Goal: Information Seeking & Learning: Learn about a topic

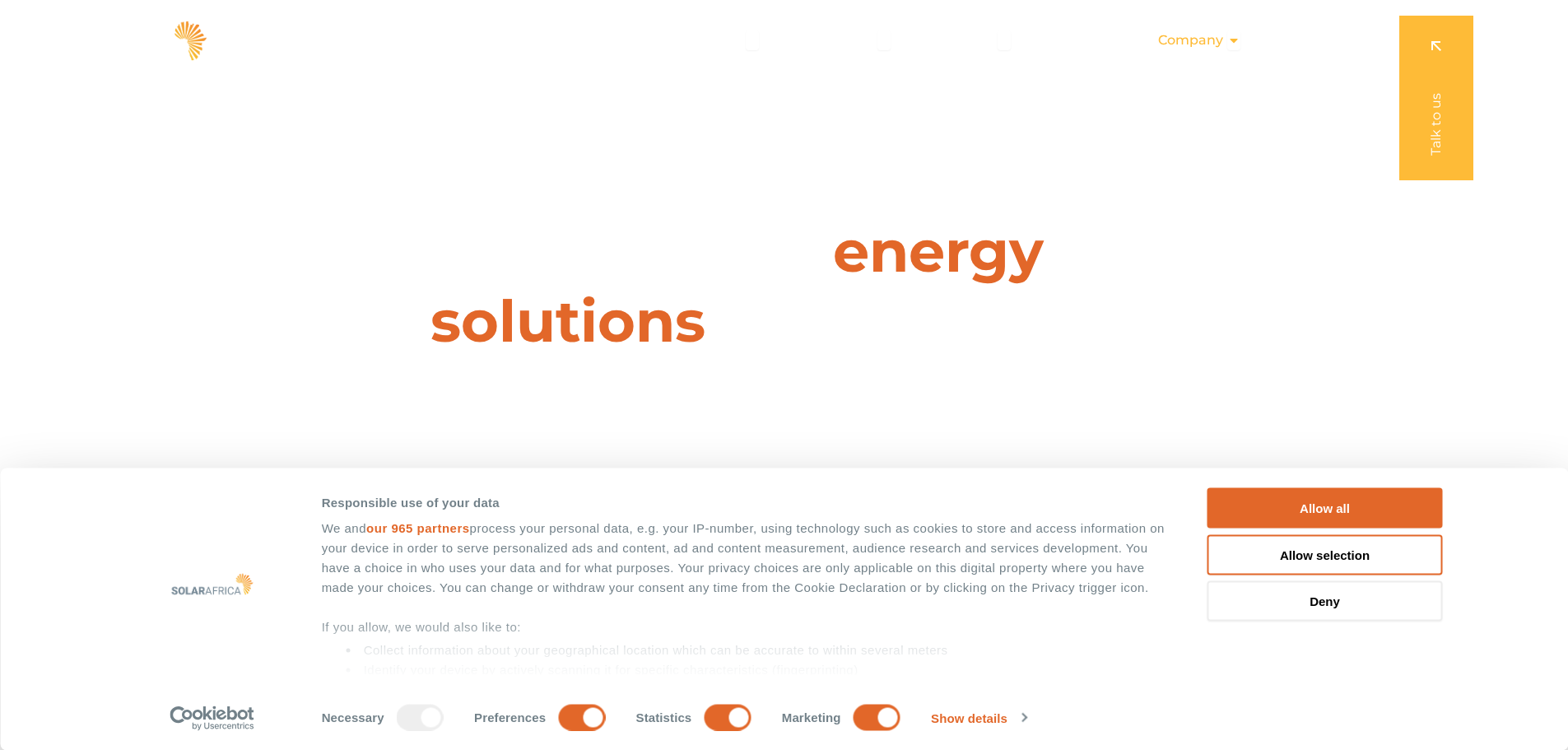
click at [1105, 30] on div "Company Close Company Open Company" at bounding box center [1199, 40] width 109 height 33
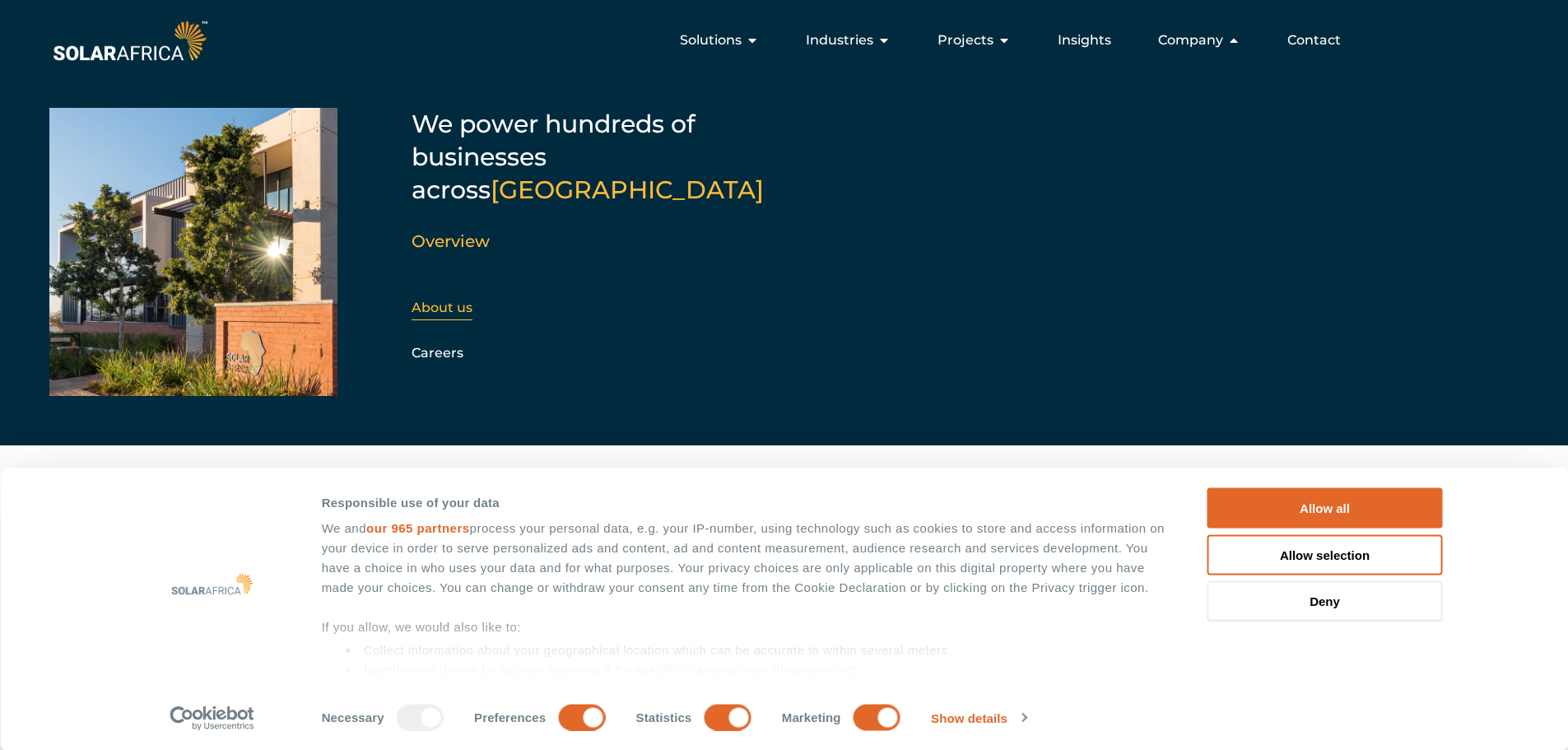
click at [465, 300] on link "About us" at bounding box center [442, 308] width 61 height 16
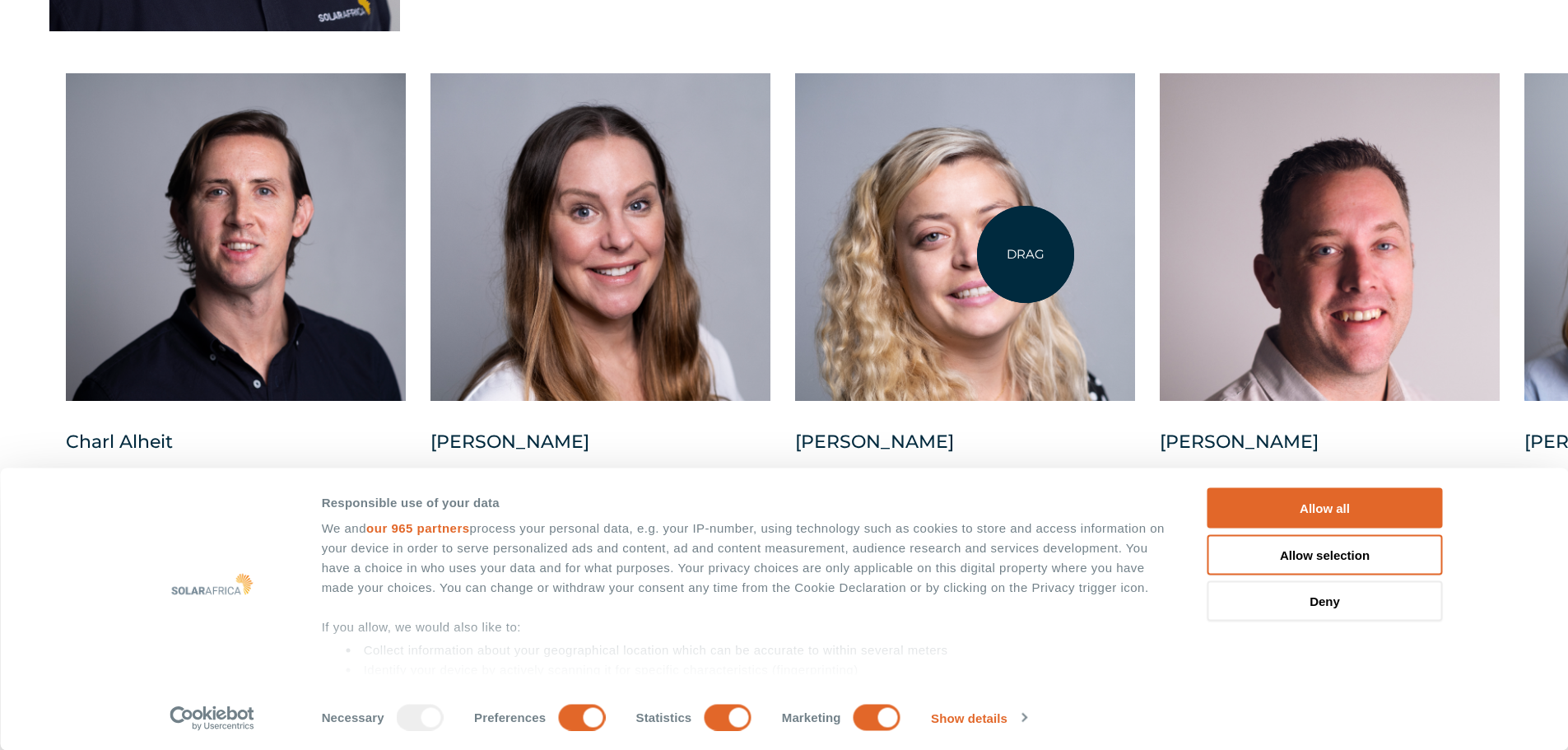
scroll to position [4283, 0]
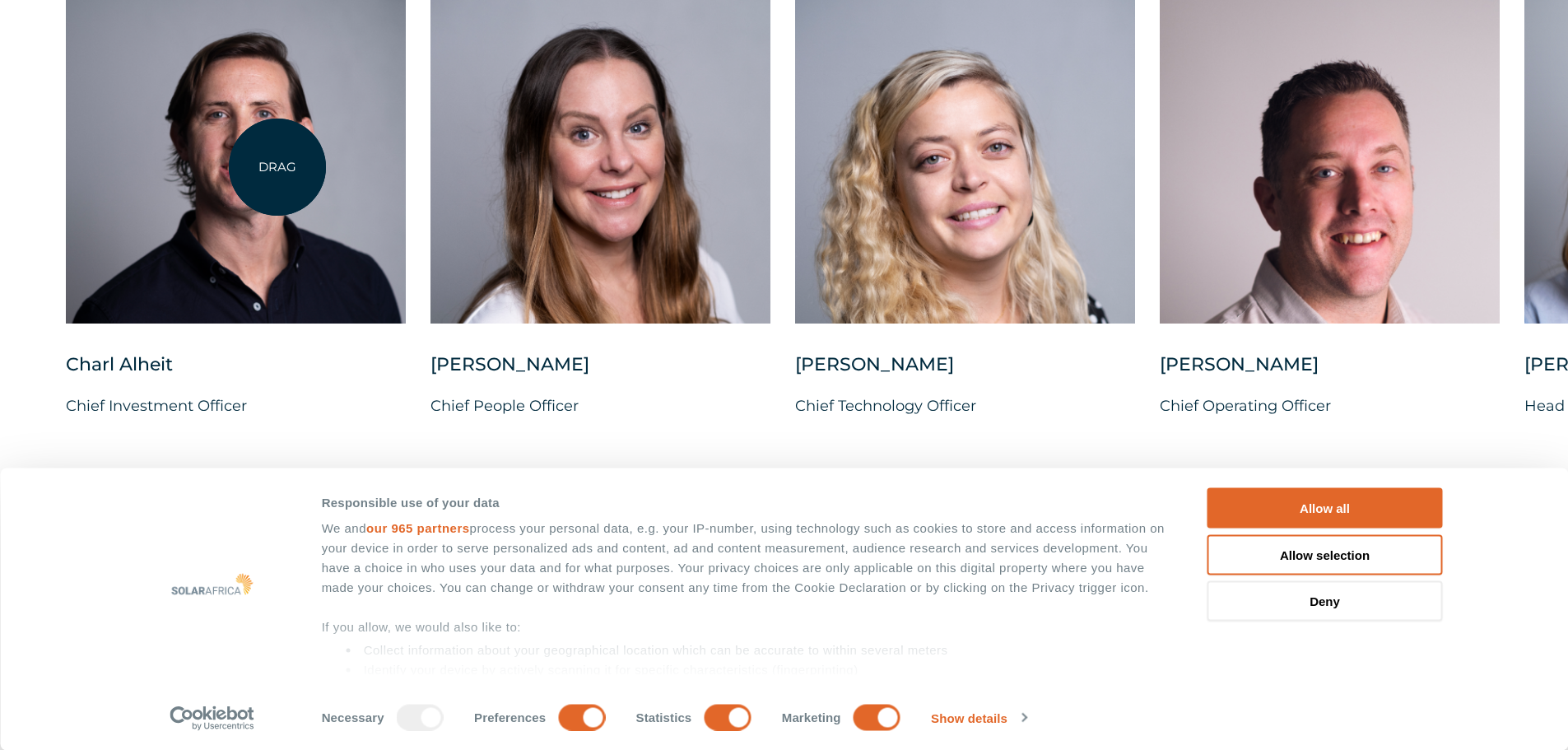
click at [277, 167] on div at bounding box center [236, 160] width 340 height 328
click at [237, 131] on div at bounding box center [236, 160] width 340 height 328
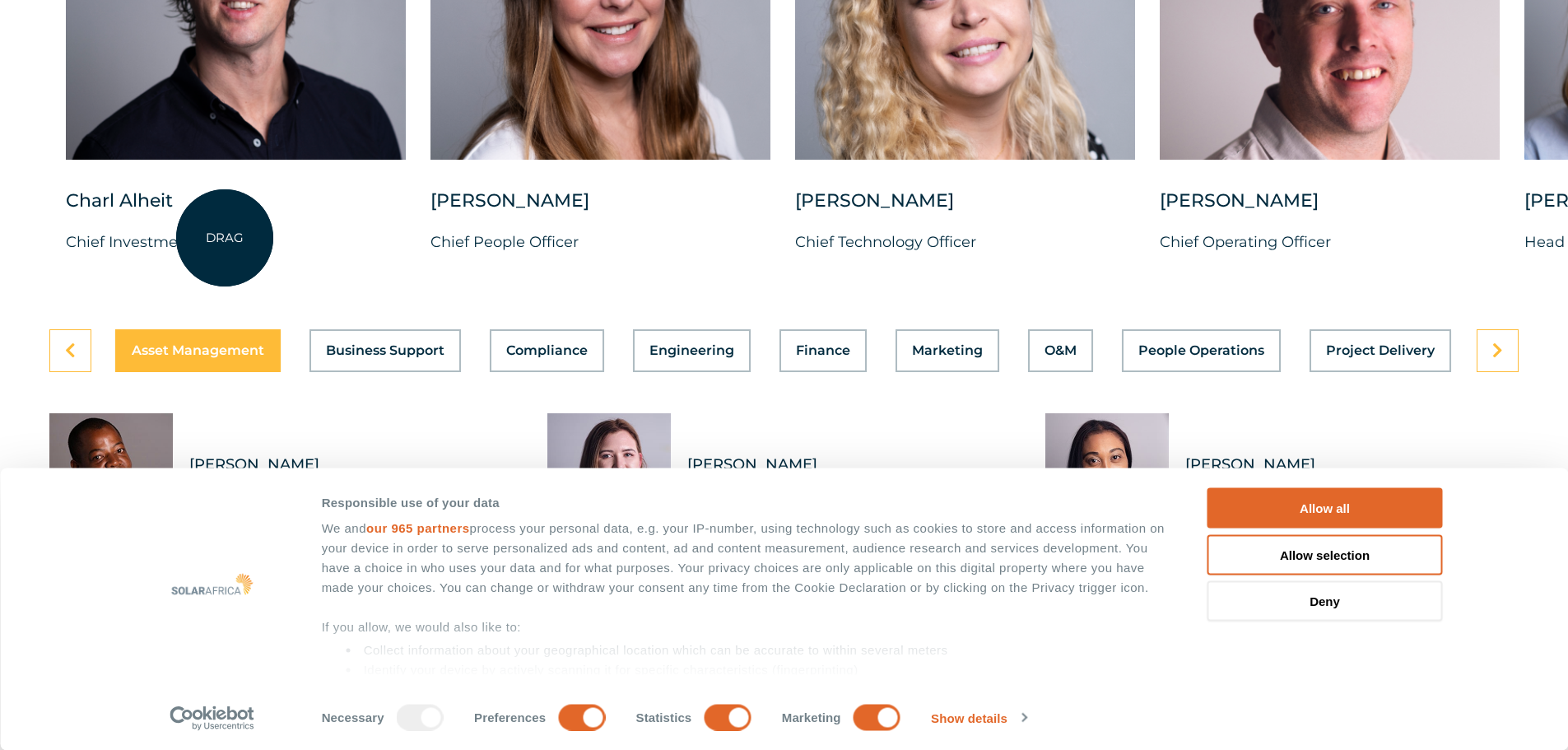
scroll to position [4447, 0]
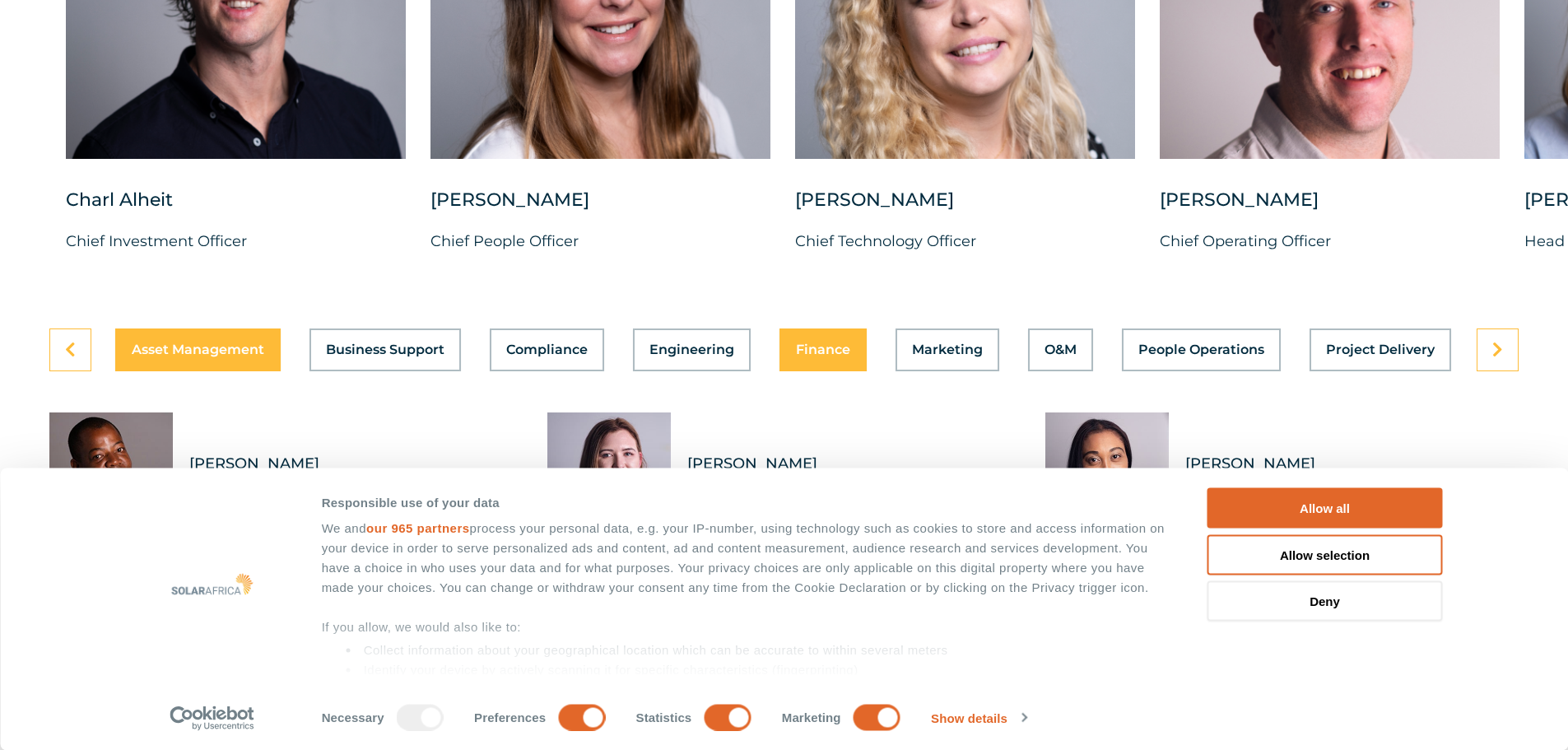
click at [805, 350] on button "Finance" at bounding box center [823, 349] width 87 height 43
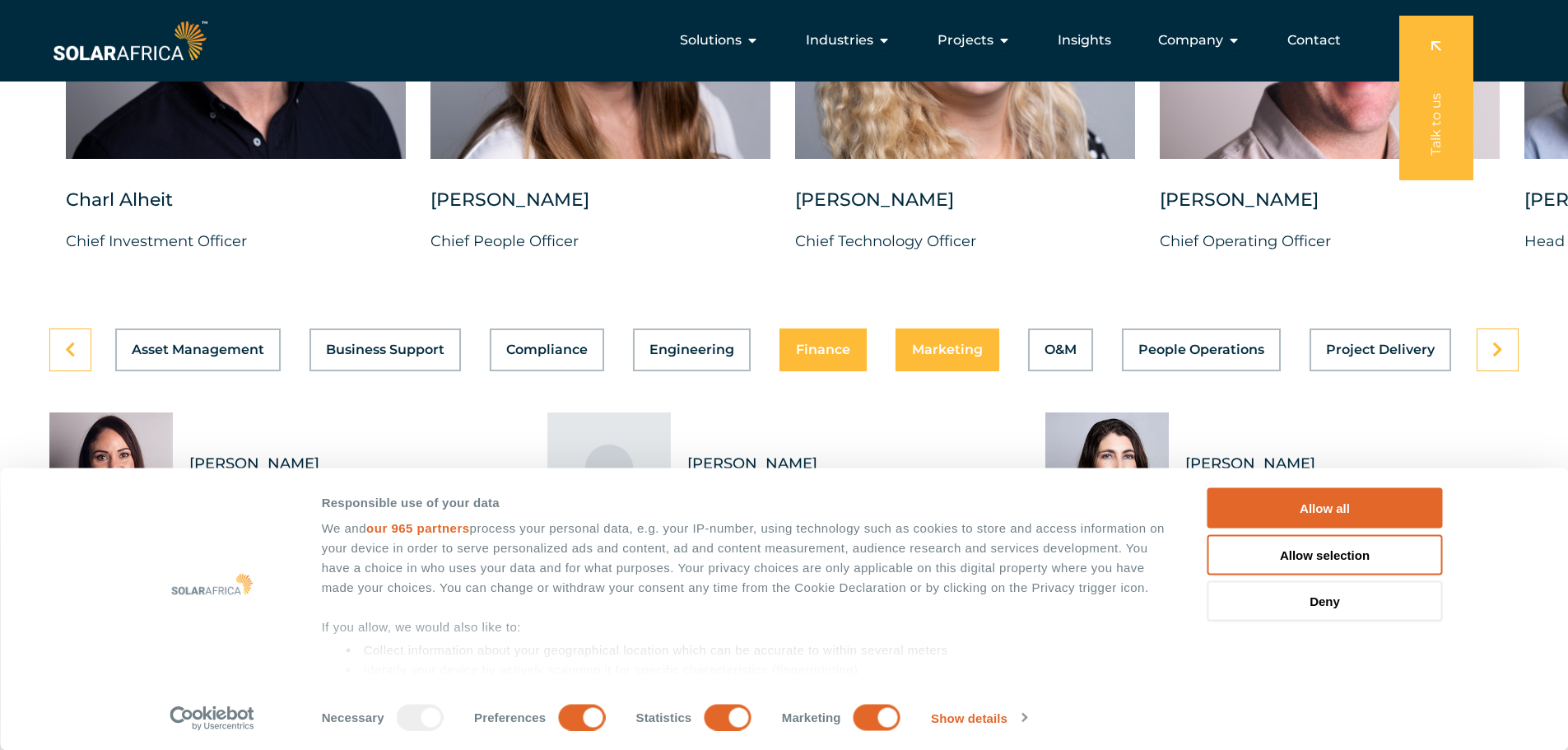
click at [952, 355] on button "Marketing" at bounding box center [948, 349] width 104 height 43
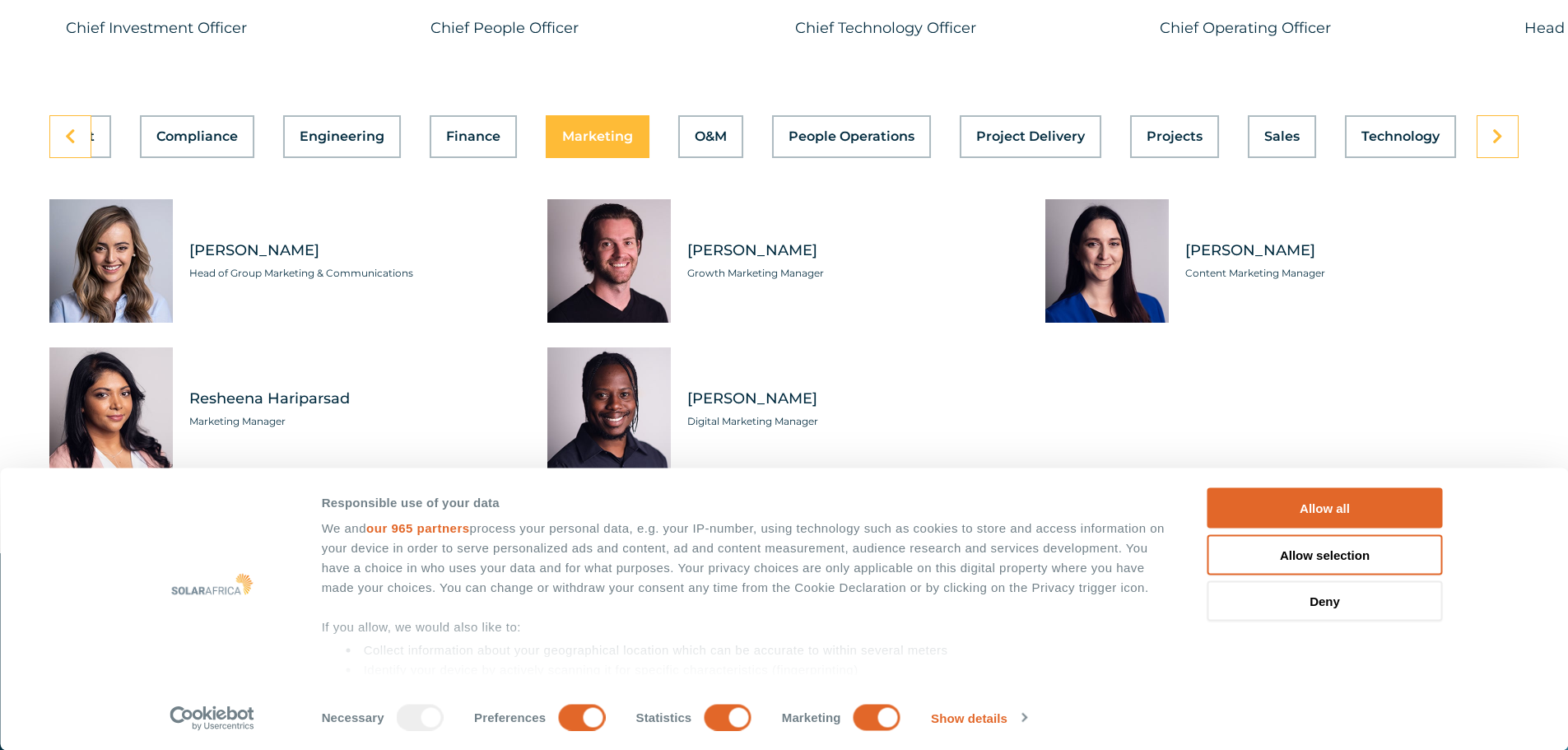
scroll to position [4695, 0]
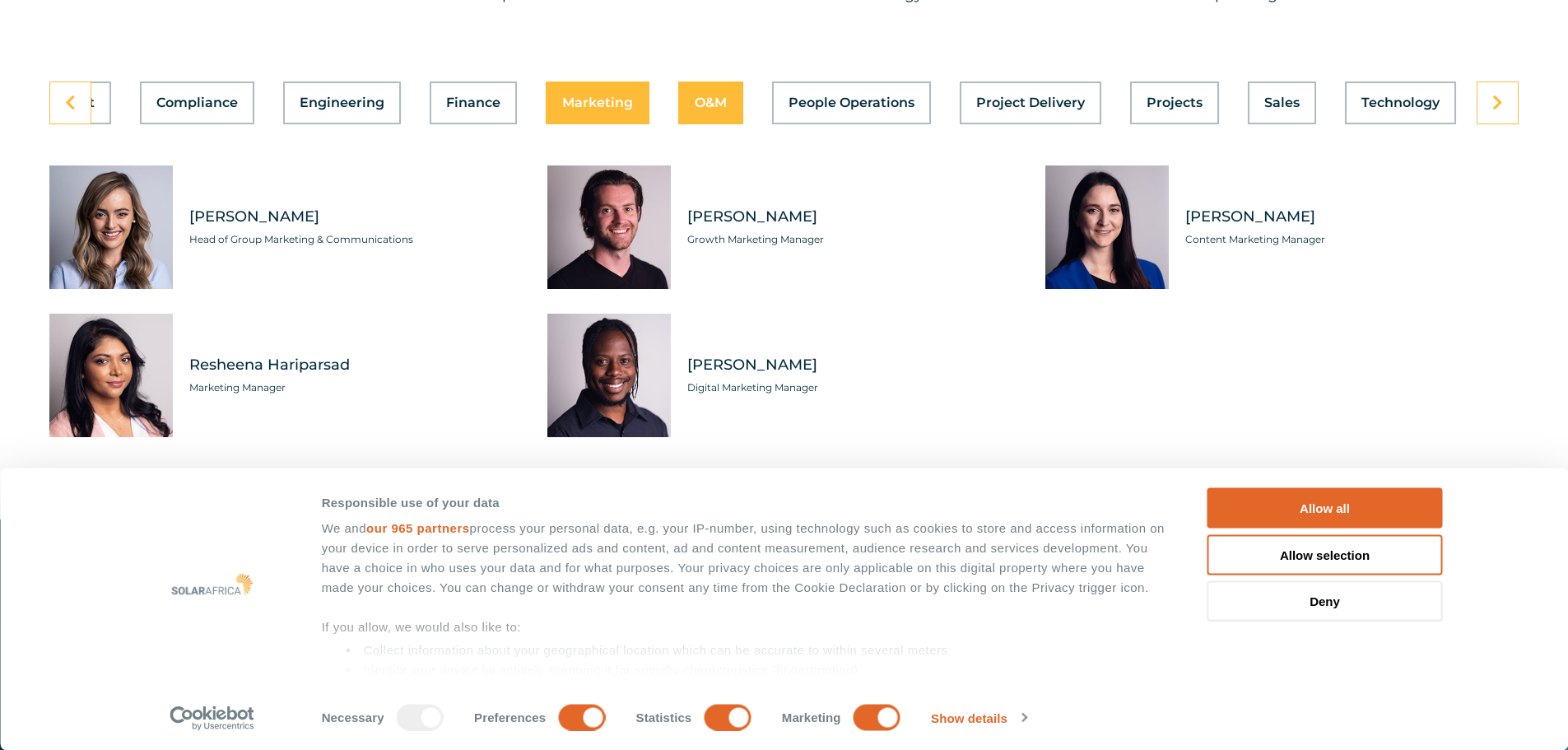
click at [713, 97] on span "O&M" at bounding box center [710, 103] width 32 height 13
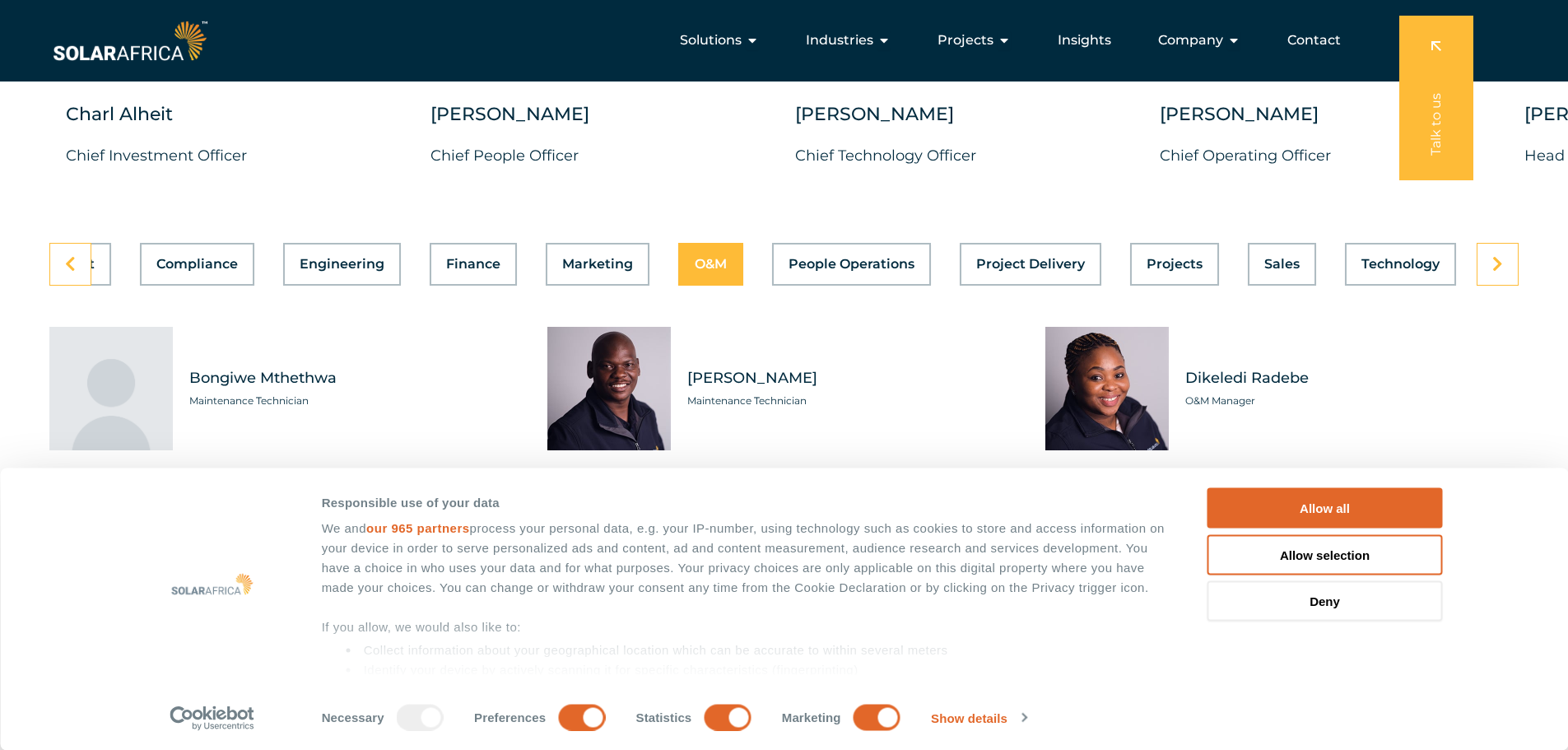
scroll to position [4530, 0]
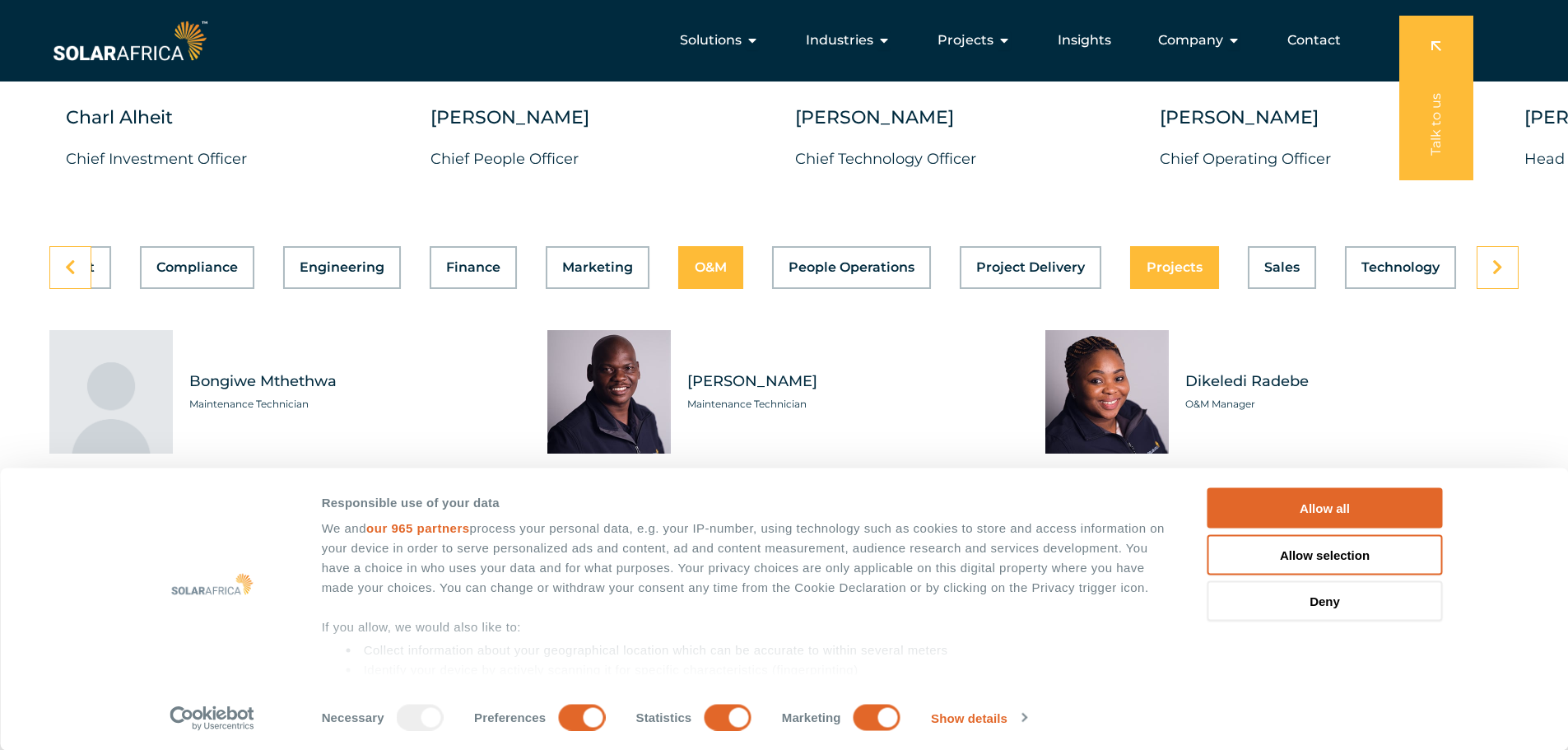
click at [1191, 261] on span "Projects" at bounding box center [1174, 268] width 56 height 13
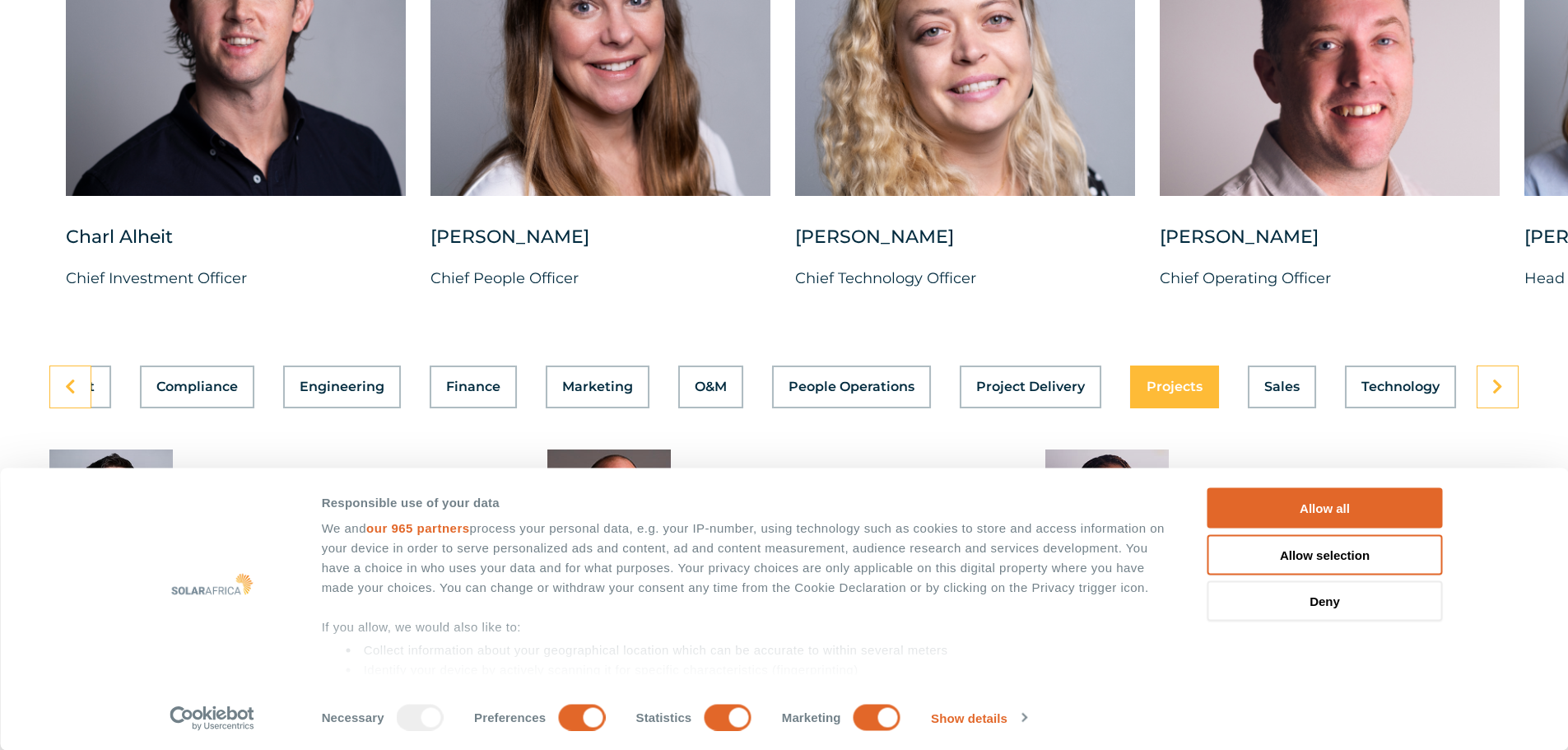
scroll to position [4447, 0]
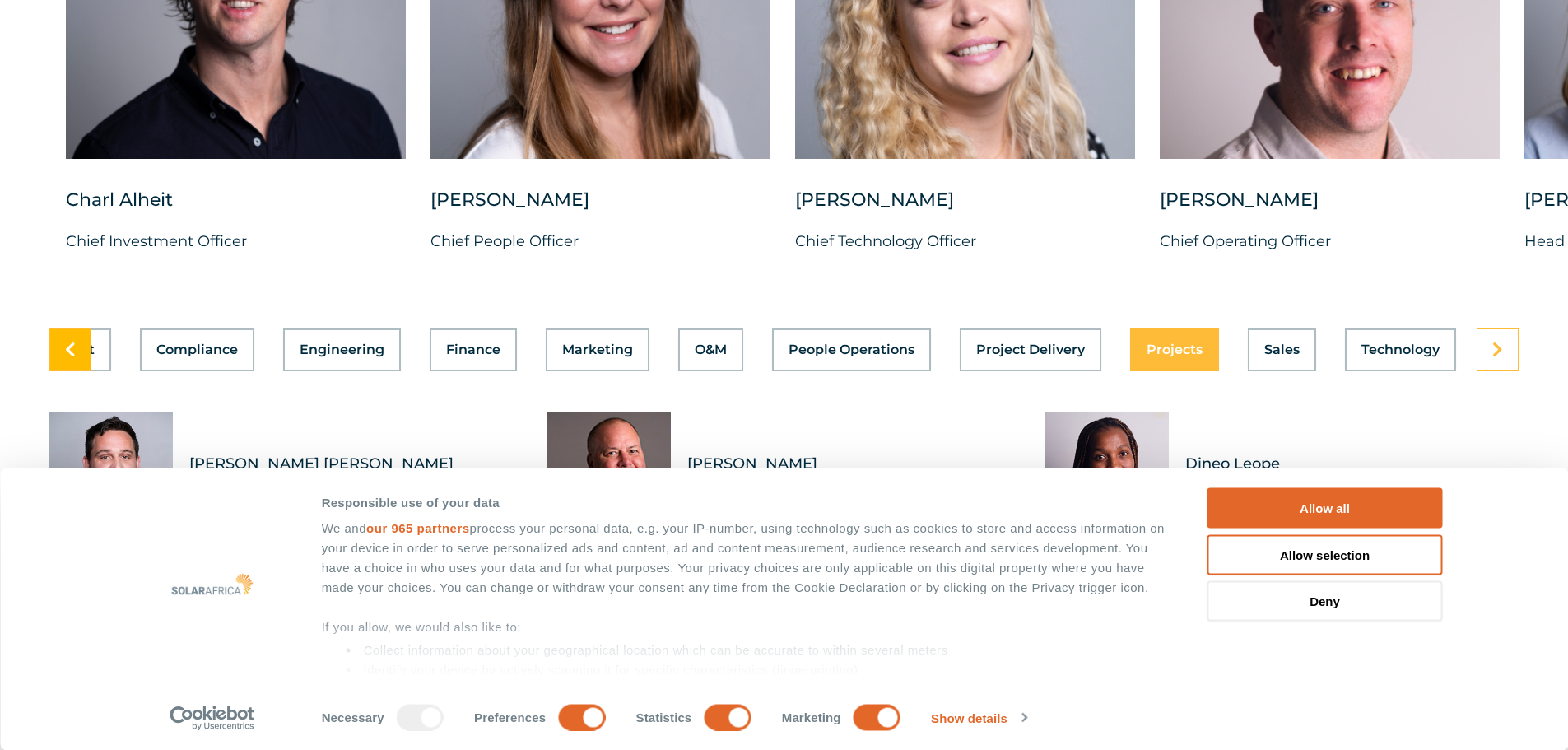
click at [74, 342] on icon at bounding box center [70, 350] width 11 height 17
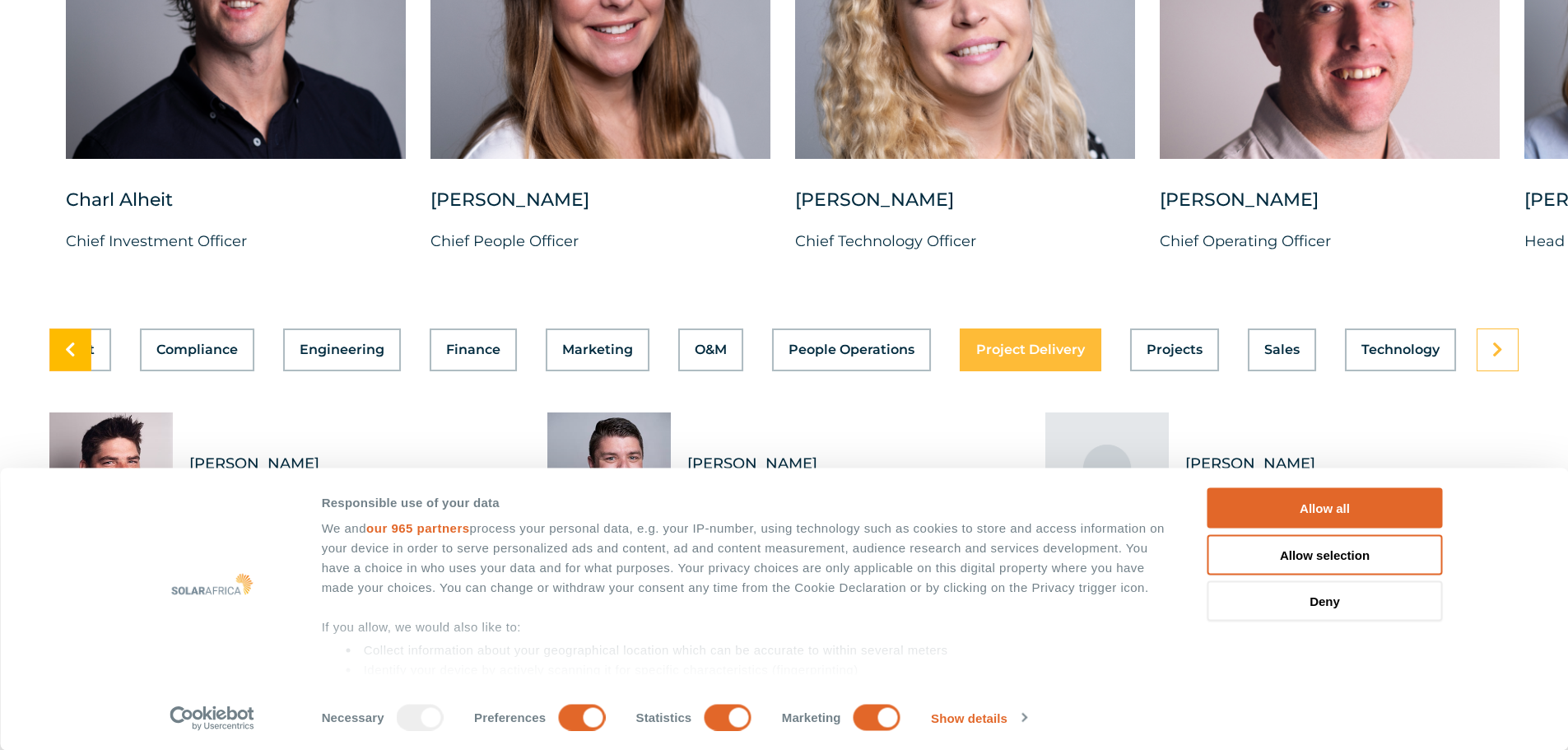
click at [74, 342] on icon at bounding box center [70, 350] width 11 height 17
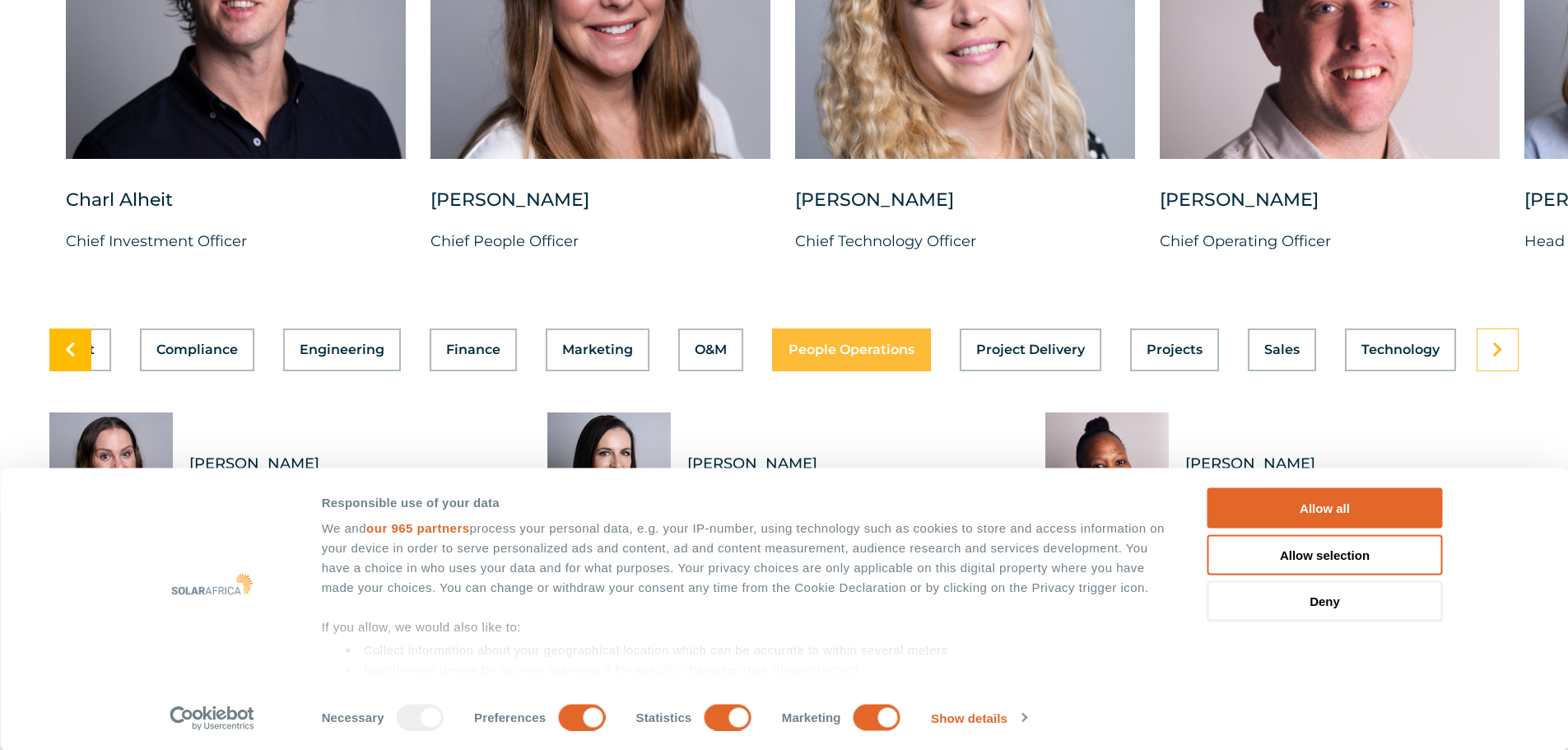
click at [74, 342] on icon at bounding box center [70, 350] width 11 height 17
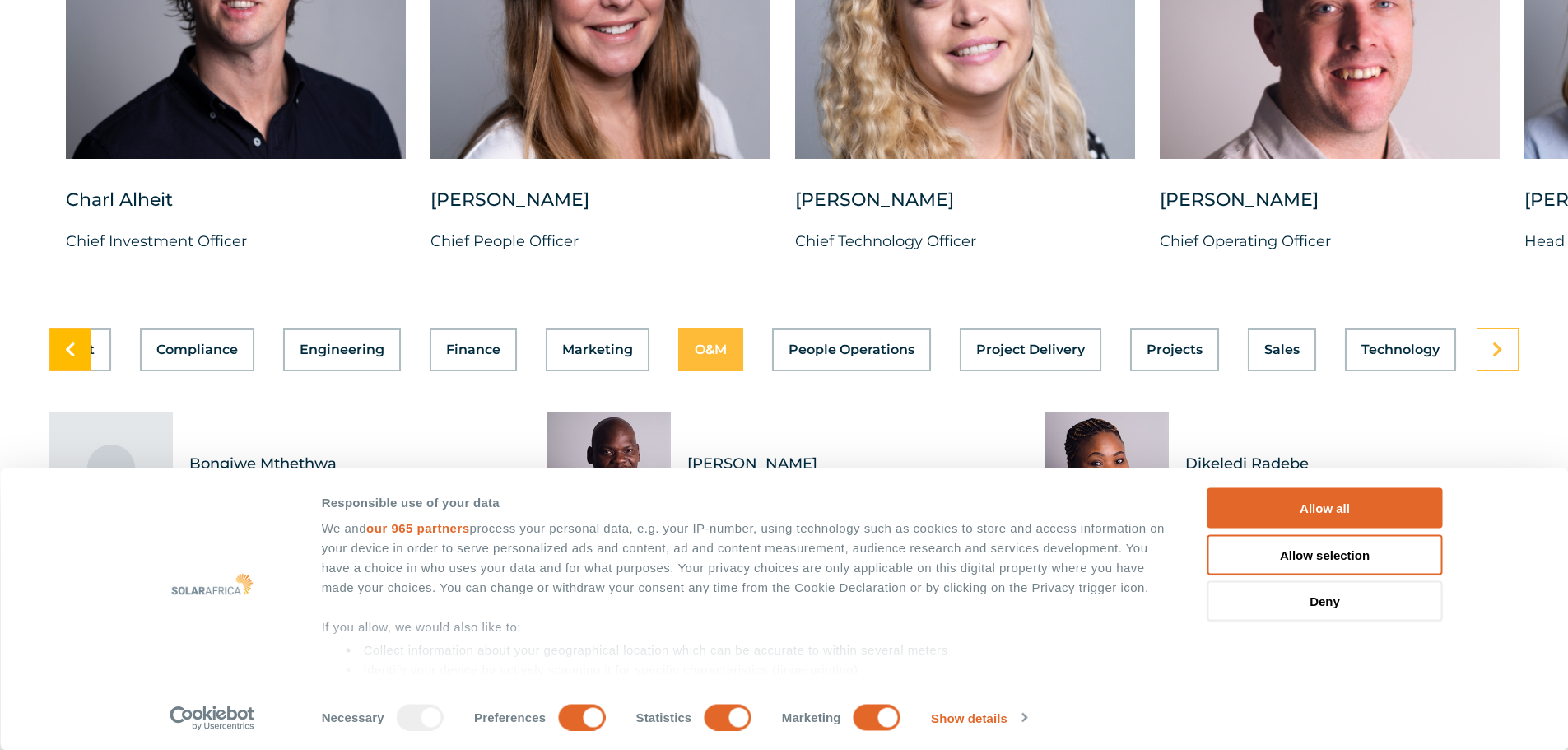
scroll to position [0, 350]
click at [459, 344] on span "Finance" at bounding box center [473, 350] width 54 height 13
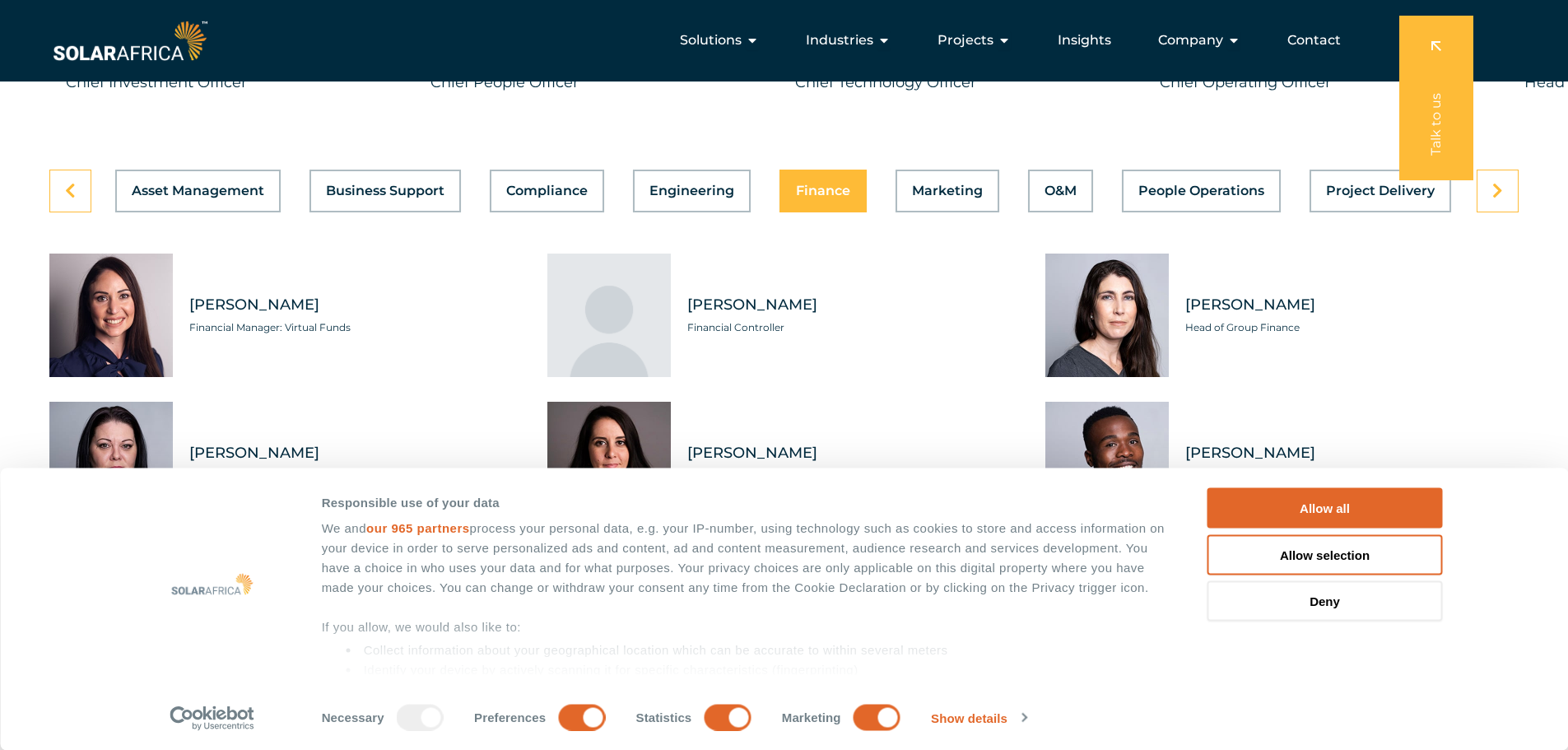
scroll to position [4530, 0]
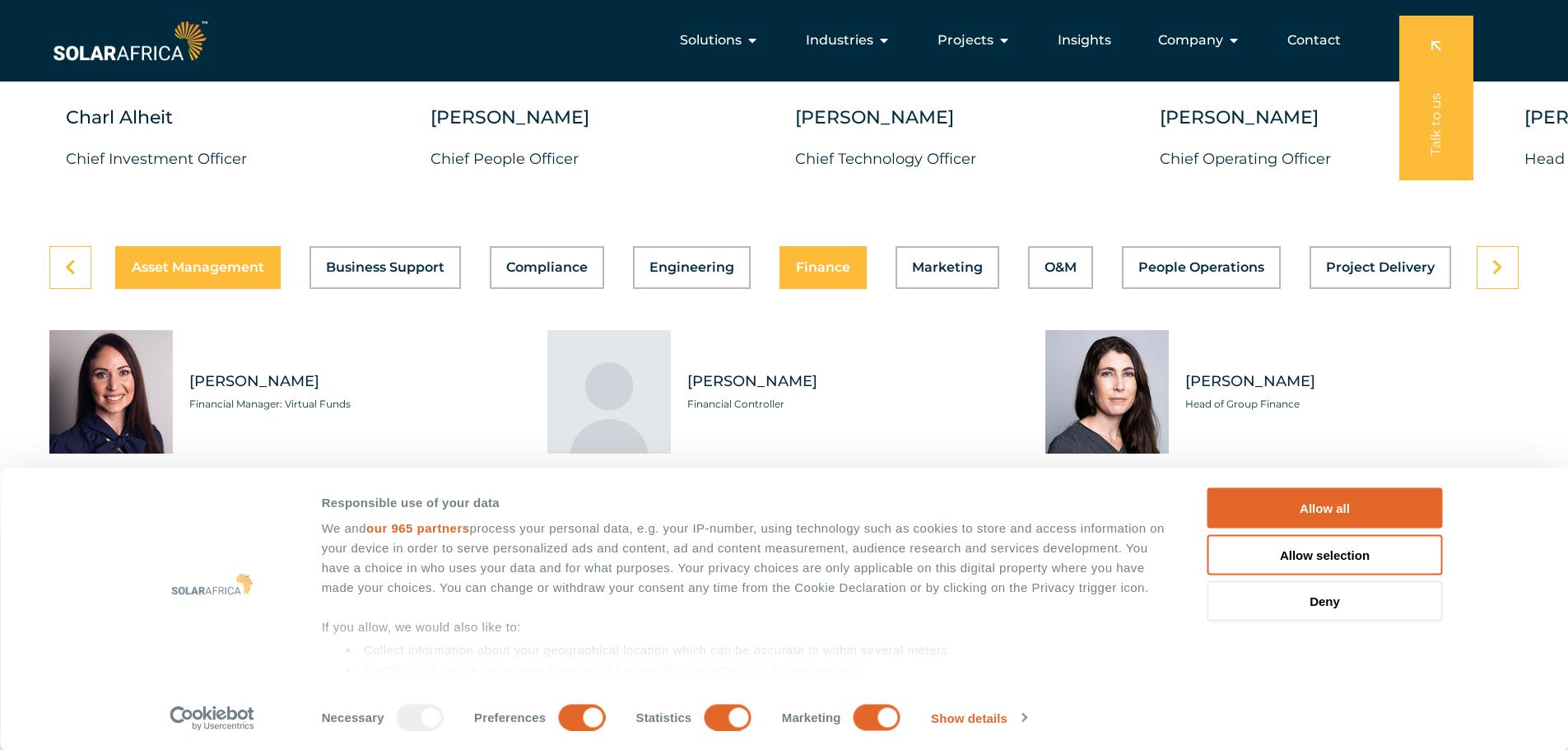
click at [204, 258] on div "Asset Management Business Support Compliance Engineering Finance Marketing O&M …" at bounding box center [784, 268] width 1469 height 43
click at [226, 261] on span "Asset Management" at bounding box center [198, 268] width 133 height 13
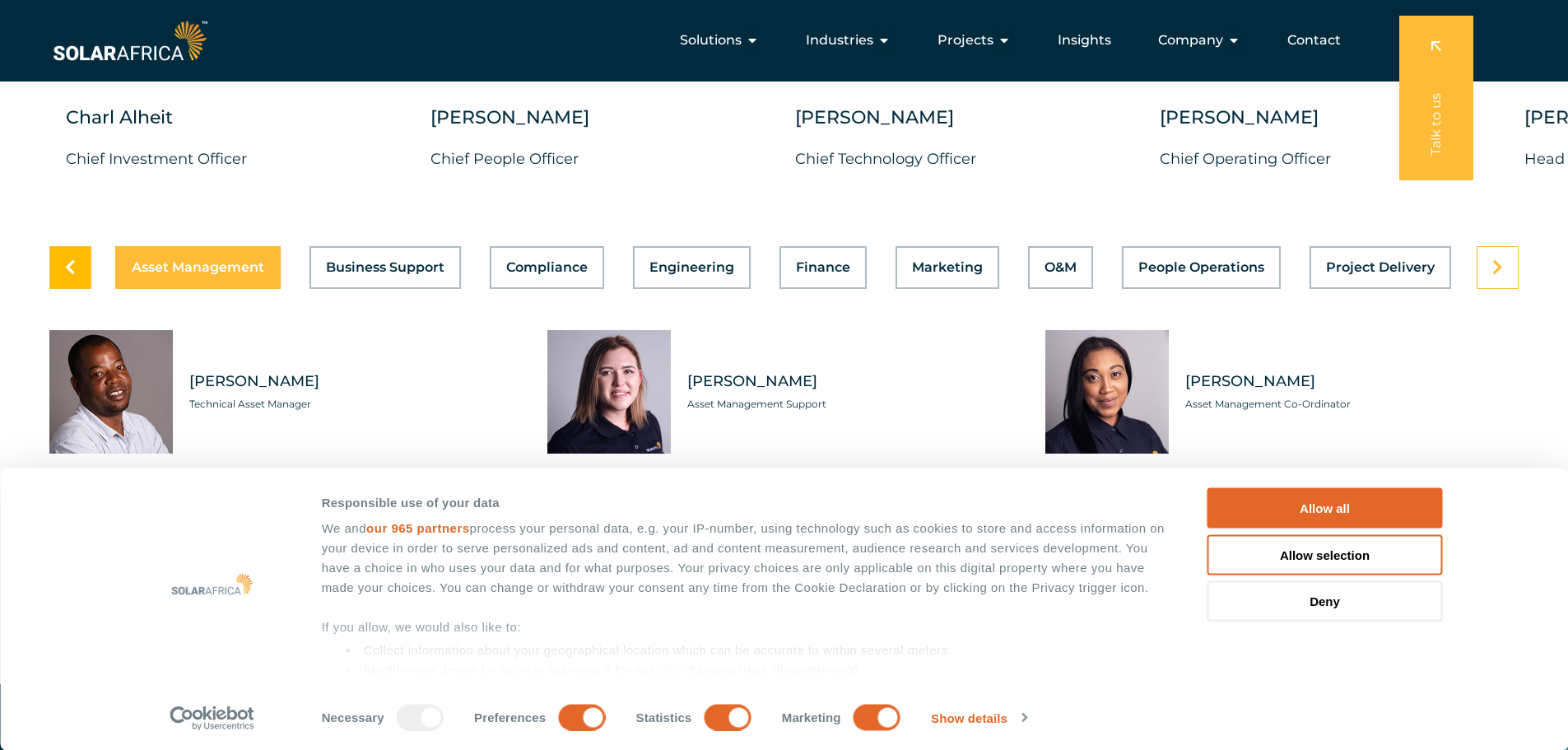
click at [66, 259] on icon at bounding box center [70, 268] width 11 height 17
click at [1381, 261] on span "Project Delivery" at bounding box center [1381, 268] width 109 height 13
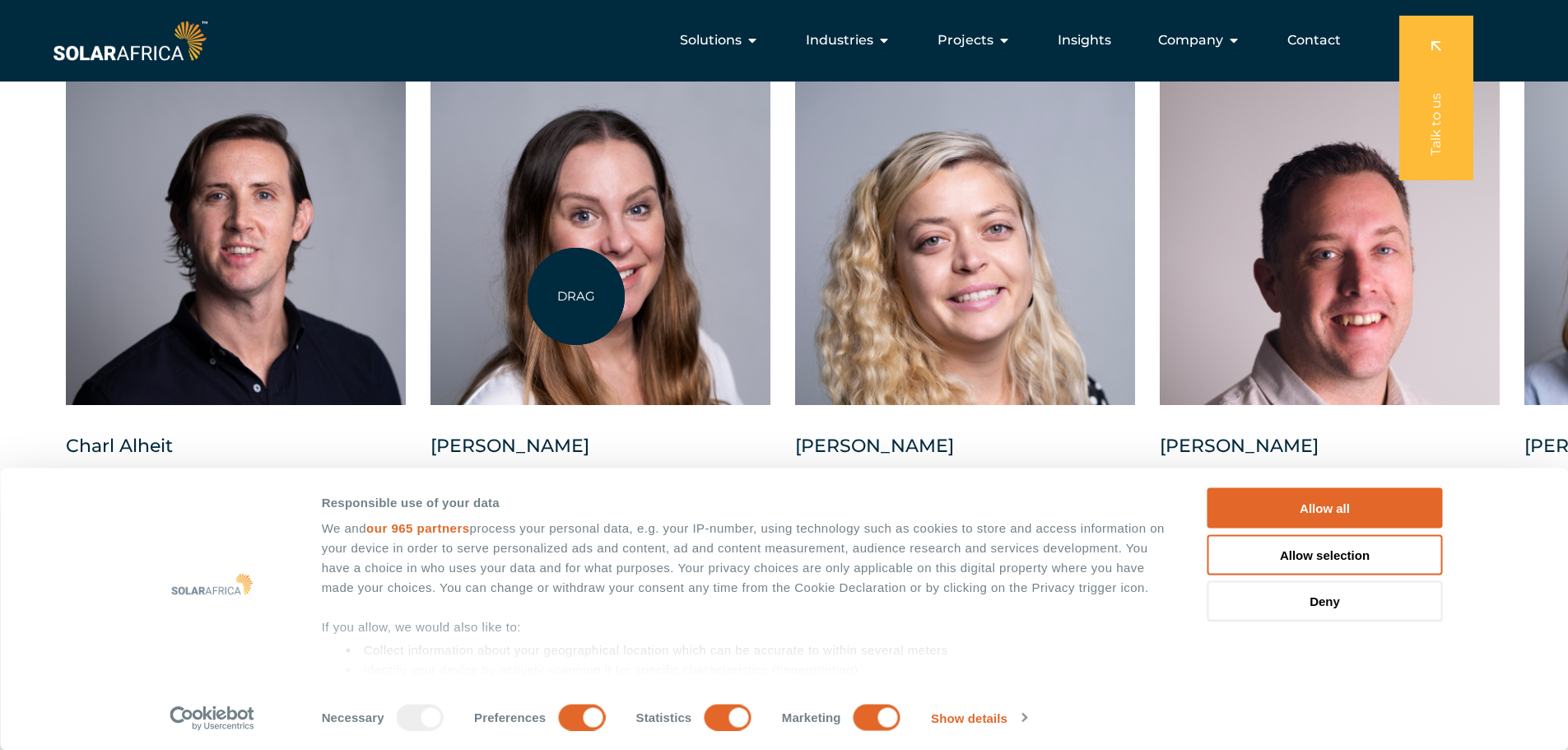
scroll to position [4201, 0]
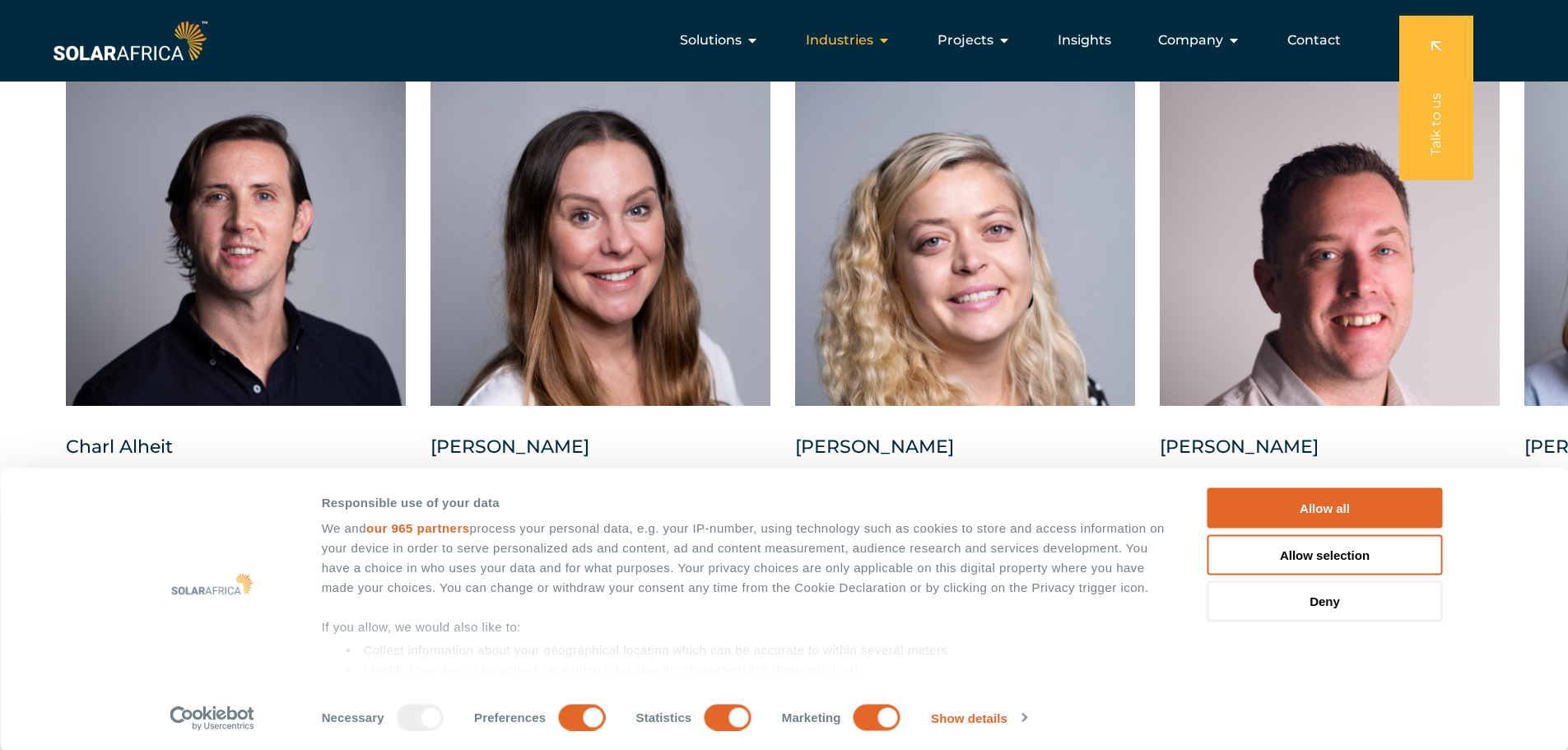
click at [883, 40] on icon "Menu" at bounding box center [884, 40] width 13 height 13
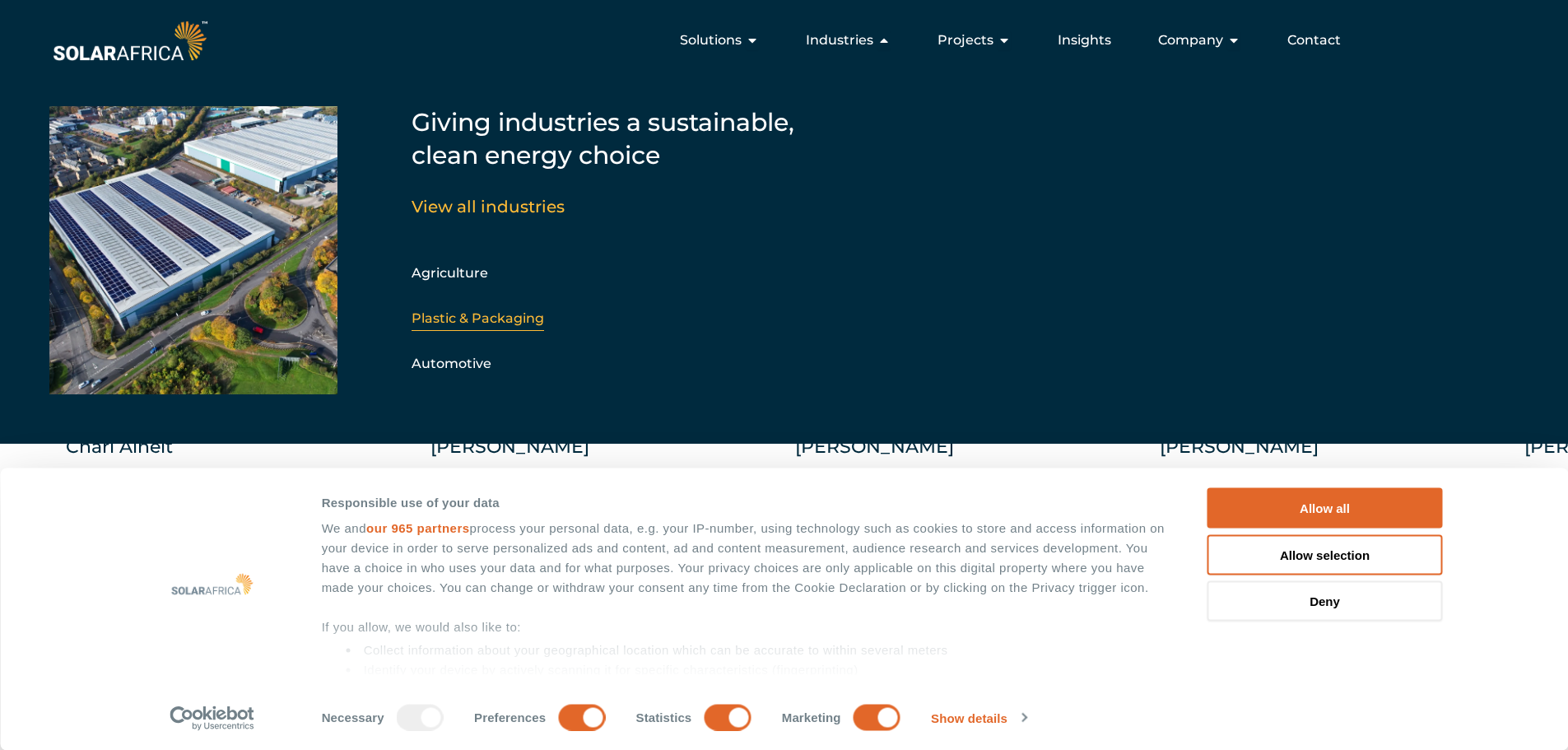
click at [478, 320] on link "Plastic & Packaging" at bounding box center [478, 318] width 133 height 16
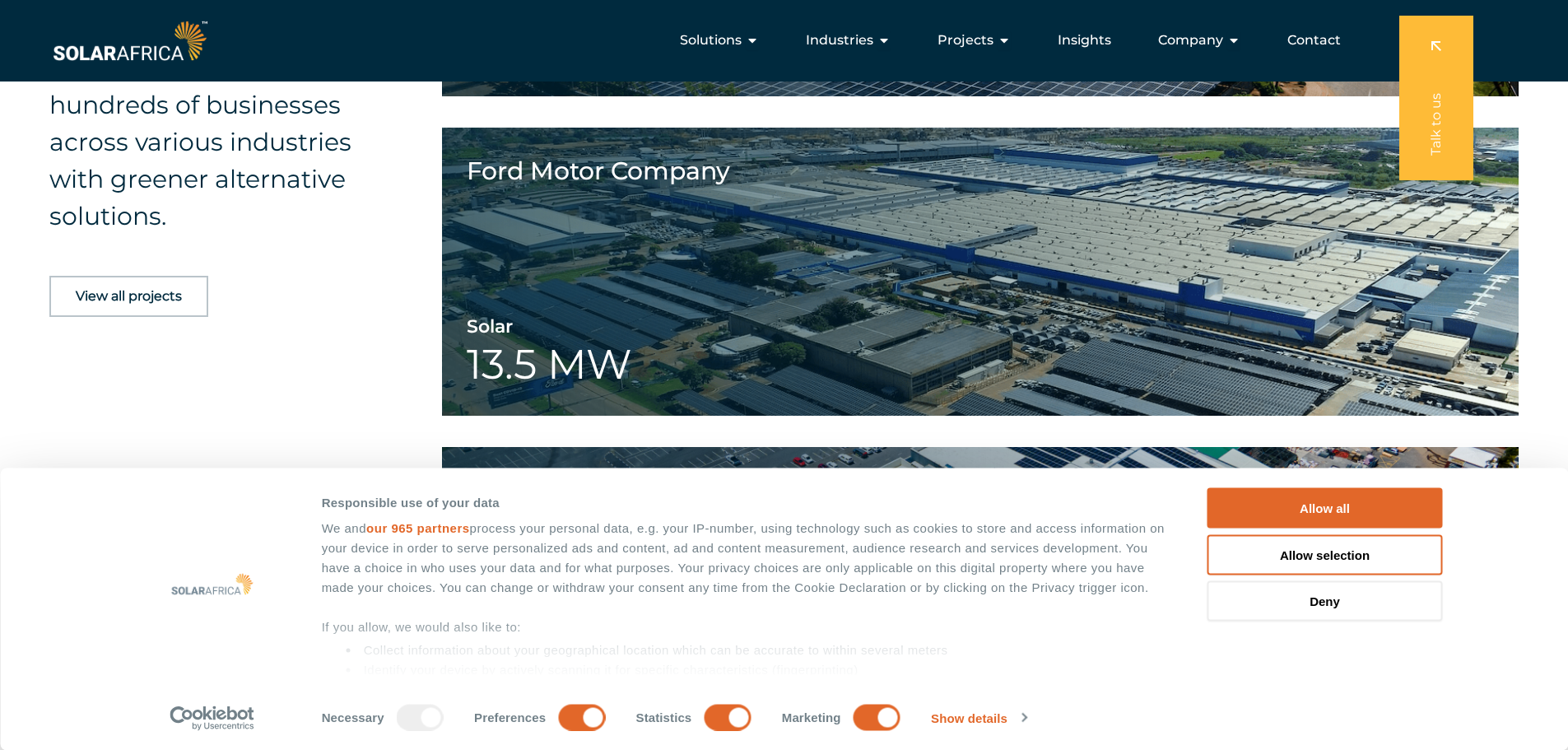
scroll to position [2389, 0]
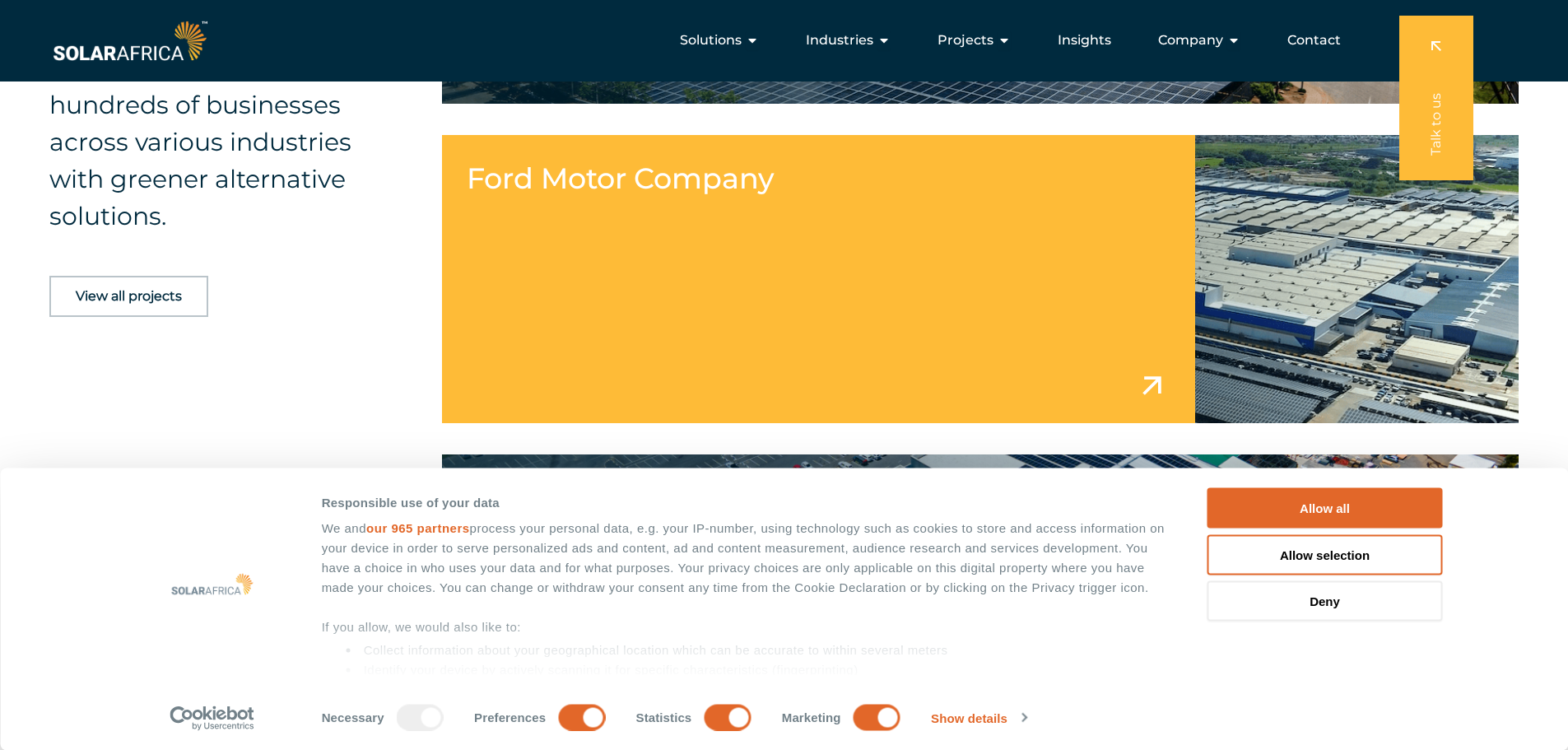
click at [713, 278] on link at bounding box center [980, 279] width 1077 height 288
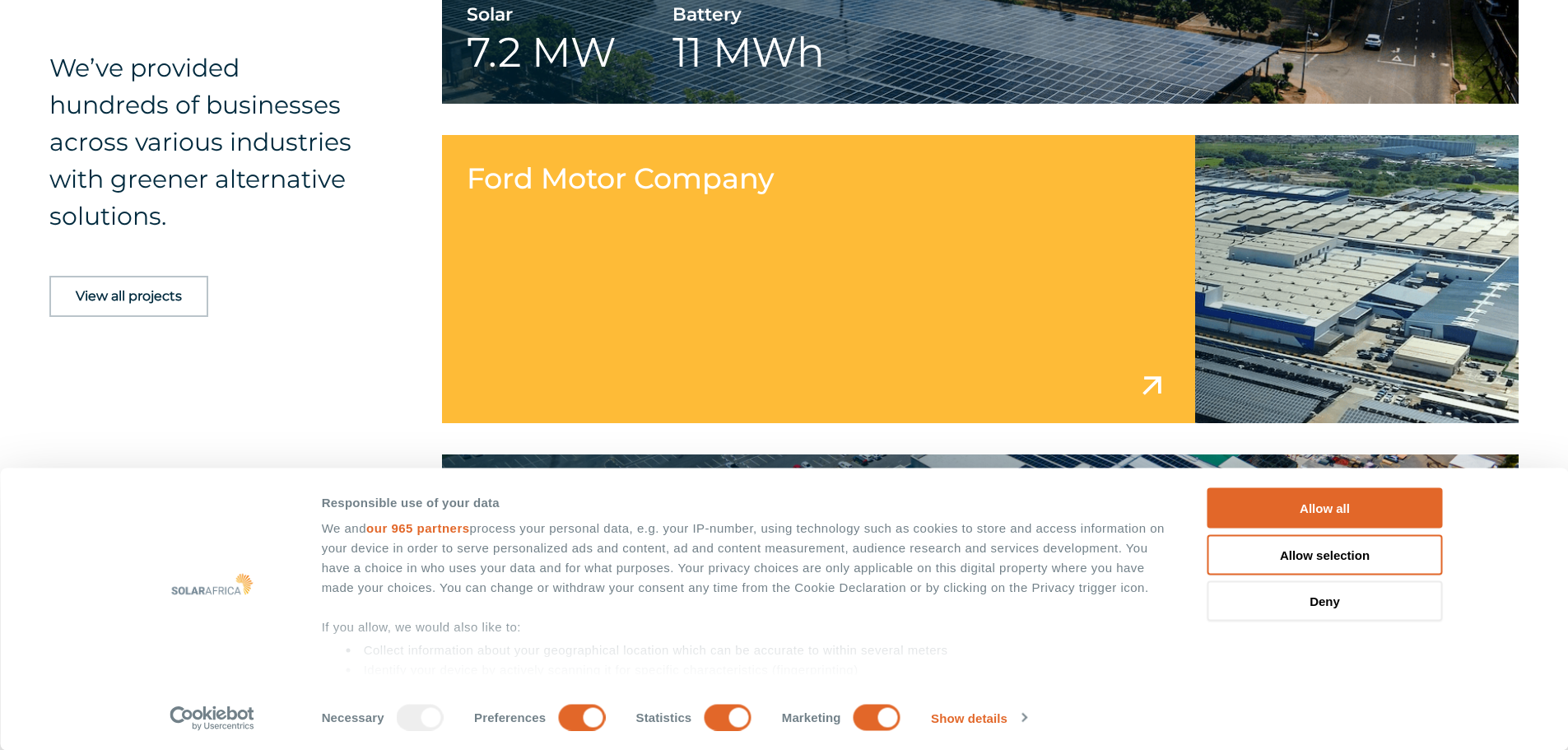
scroll to position [2471, 0]
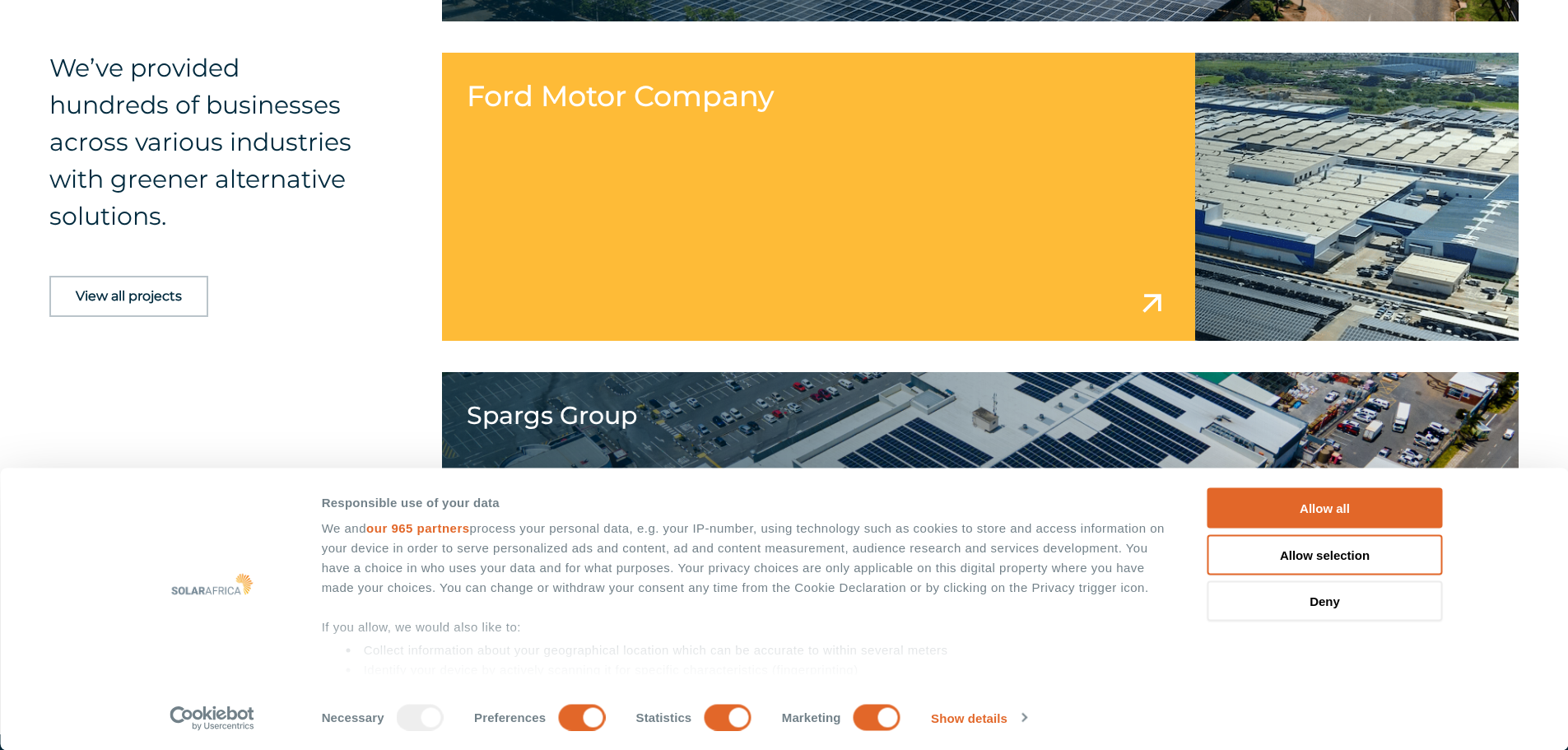
click at [1054, 230] on link at bounding box center [980, 196] width 1077 height 288
click at [940, 237] on link at bounding box center [980, 196] width 1077 height 288
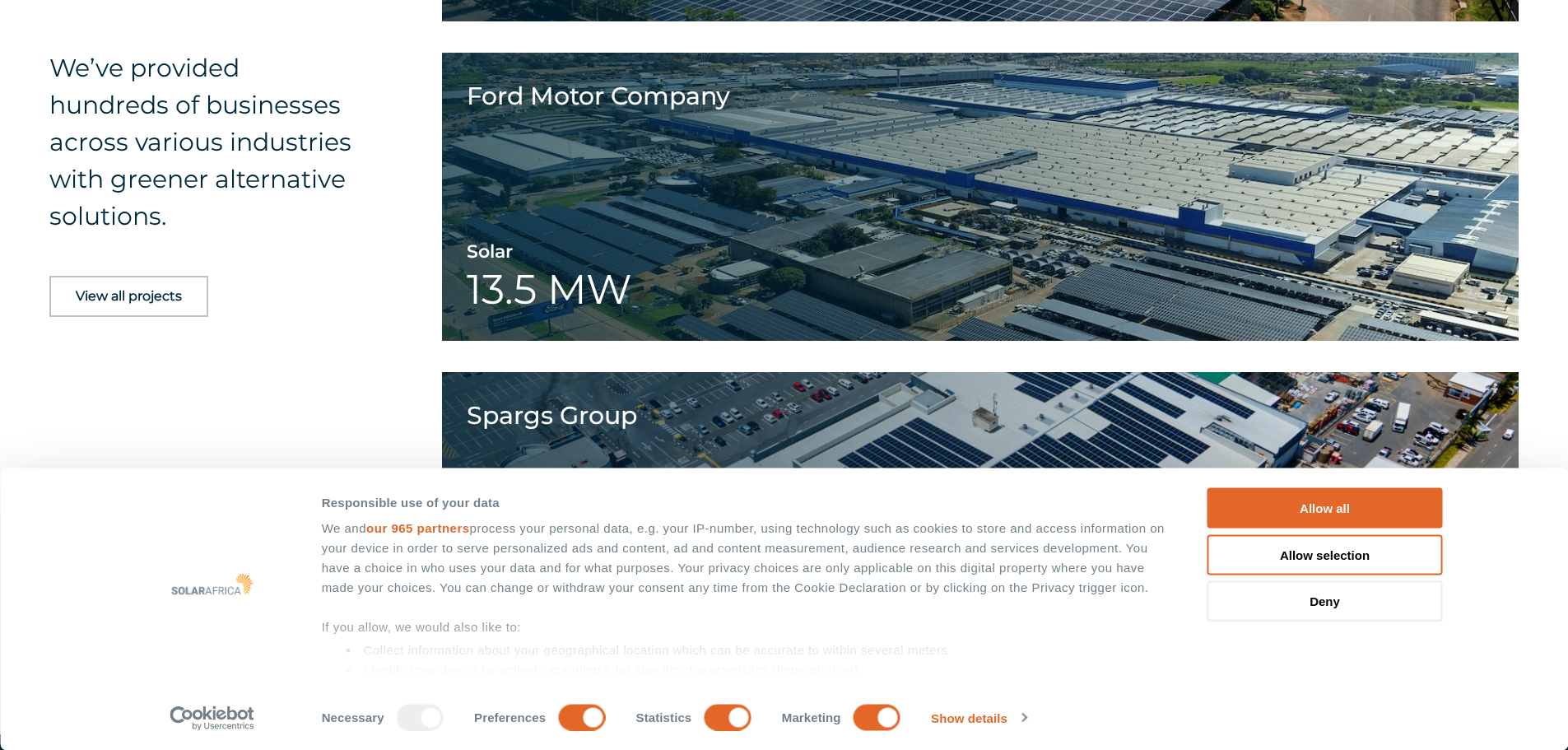
click at [167, 293] on span "View all projects" at bounding box center [129, 297] width 106 height 13
click at [1301, 493] on button "Allow all" at bounding box center [1326, 508] width 236 height 40
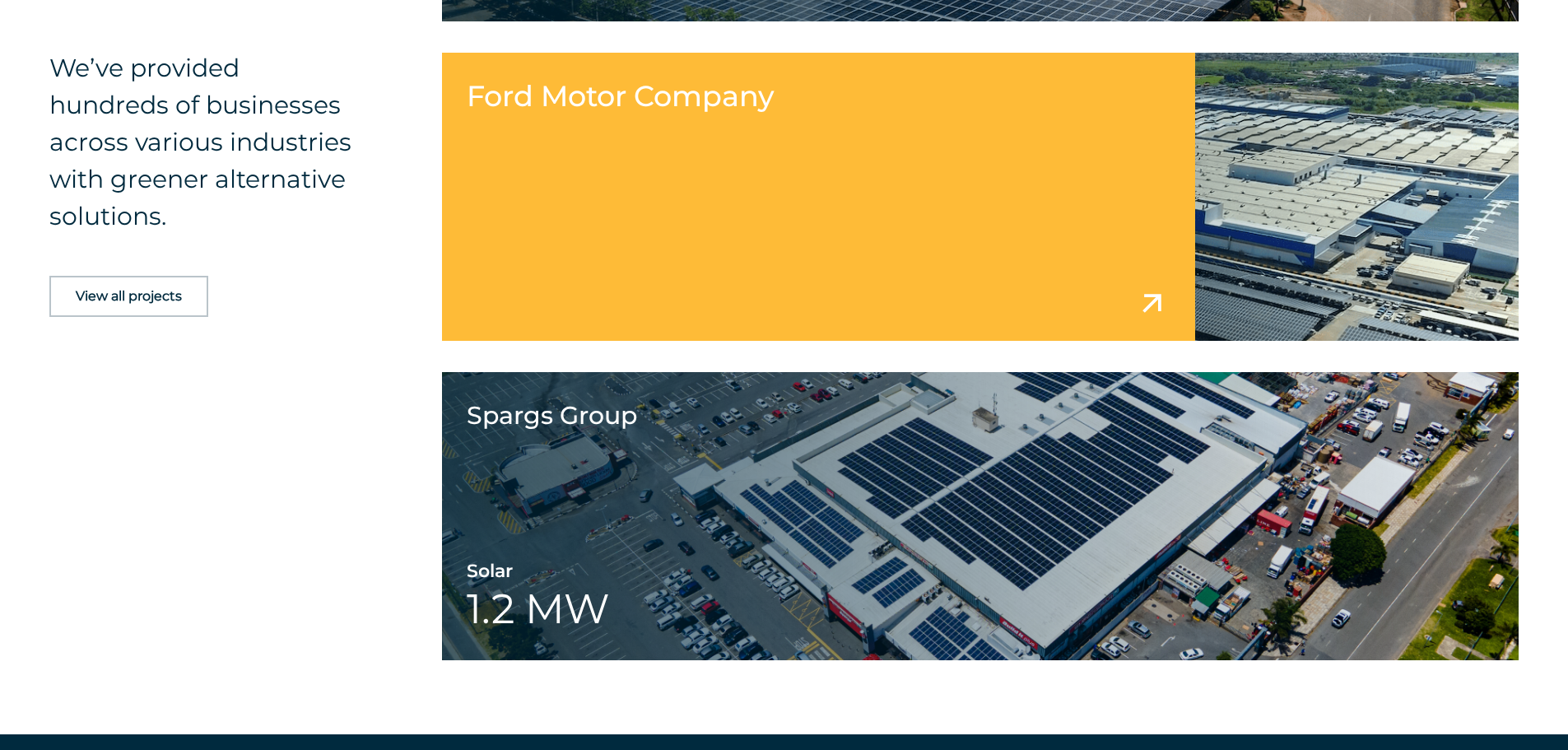
click at [682, 240] on link at bounding box center [980, 196] width 1077 height 288
click at [1145, 298] on link at bounding box center [980, 196] width 1077 height 288
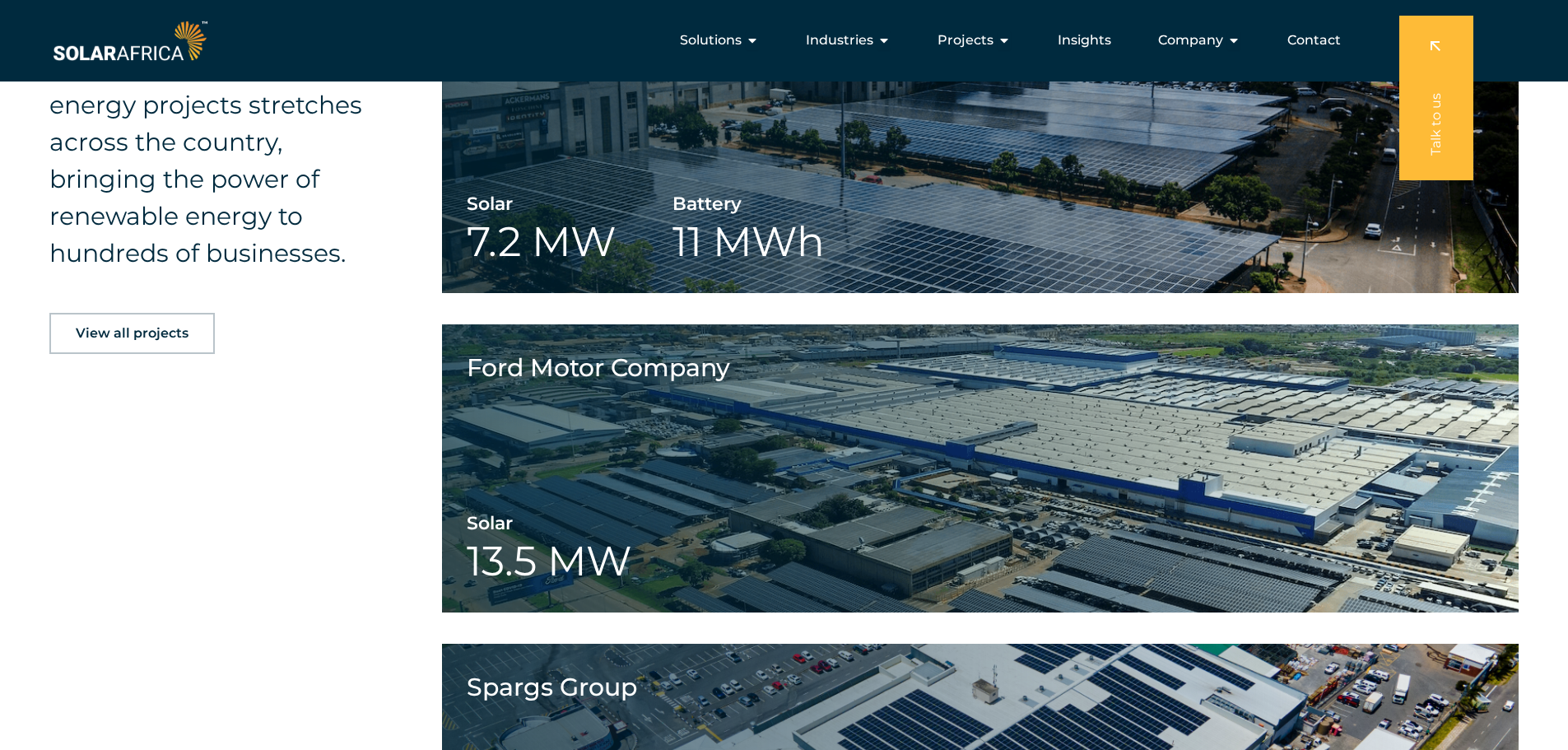
scroll to position [5683, 0]
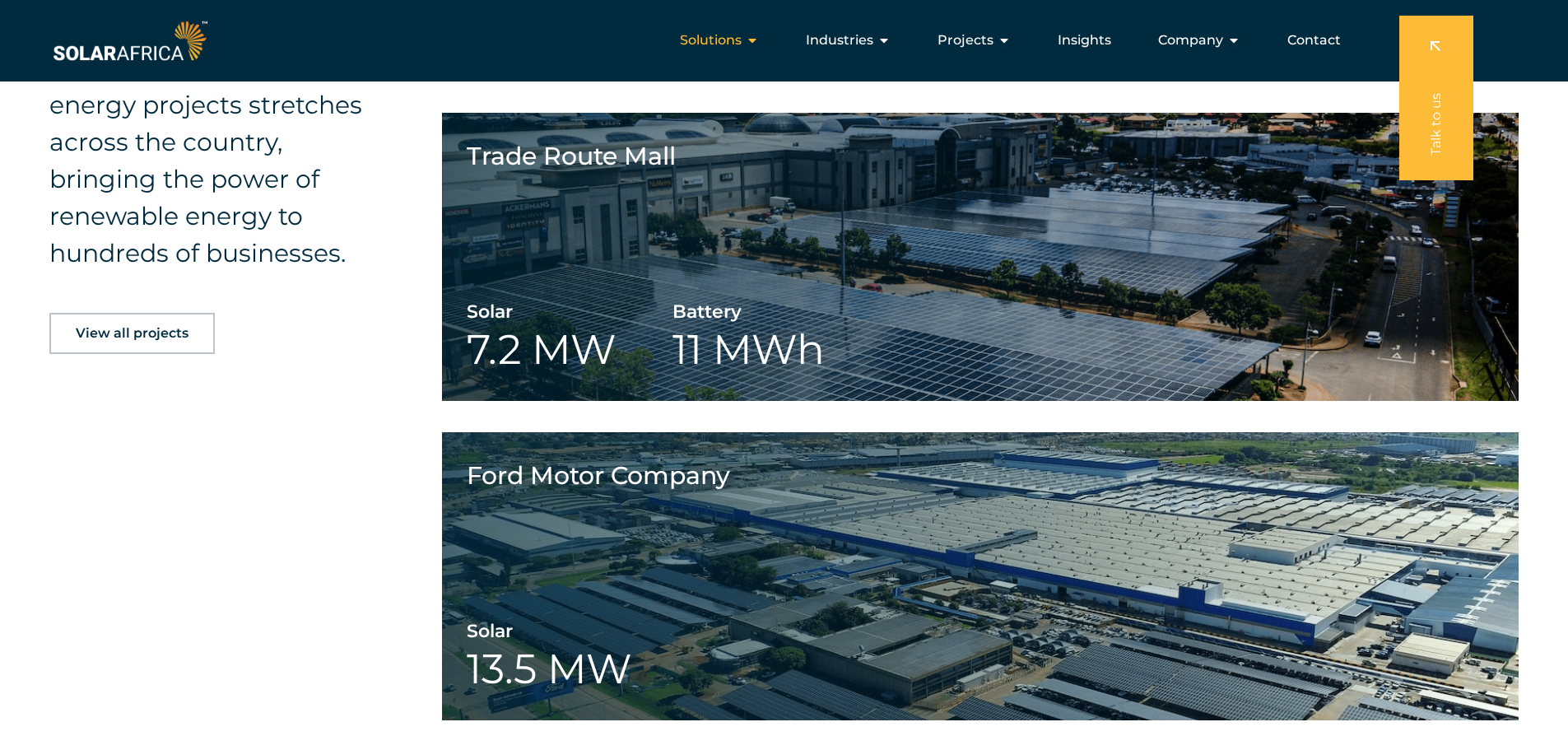
click at [748, 33] on div "Solutions Close Solutions Open Solutions" at bounding box center [720, 40] width 105 height 33
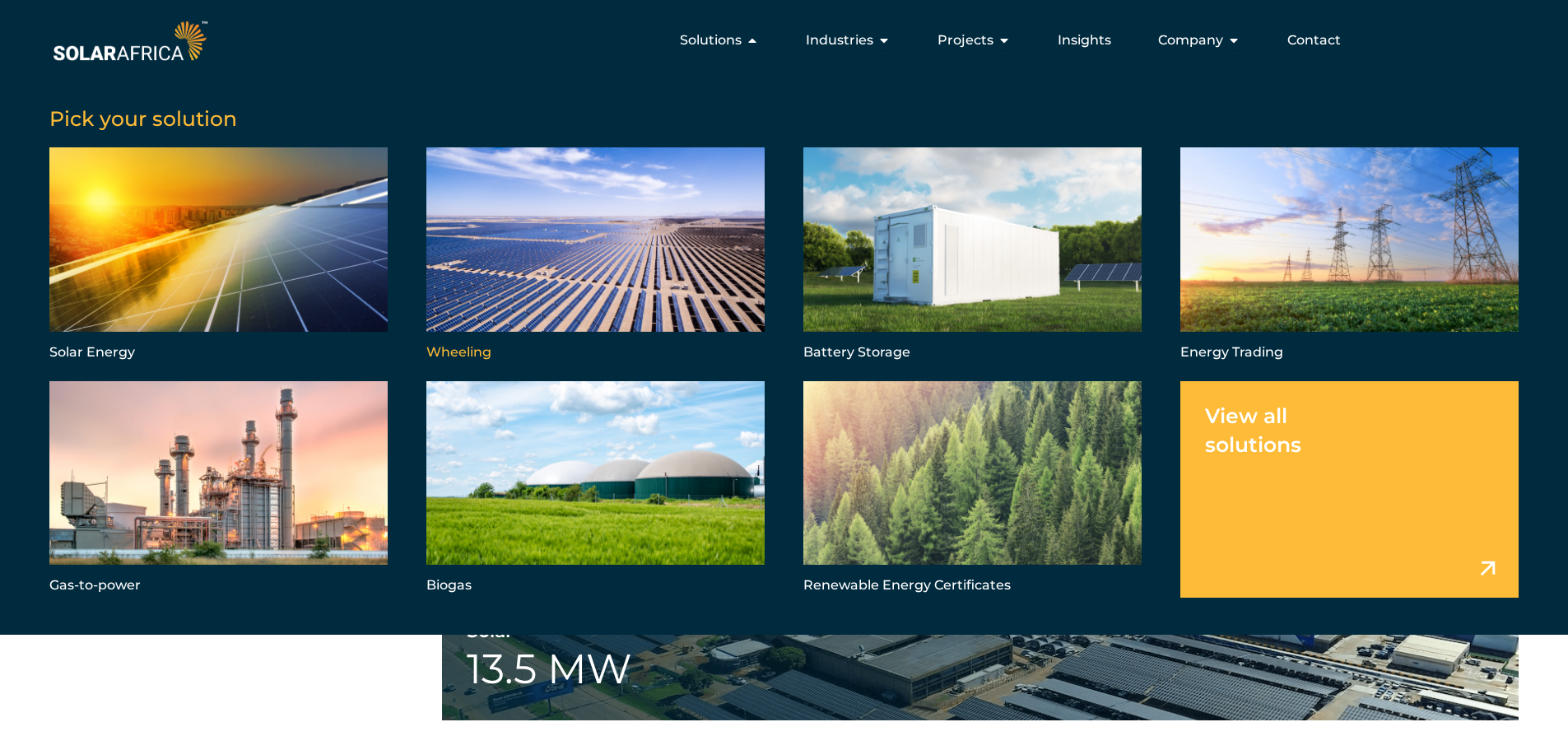
click at [539, 224] on link "Menu" at bounding box center [595, 255] width 339 height 217
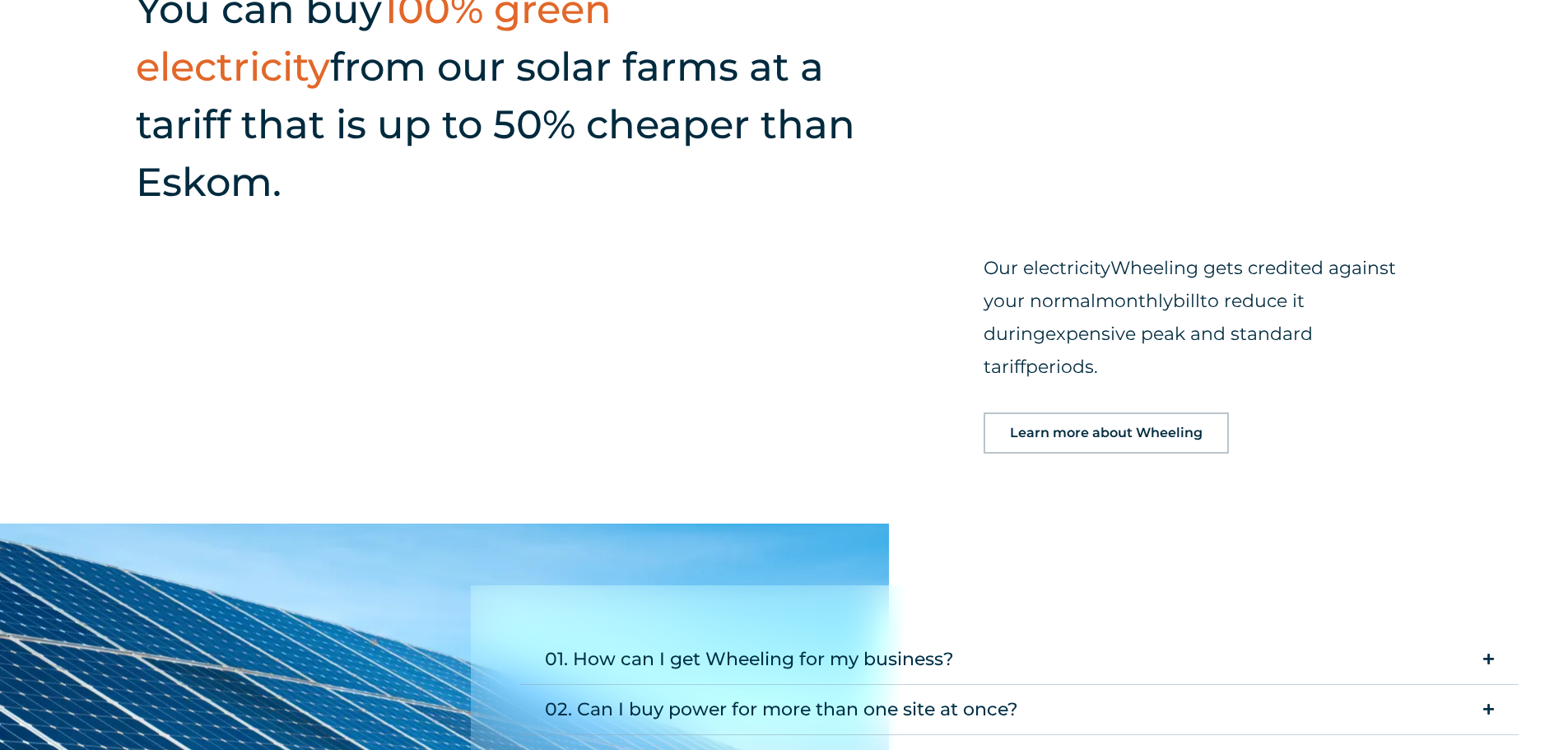
scroll to position [1812, 0]
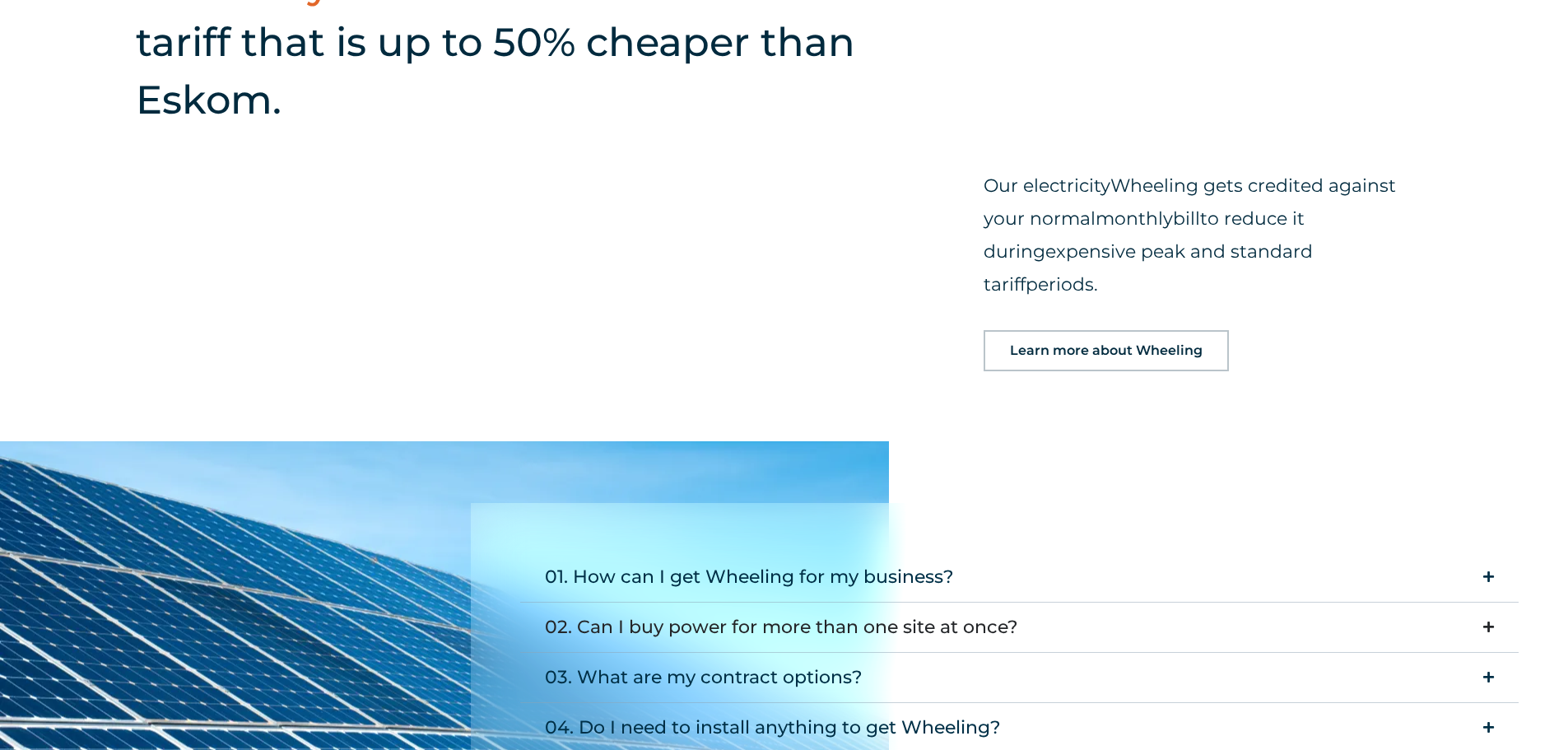
click at [1486, 621] on icon "Accordion. Open links with Enter or Space, close with Escape, and navigate with…" at bounding box center [1489, 627] width 11 height 13
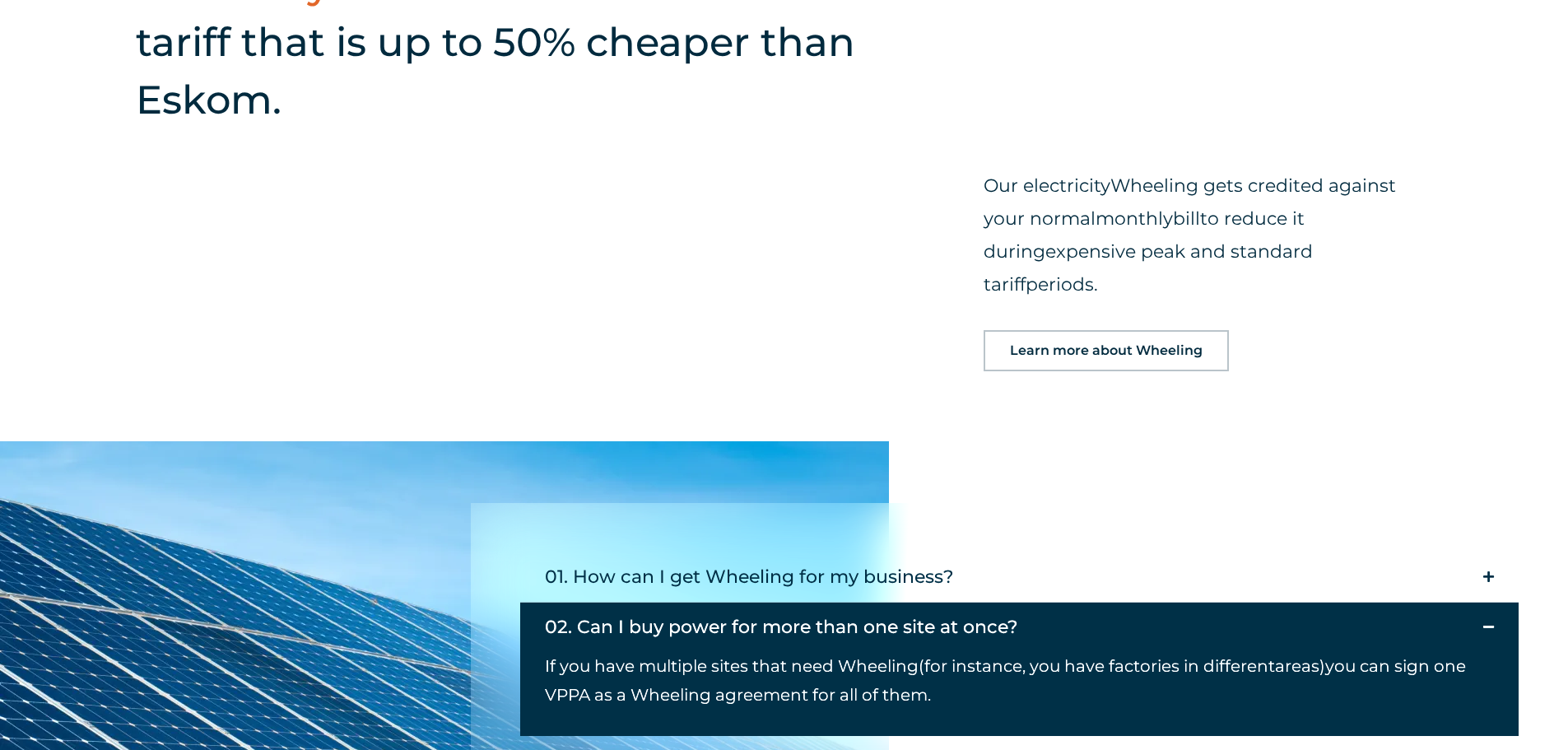
click at [1031, 503] on div "01. How can I get Wheeling for my business? Simply reach out to our energy expe…" at bounding box center [1020, 720] width 1098 height 433
click at [1488, 749] on icon "Accordion. Open links with Enter or Space, close with Escape, and navigate with…" at bounding box center [1489, 760] width 11 height 13
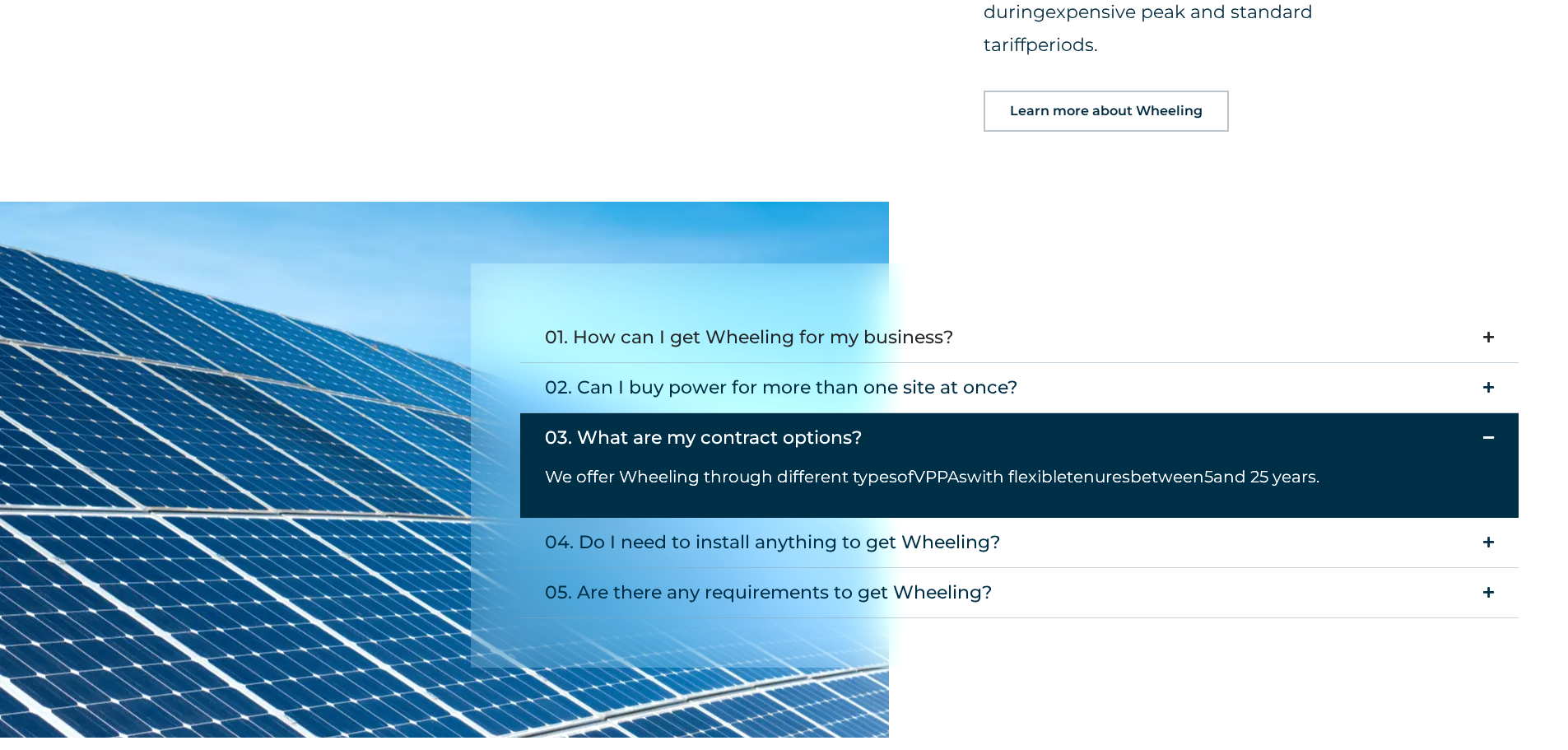
scroll to position [2059, 0]
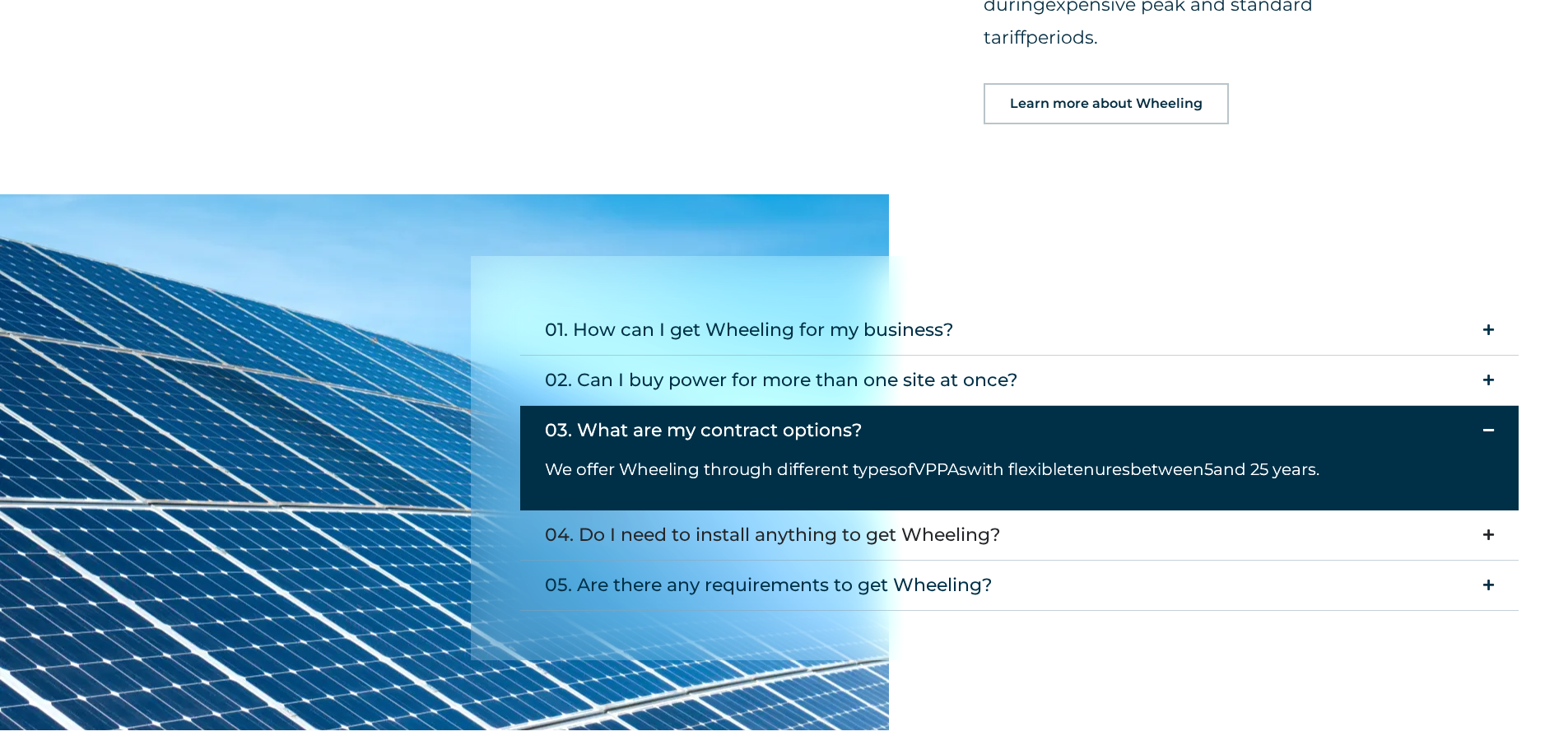
click at [1482, 511] on summary "04. Do I need to install anything to get Wheeling?" at bounding box center [1021, 536] width 1000 height 50
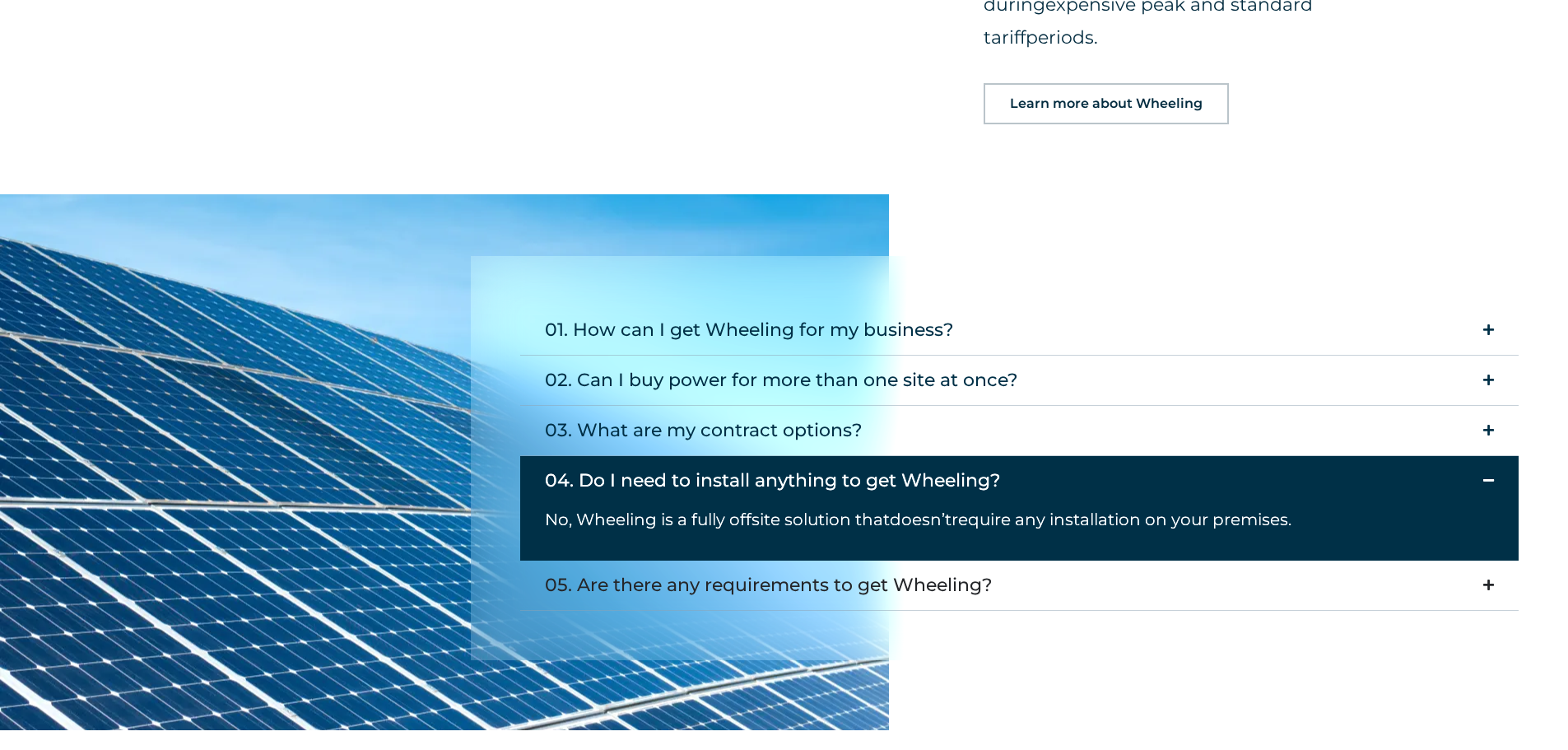
click at [1487, 561] on summary "05. Are there any requirements to get Wheeling?" at bounding box center [1021, 586] width 1000 height 50
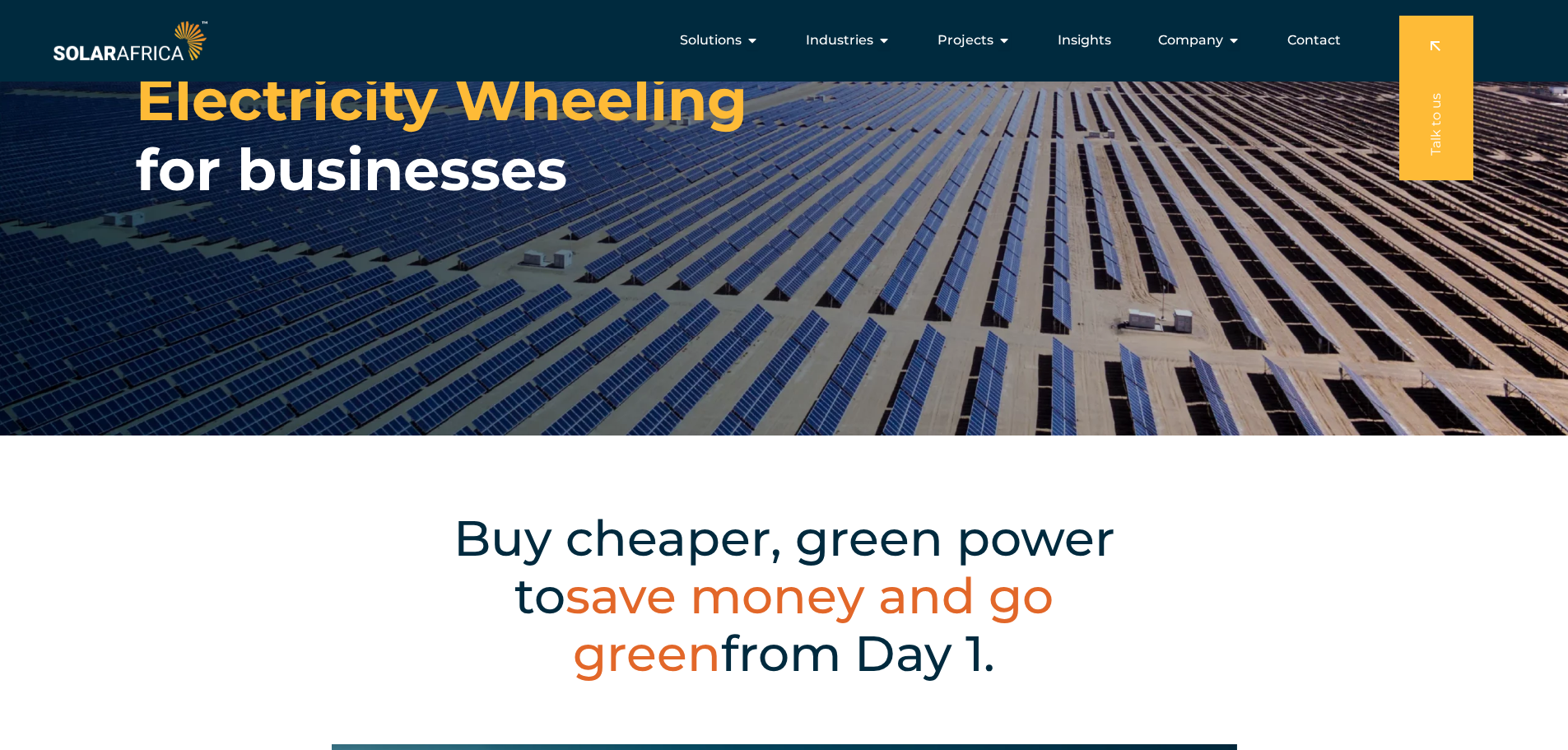
scroll to position [0, 0]
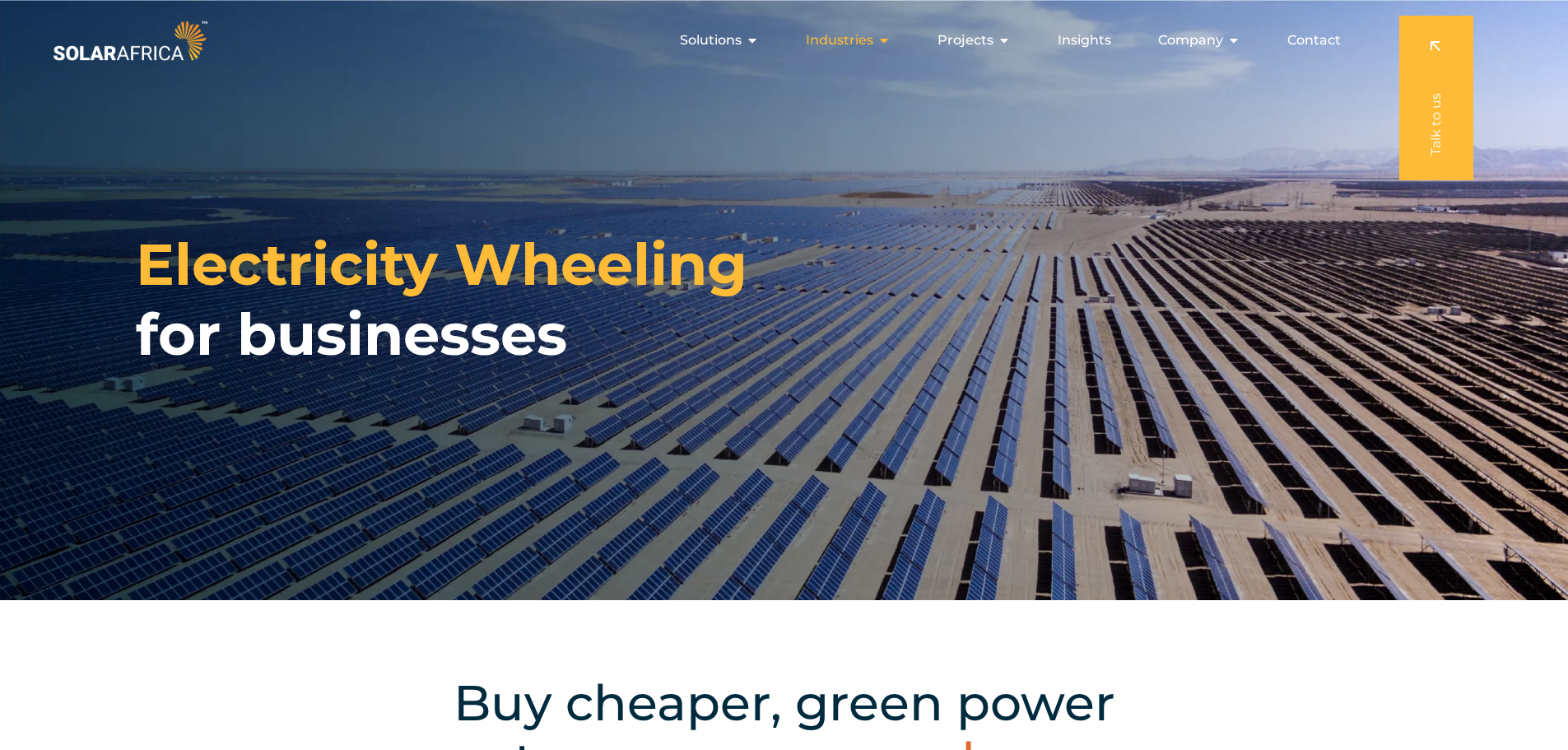
click at [878, 40] on div "Industries Close Industries Open Industries" at bounding box center [848, 40] width 111 height 33
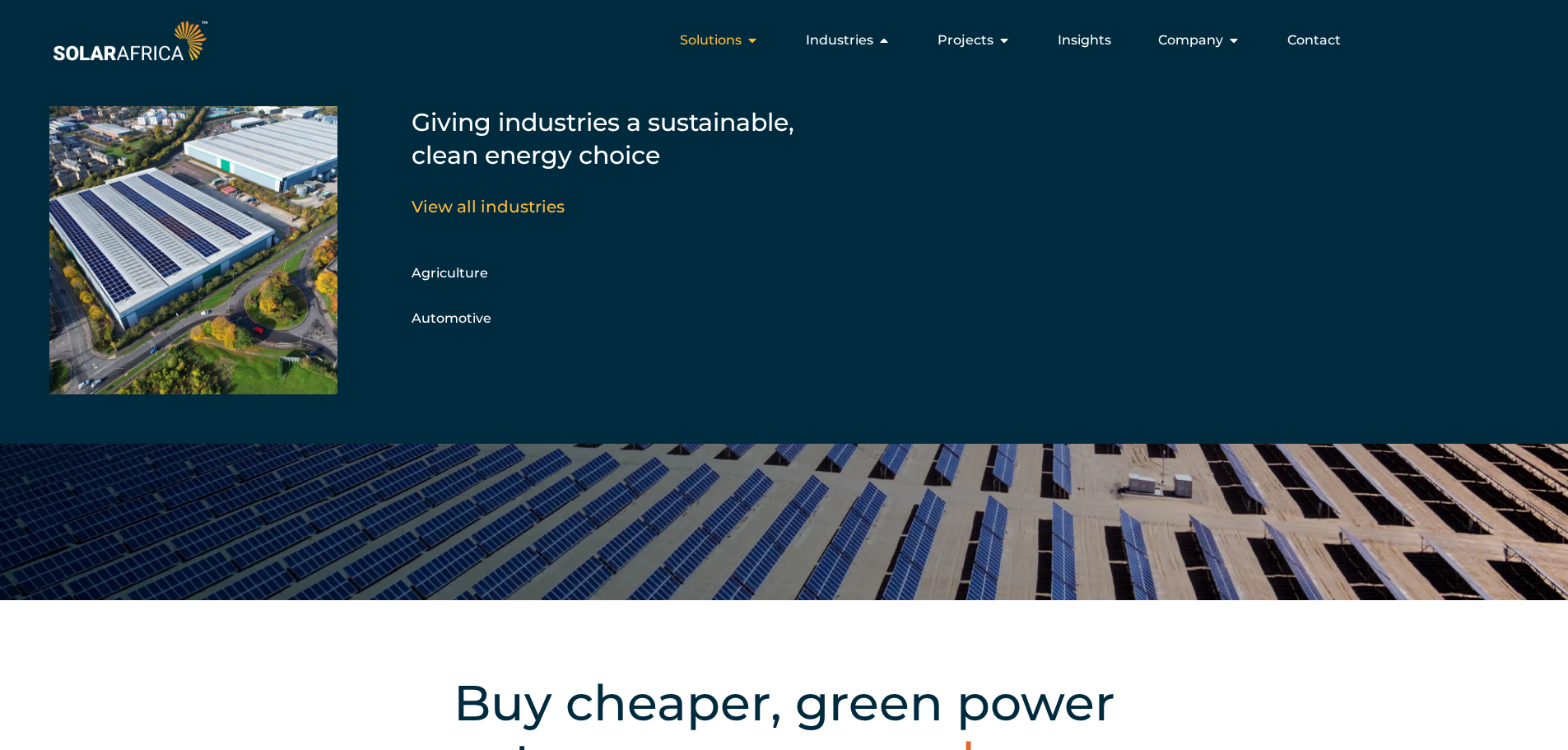
click at [748, 39] on div "Solutions Close Solutions Open Solutions" at bounding box center [720, 40] width 105 height 33
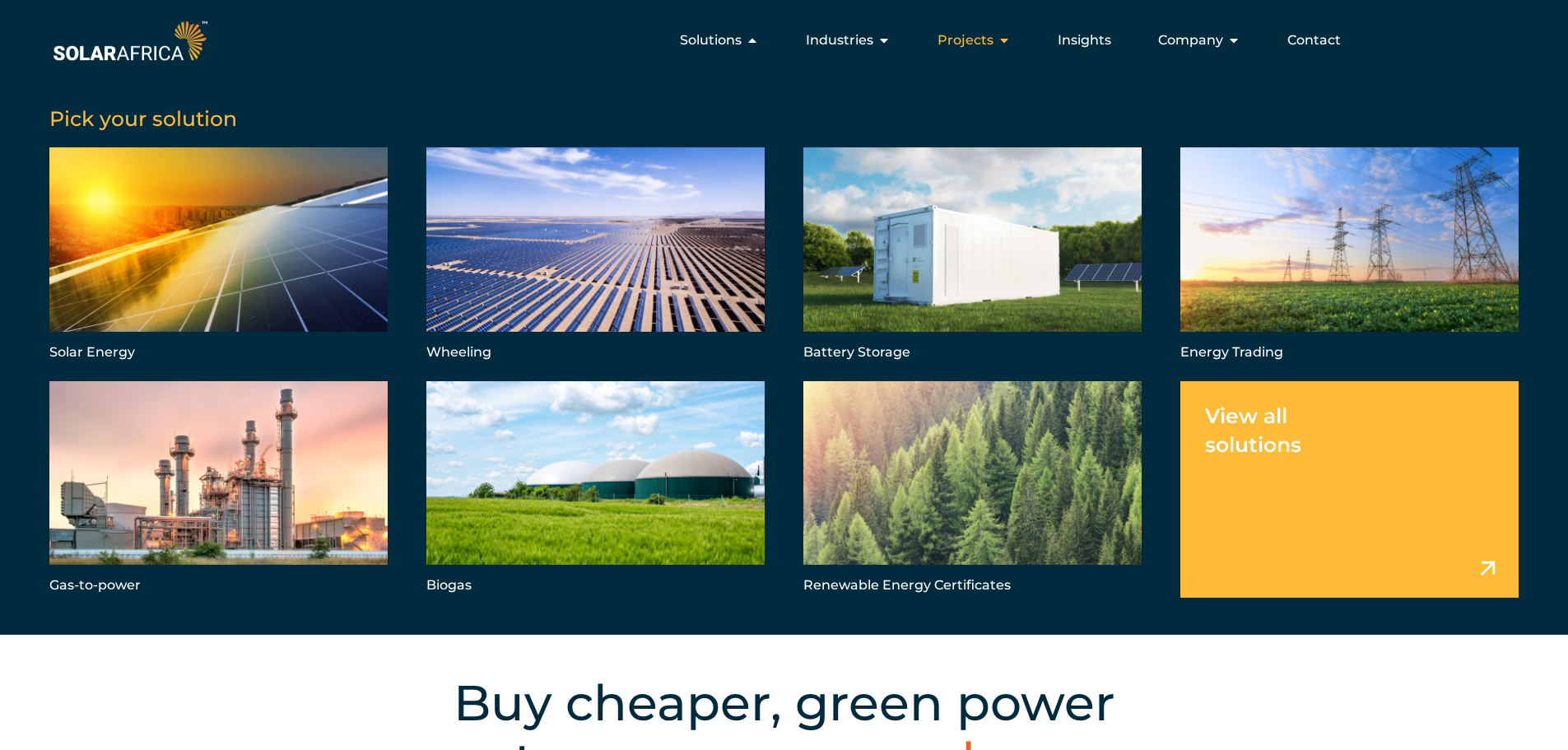
click at [975, 33] on span "Projects" at bounding box center [965, 40] width 56 height 20
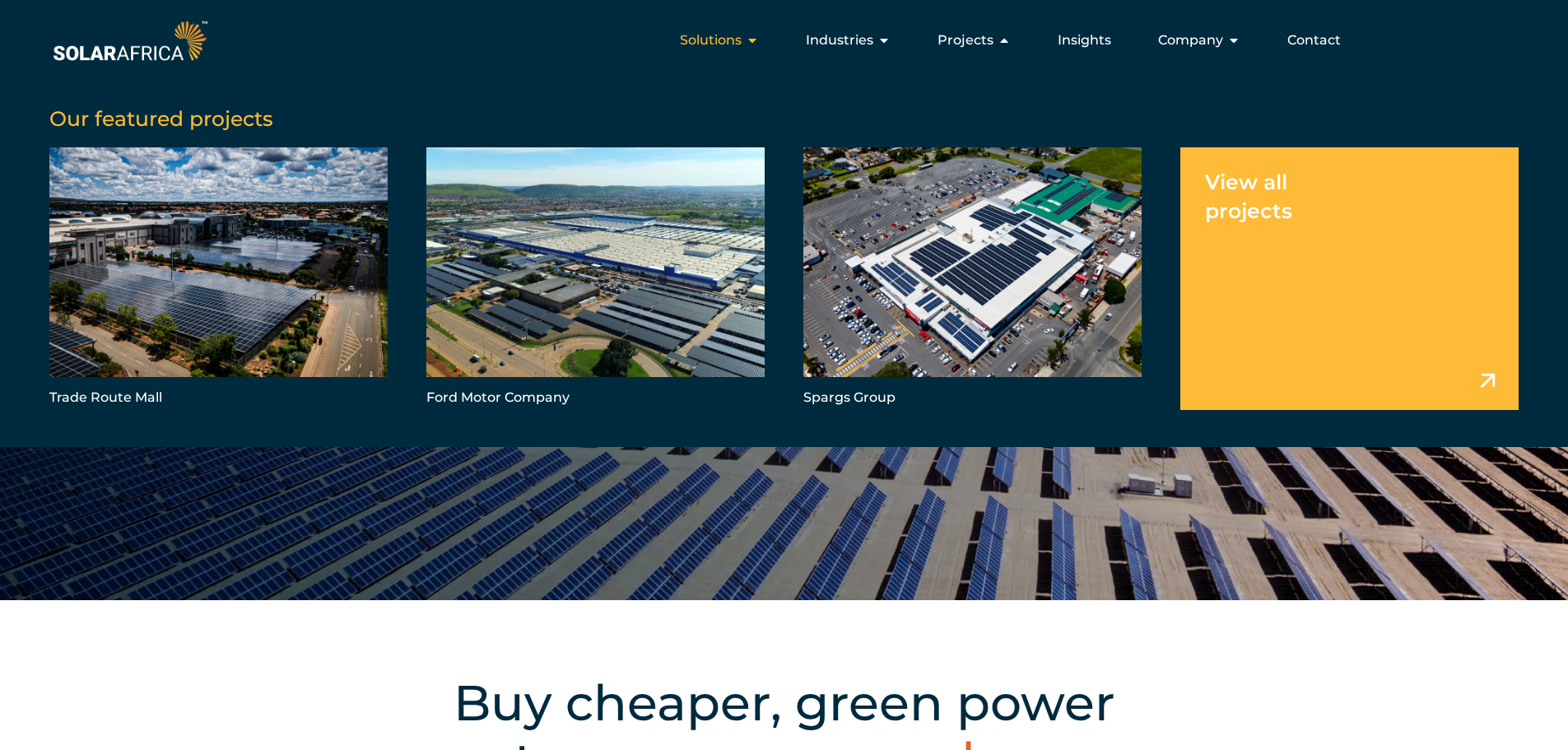
click at [752, 39] on icon "Menu" at bounding box center [752, 40] width 13 height 13
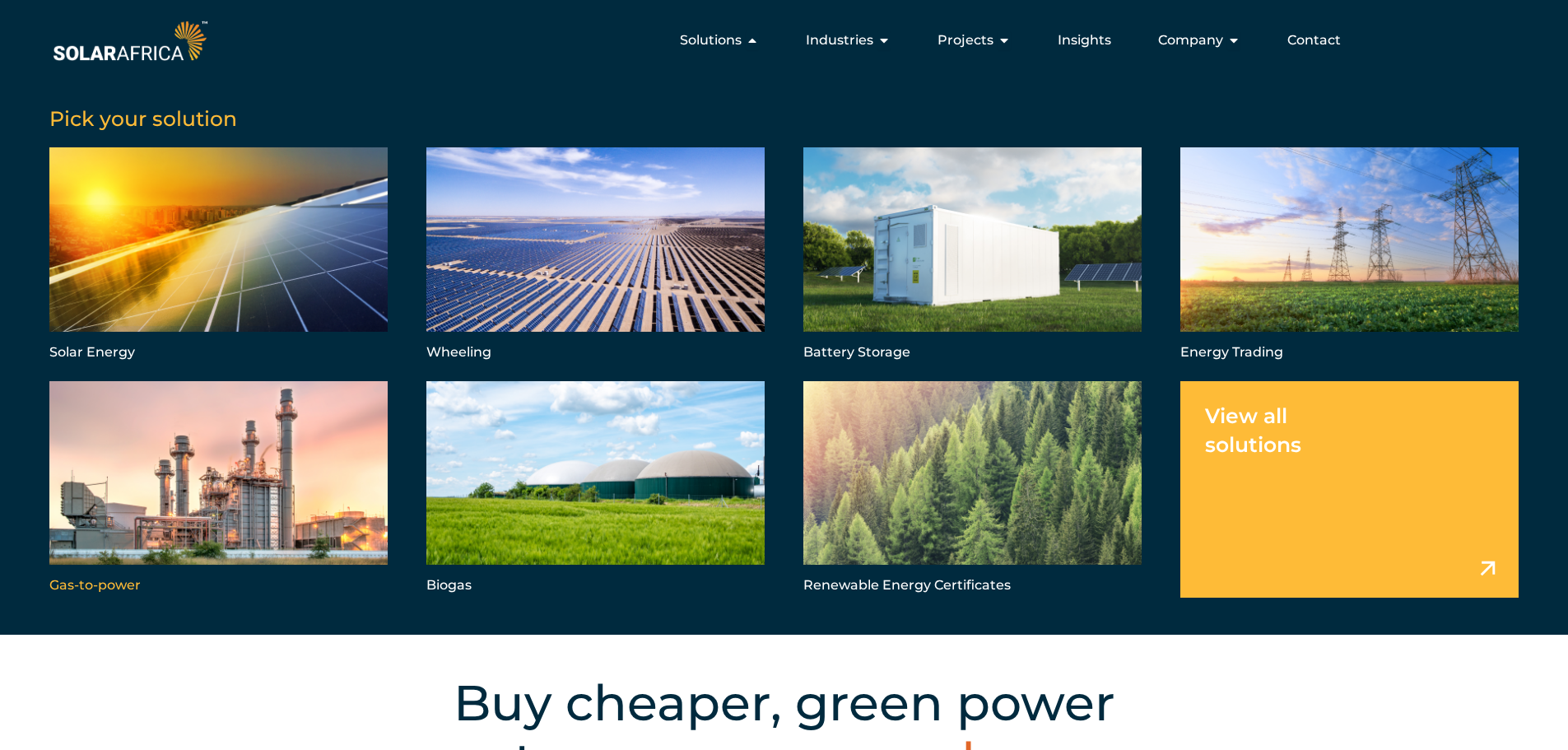
click at [307, 486] on link "Menu" at bounding box center [218, 489] width 339 height 217
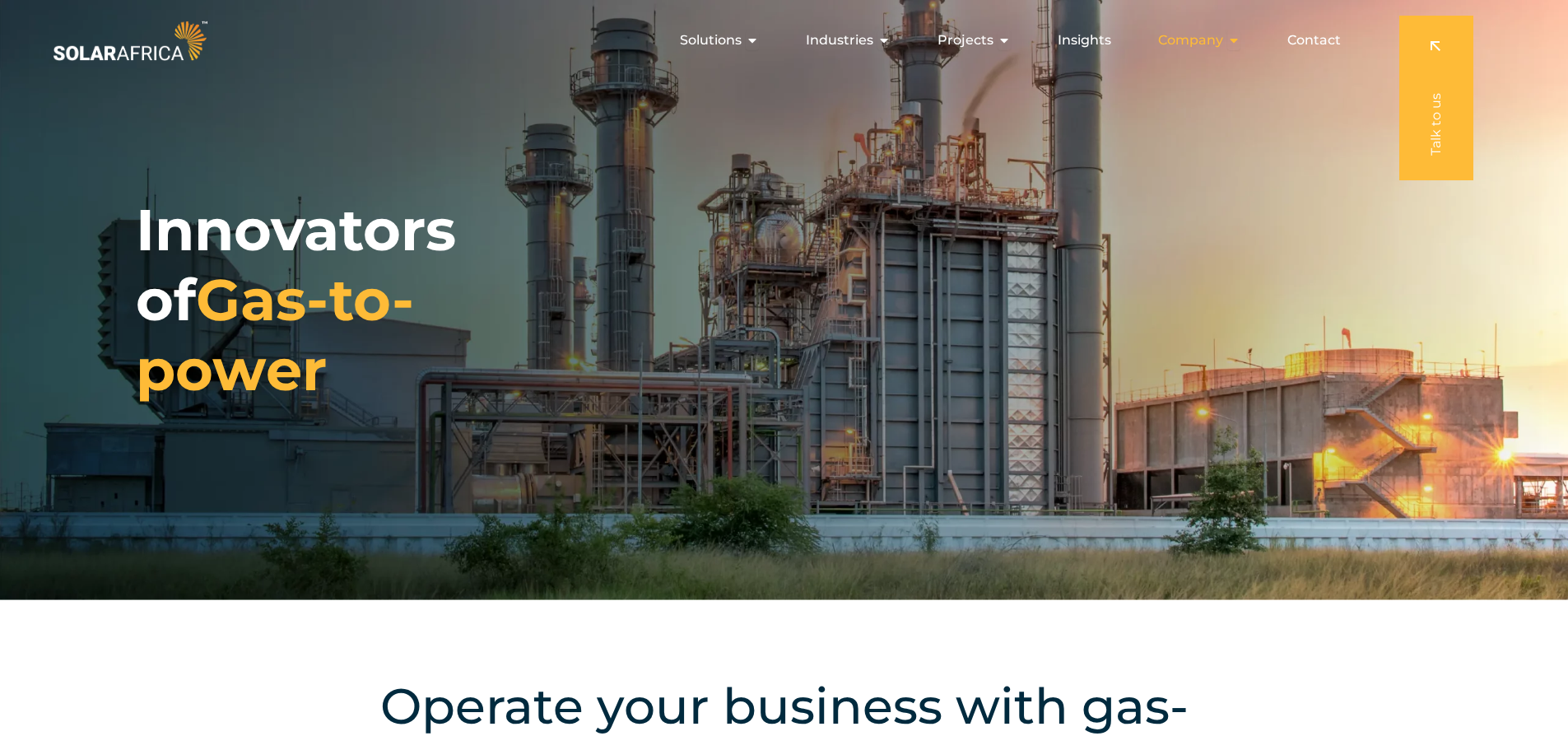
click at [1226, 35] on div "Company Close Company Open Company" at bounding box center [1199, 40] width 109 height 33
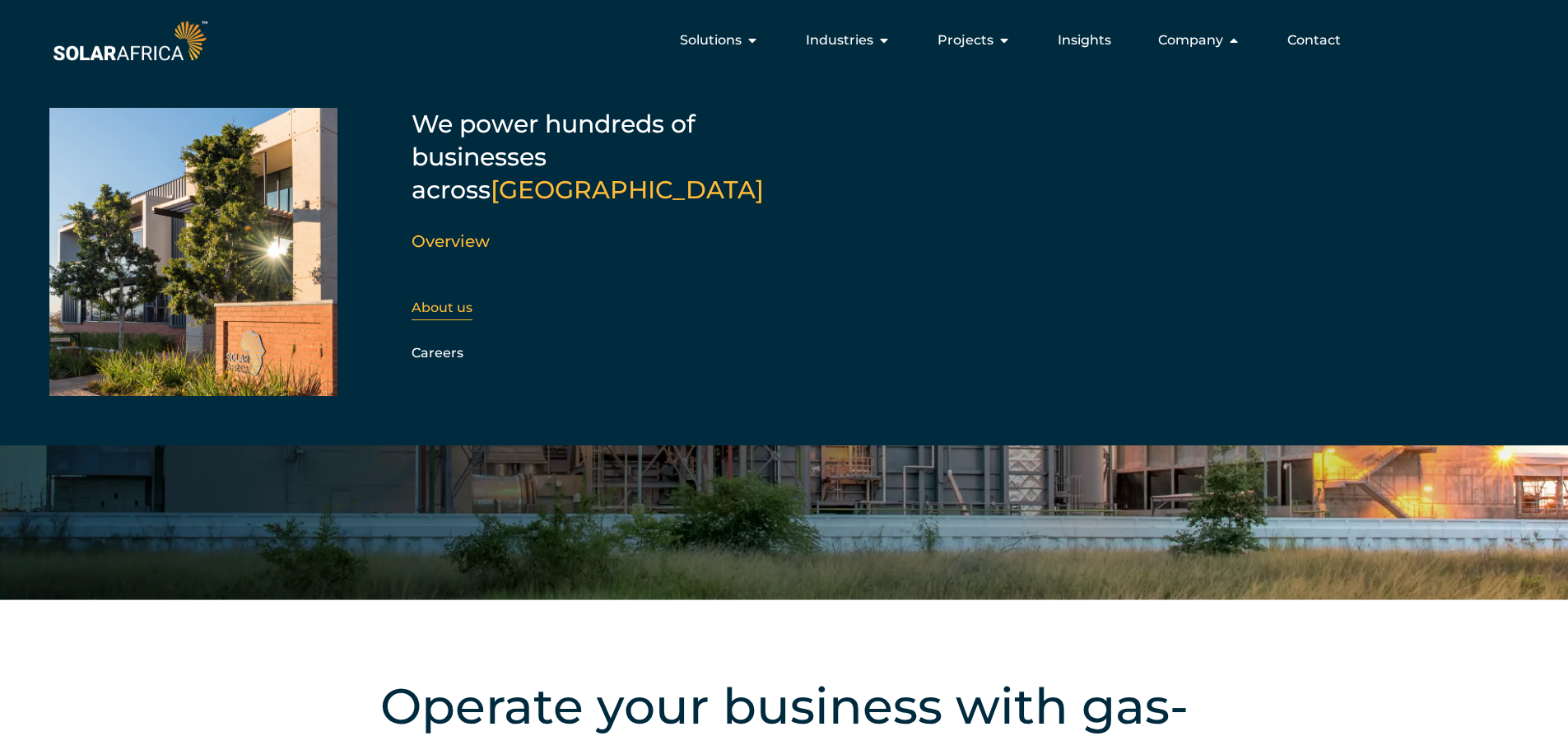
click at [472, 296] on div "About us" at bounding box center [501, 309] width 178 height 25
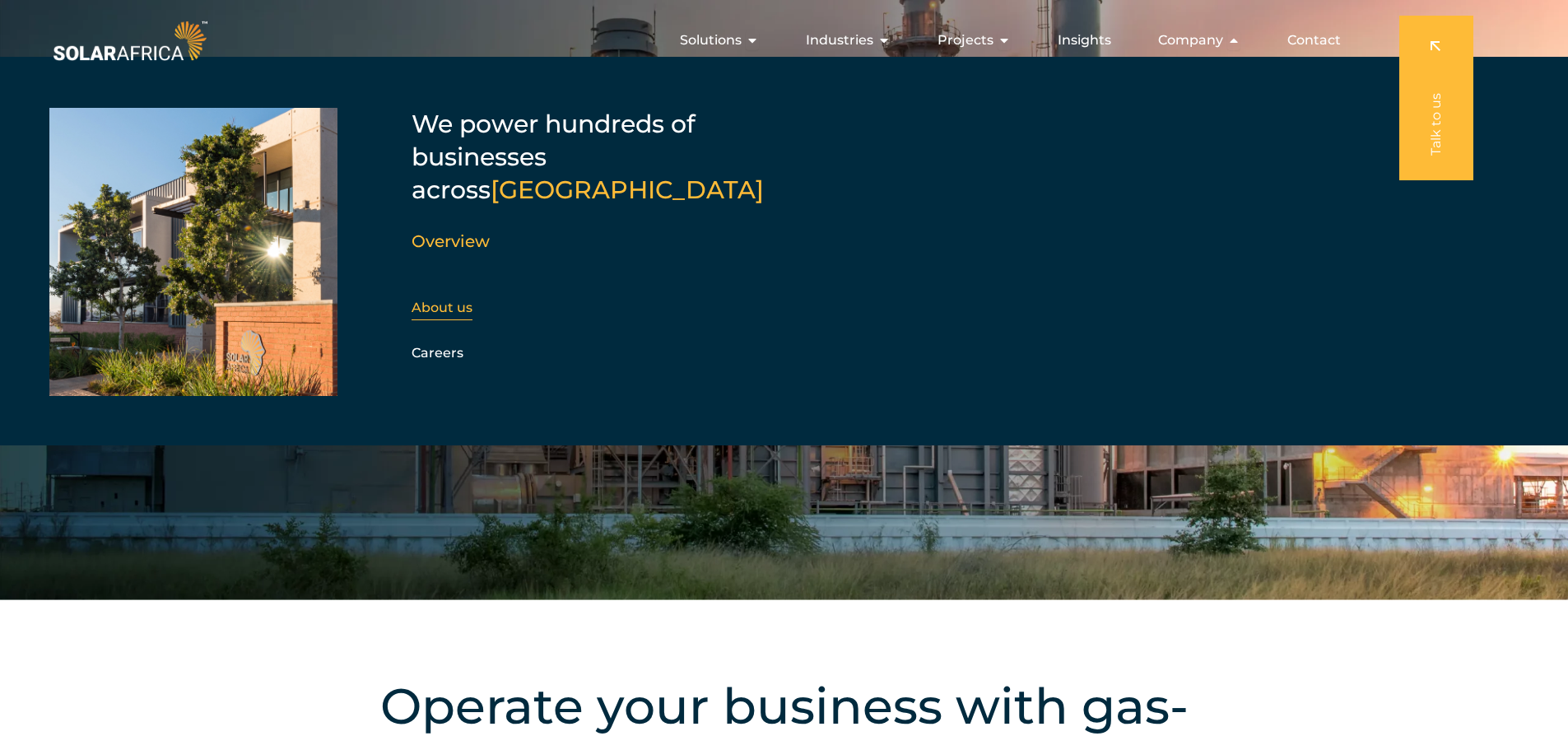
click at [437, 300] on link "About us" at bounding box center [442, 308] width 61 height 16
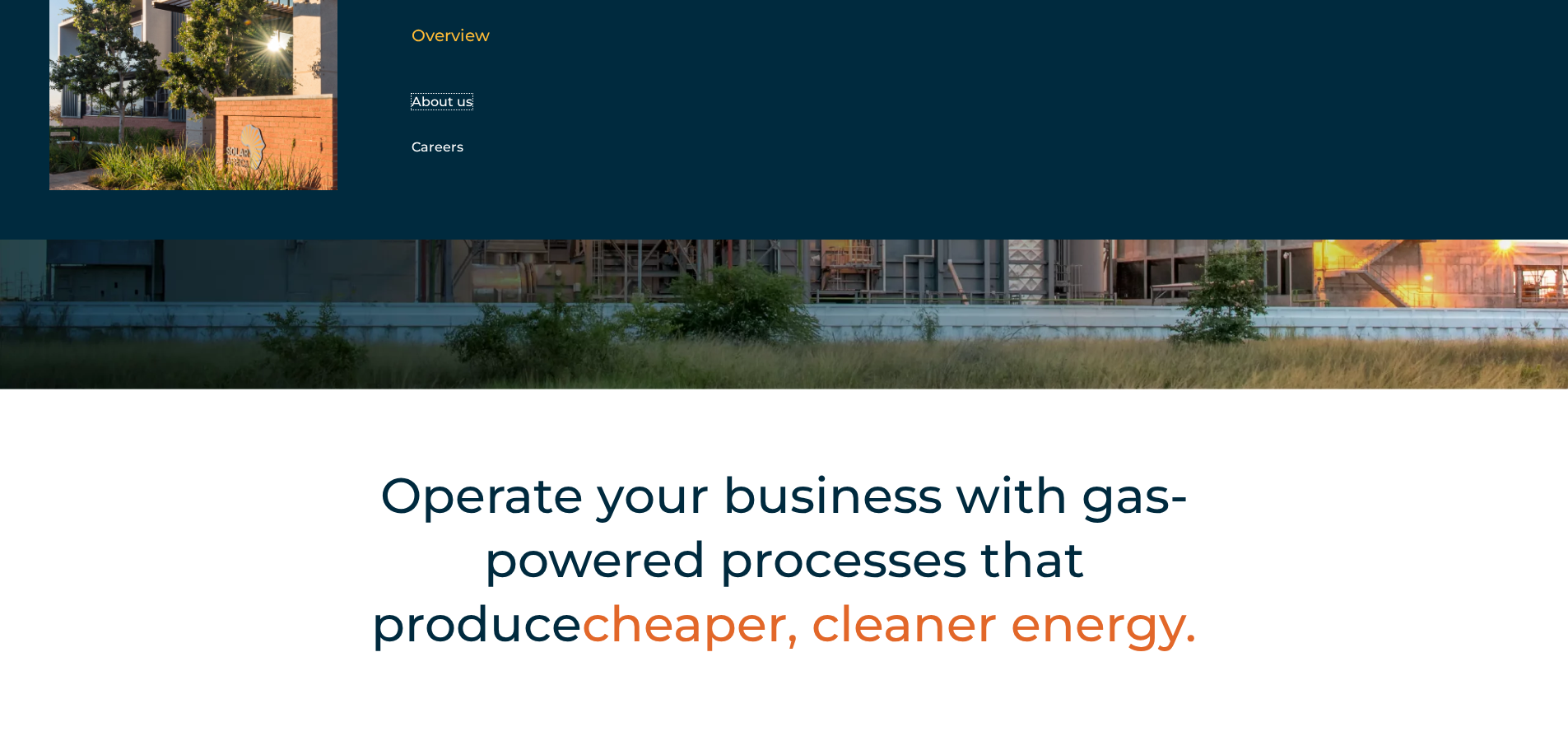
scroll to position [412, 0]
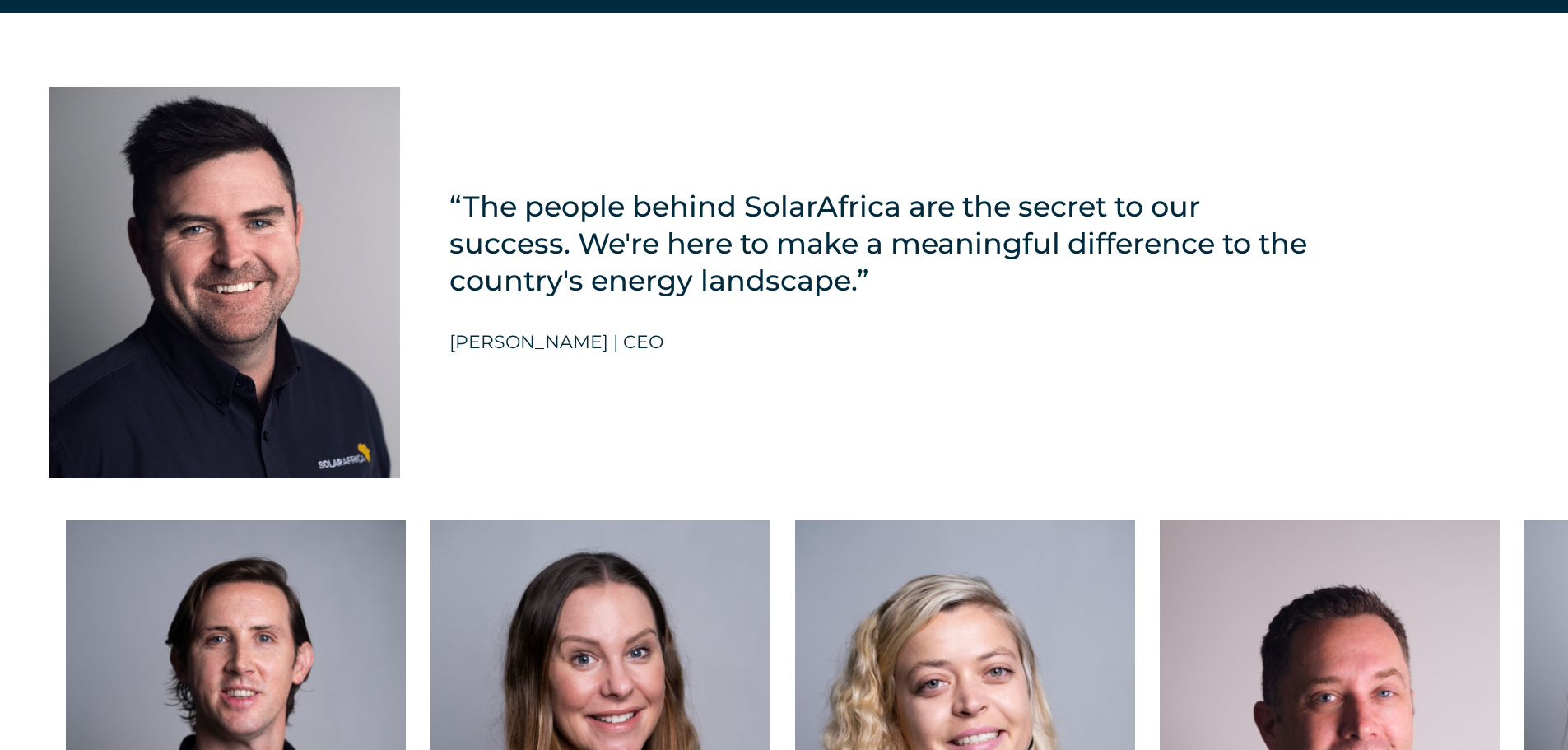
scroll to position [3953, 0]
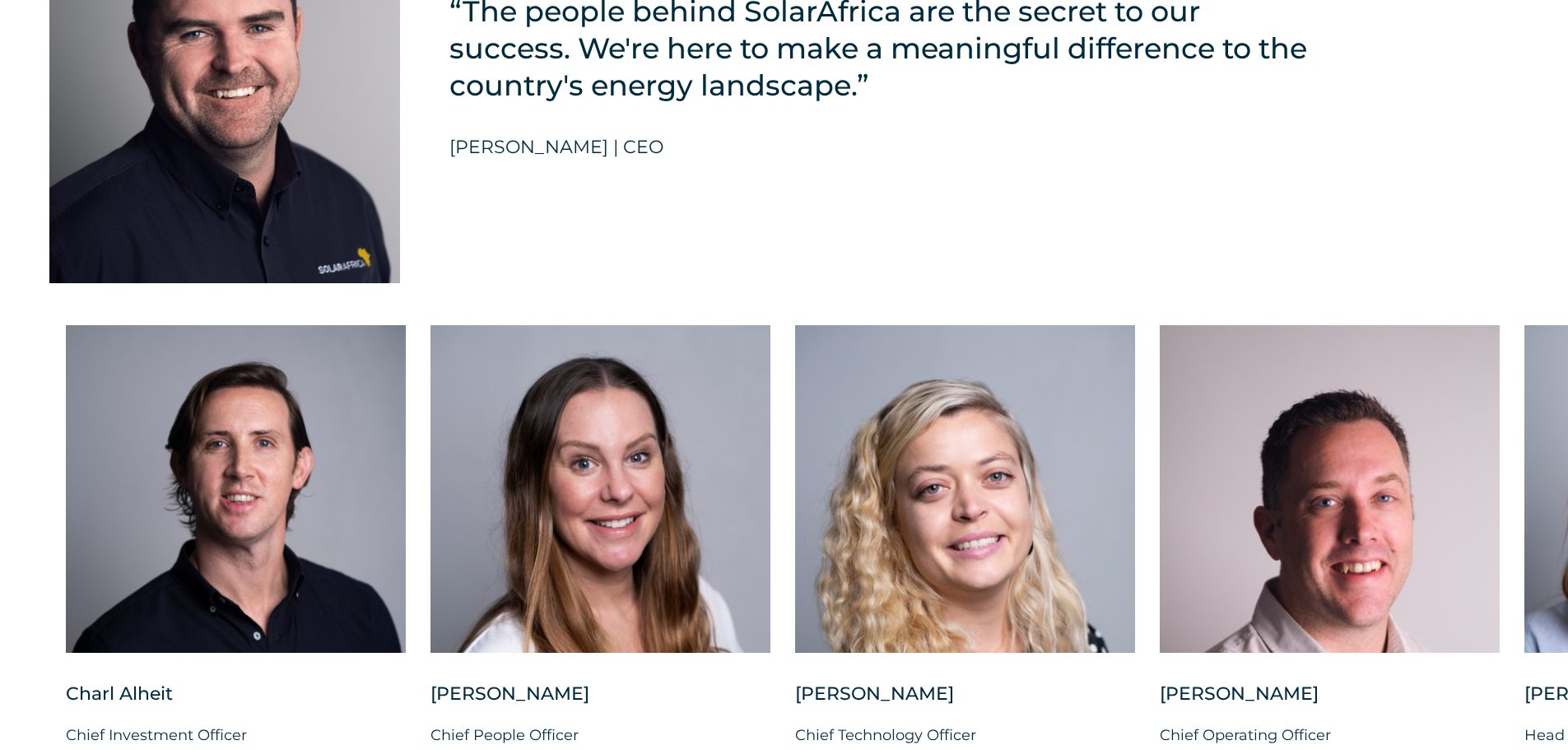
click at [710, 199] on div "“The people behind SolarAfrica are the secret to our success. We're here to mak…" at bounding box center [883, 88] width 867 height 391
drag, startPoint x: 451, startPoint y: 132, endPoint x: 600, endPoint y: 136, distance: 149.1
click at [600, 137] on h5 "[PERSON_NAME] | CEO" at bounding box center [557, 148] width 214 height 22
copy h5 "[PERSON_NAME]"
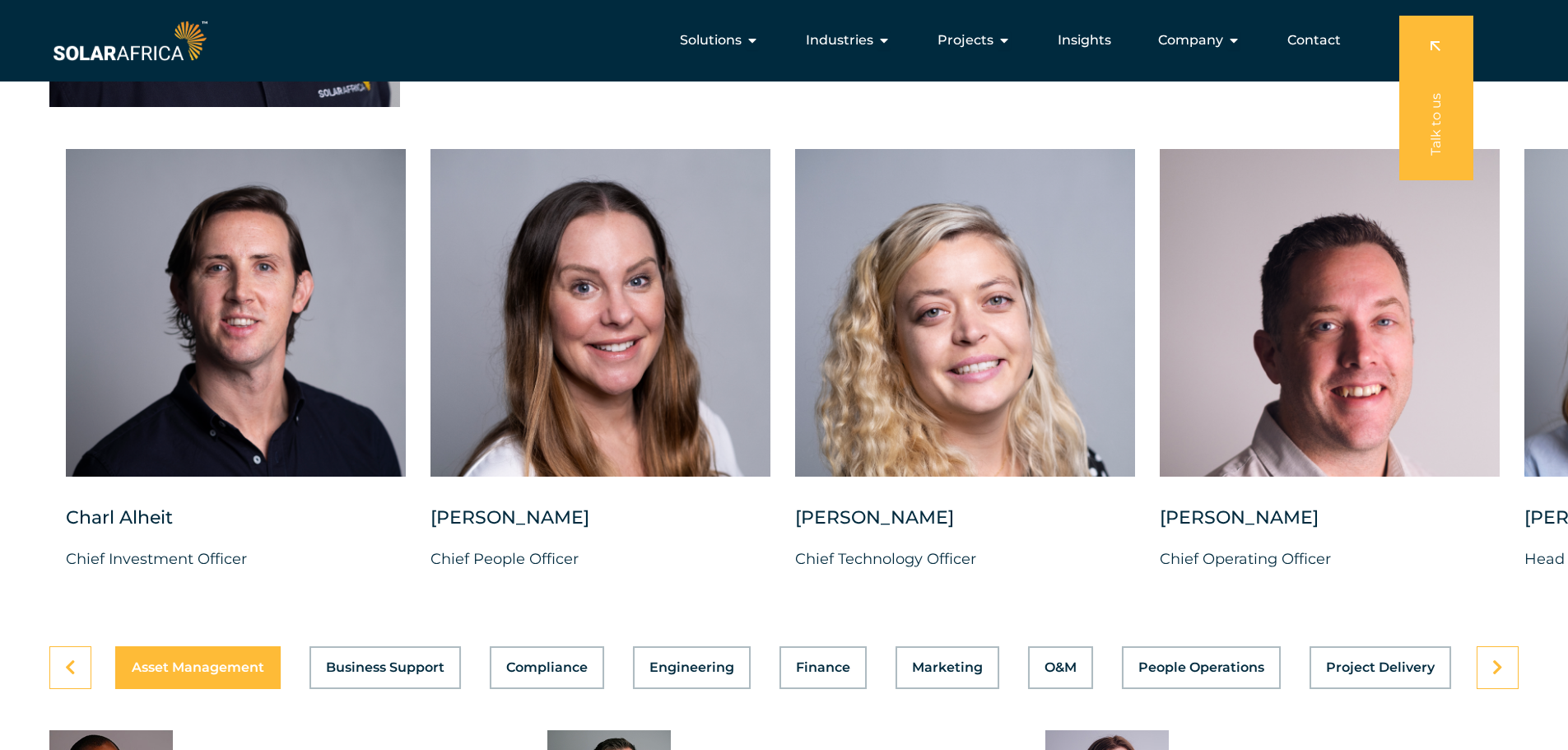
scroll to position [4118, 0]
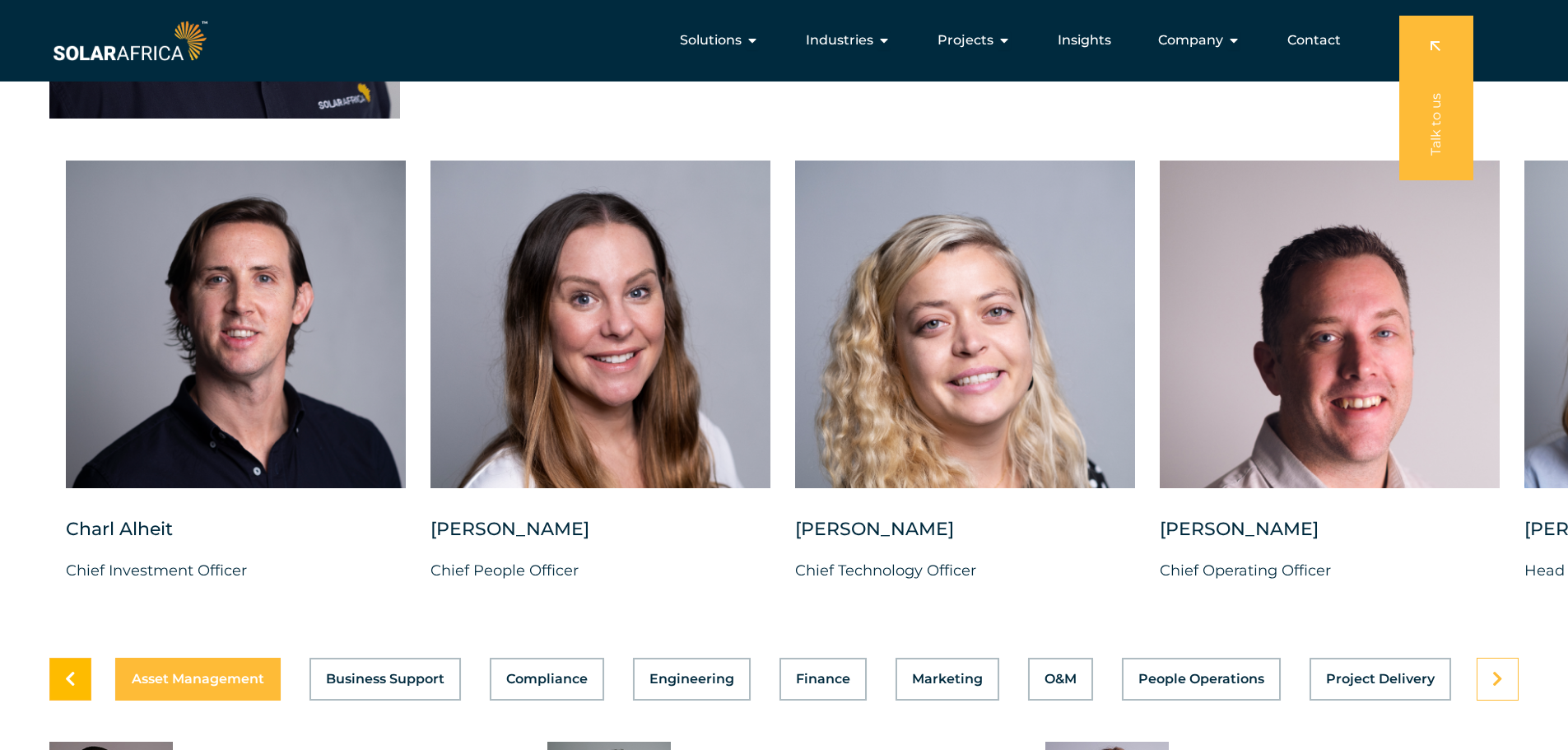
click at [79, 673] on link at bounding box center [70, 679] width 42 height 43
click at [1498, 675] on icon at bounding box center [1498, 680] width 11 height 17
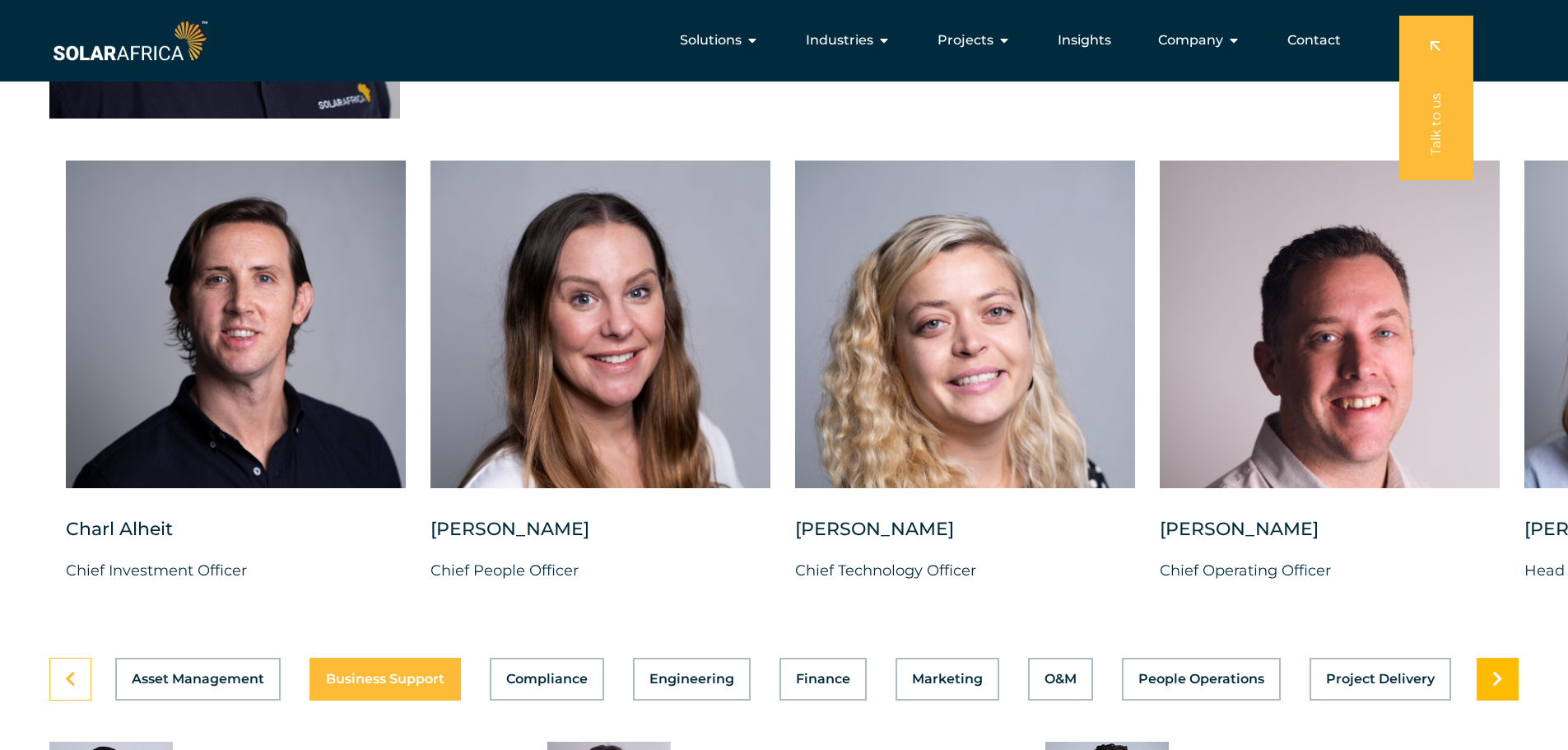
click at [1498, 671] on icon at bounding box center [1498, 680] width 11 height 17
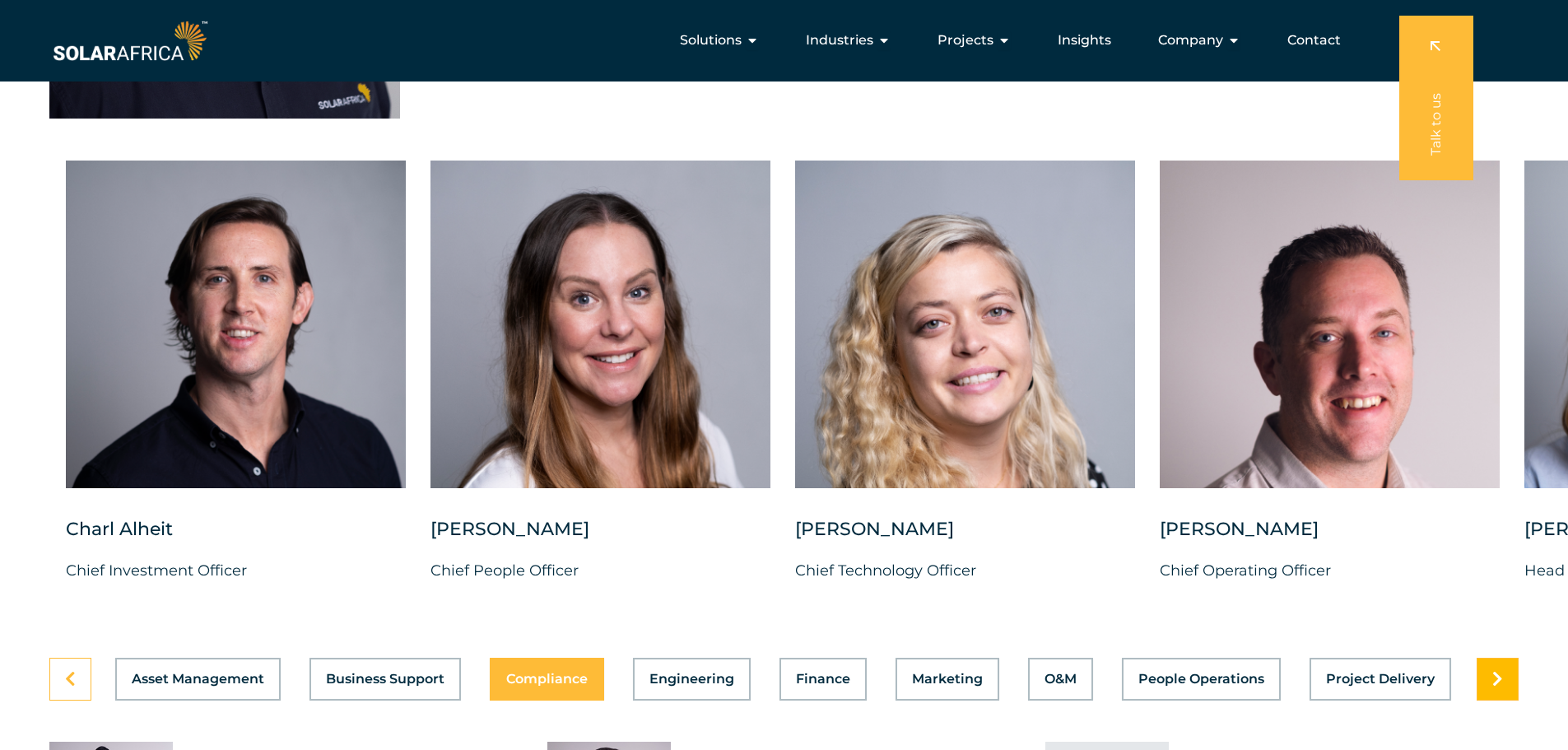
click at [1498, 671] on icon at bounding box center [1498, 680] width 11 height 17
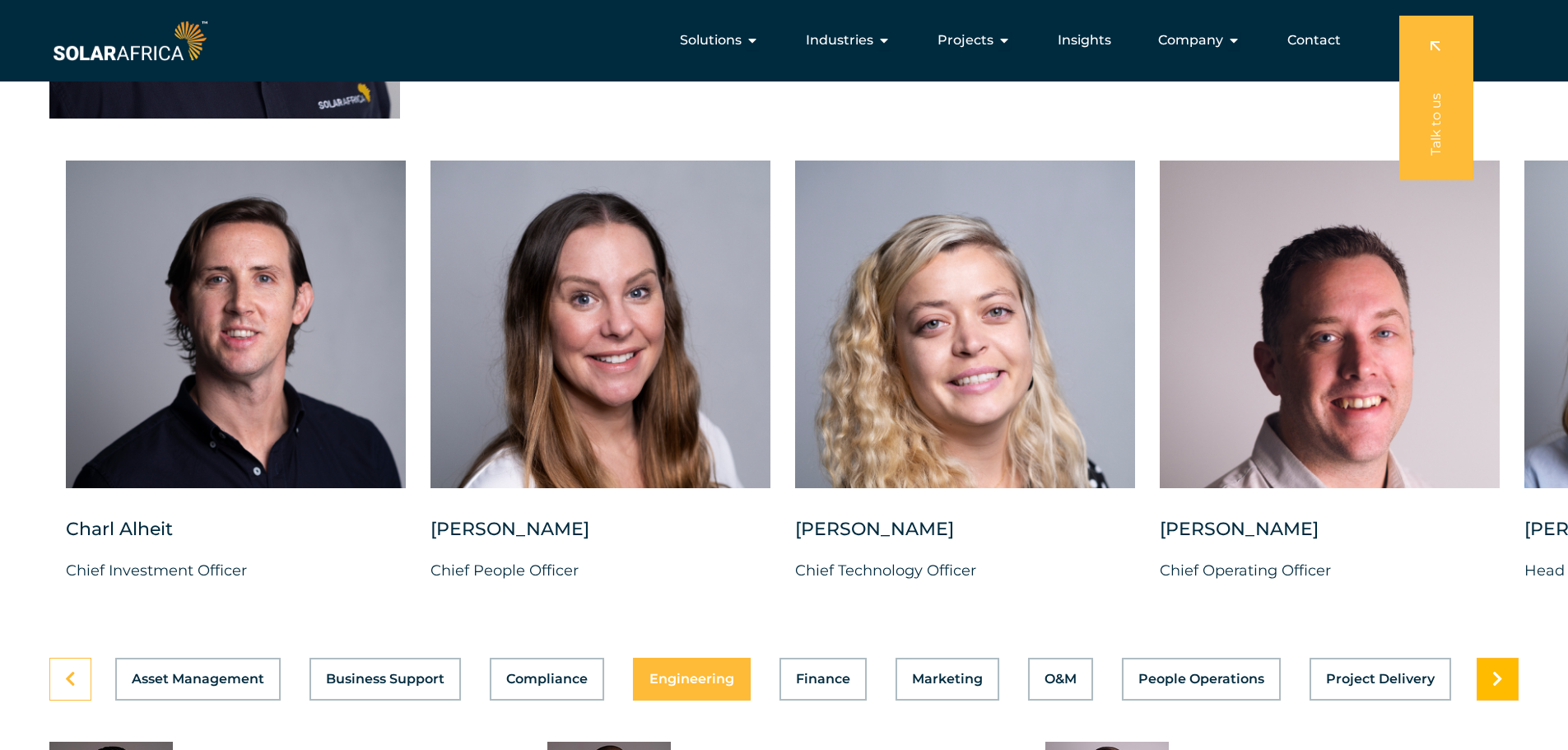
click at [1498, 671] on icon at bounding box center [1498, 680] width 11 height 17
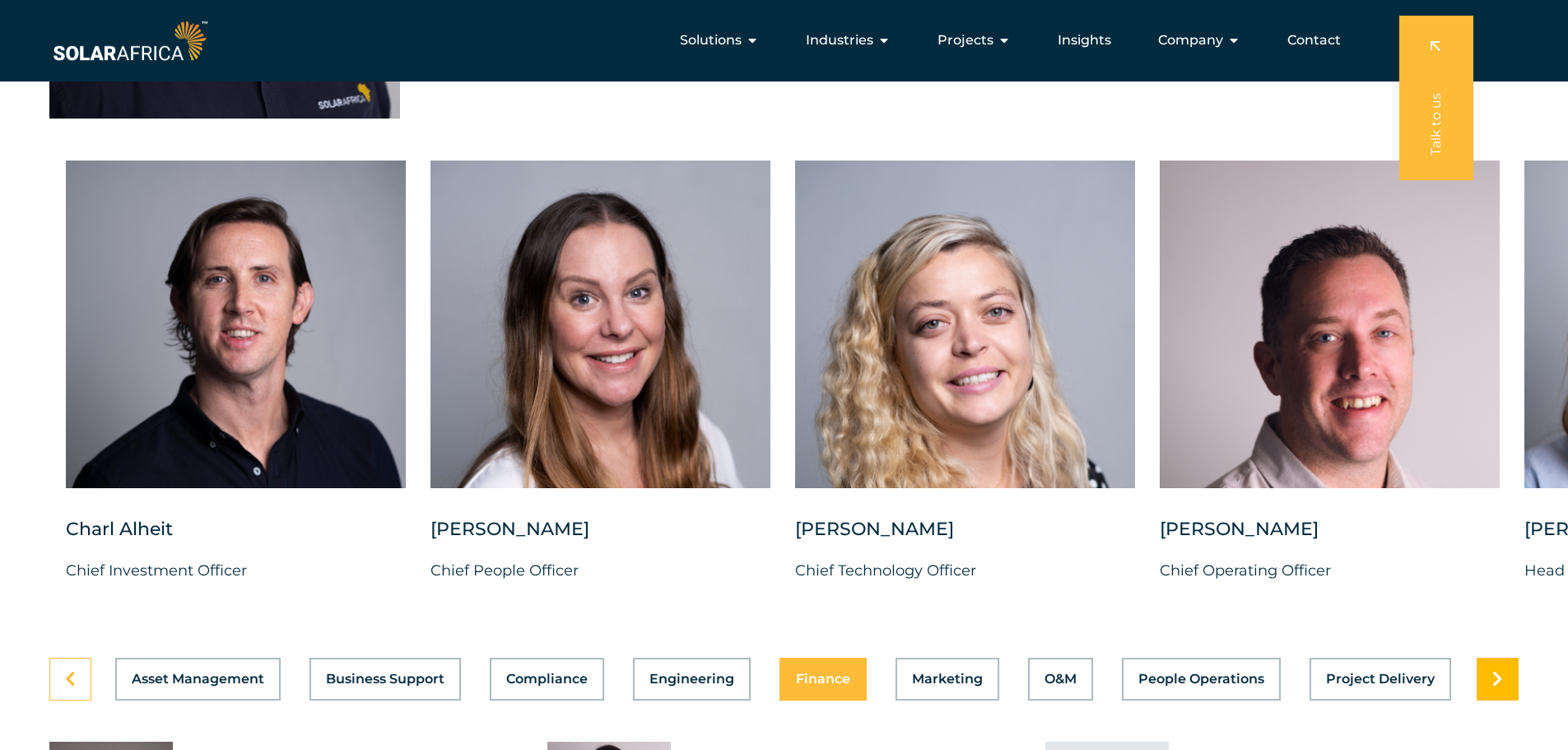
click at [1498, 671] on icon at bounding box center [1498, 680] width 11 height 17
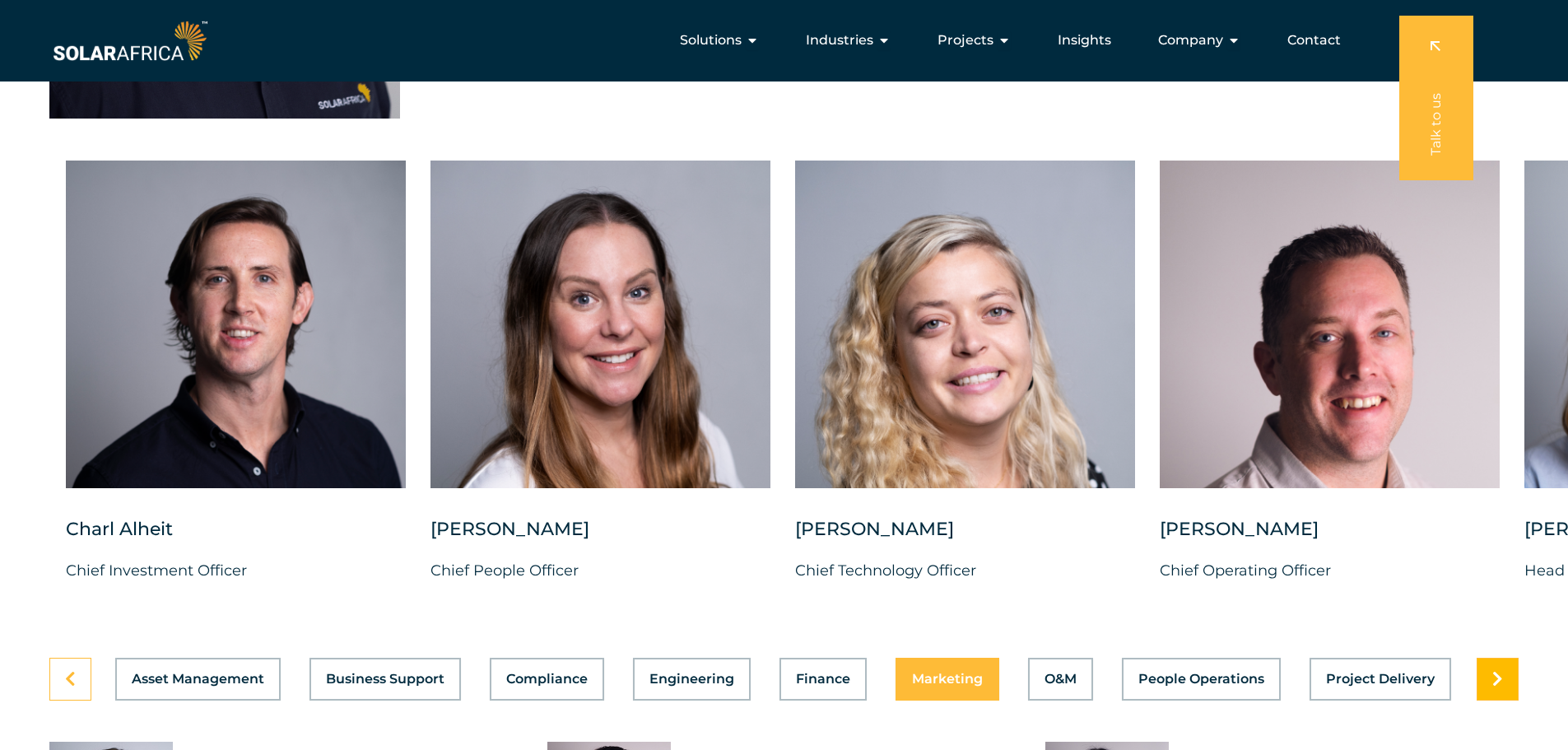
click at [1498, 671] on icon at bounding box center [1498, 680] width 11 height 17
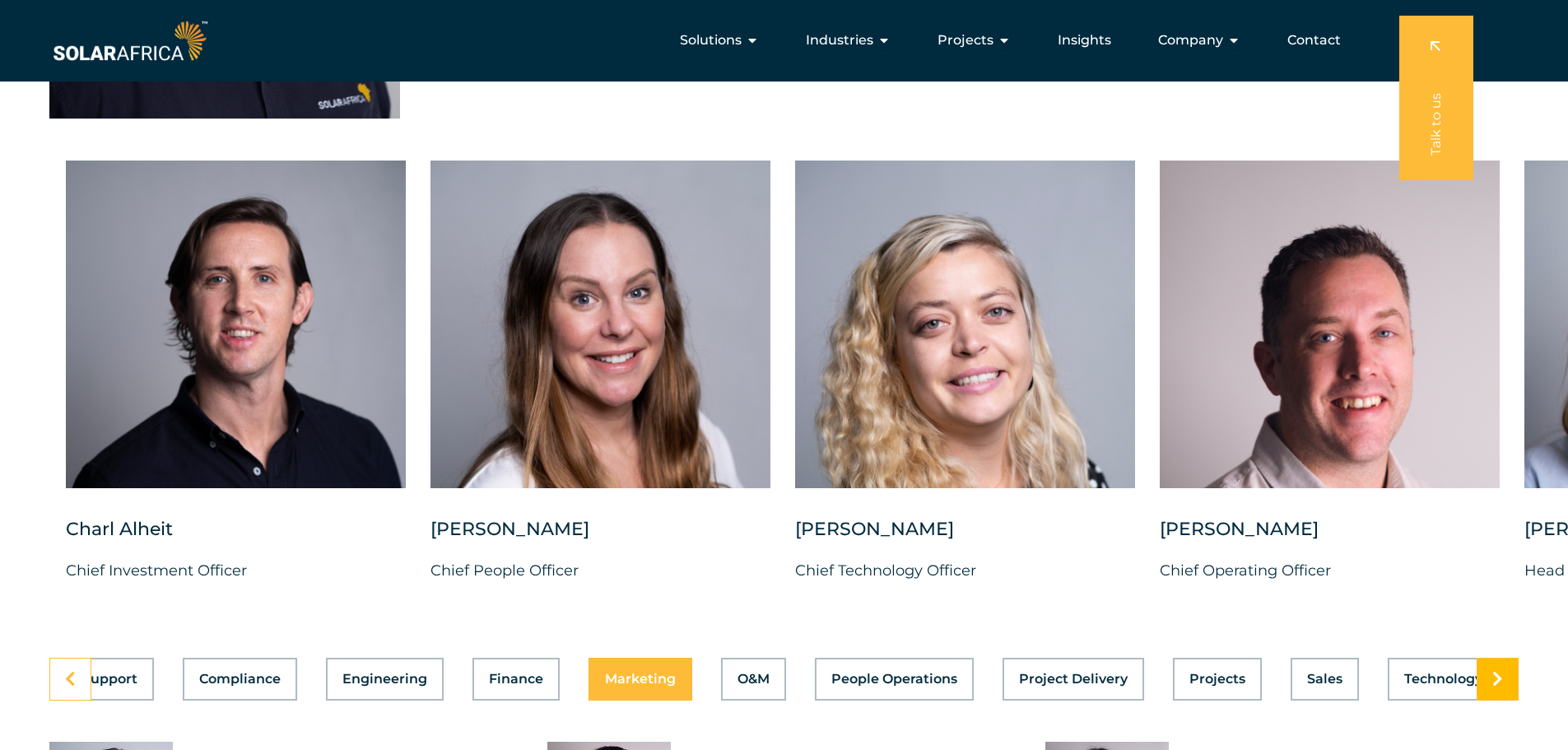
click at [1498, 671] on icon at bounding box center [1498, 680] width 11 height 17
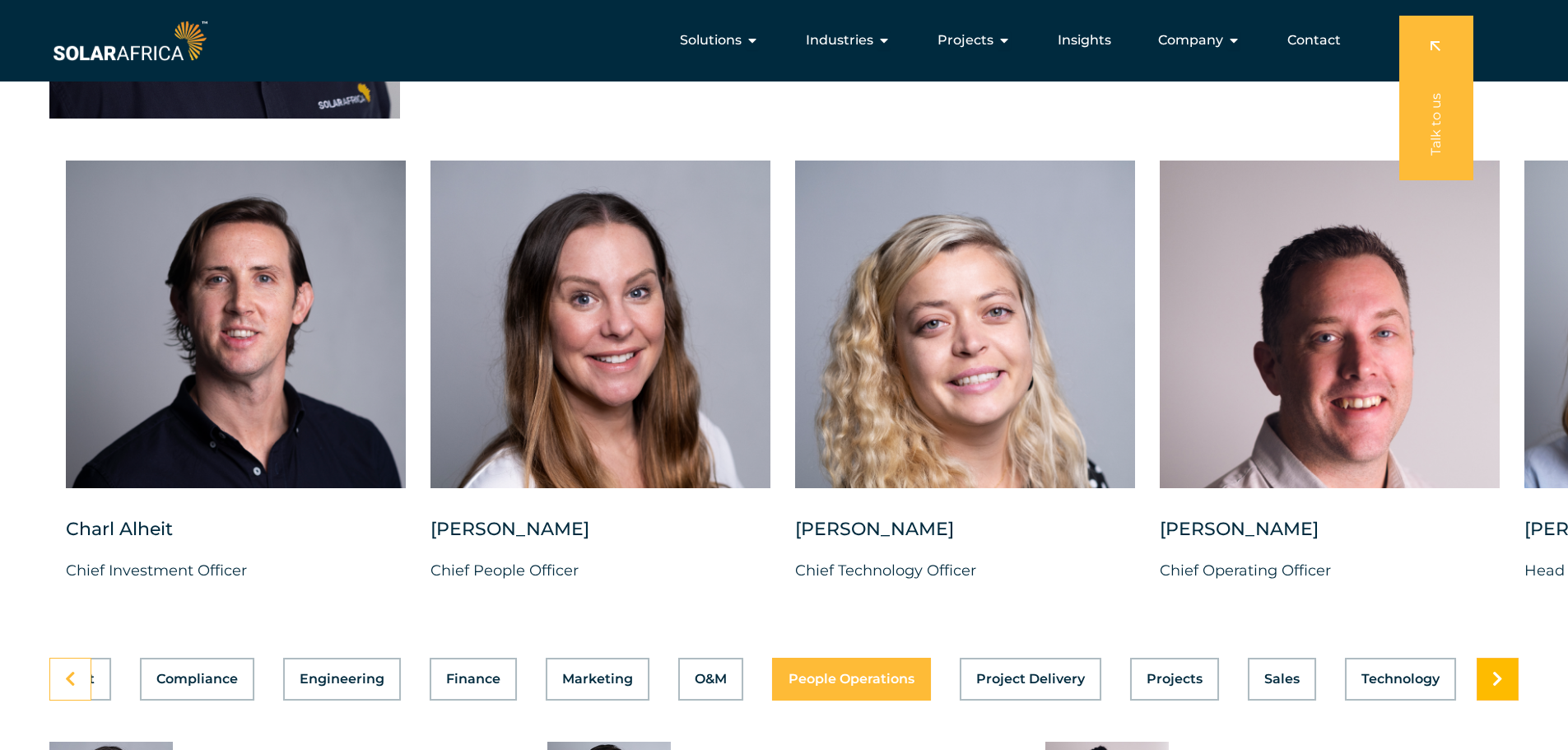
click at [1498, 671] on icon at bounding box center [1498, 680] width 11 height 17
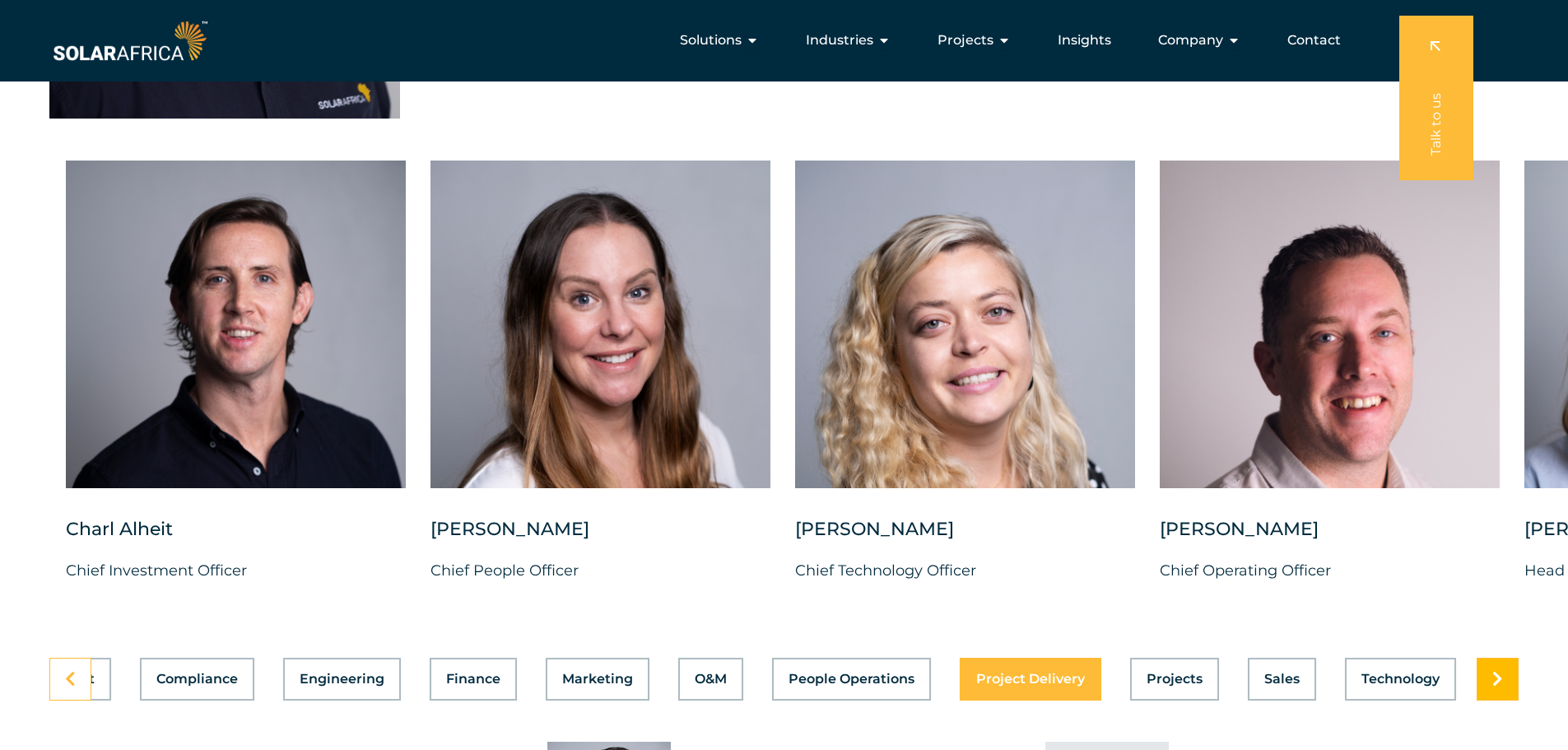
scroll to position [0, 350]
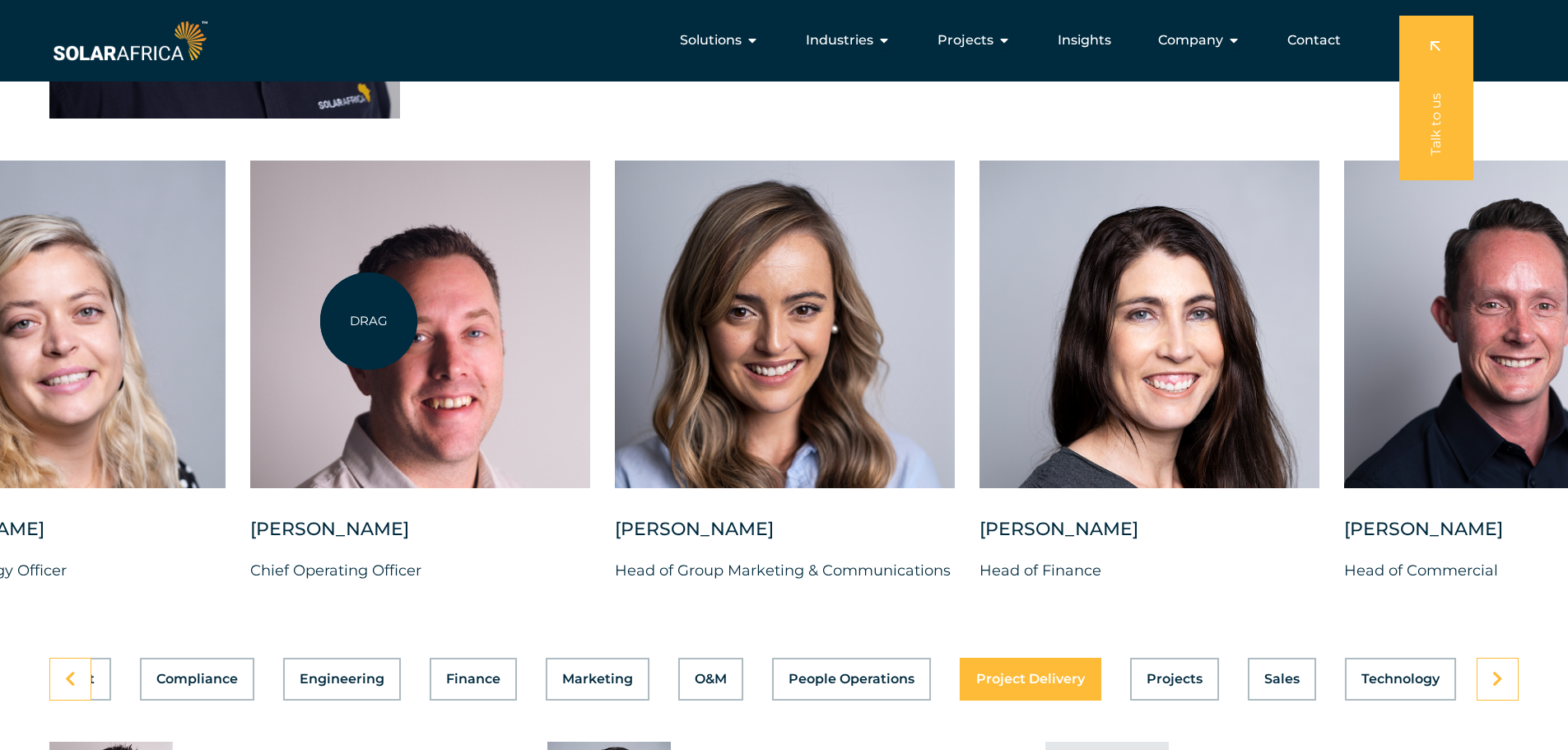
drag, startPoint x: 1214, startPoint y: 258, endPoint x: 369, endPoint y: 322, distance: 847.4
click at [369, 322] on div at bounding box center [420, 324] width 340 height 328
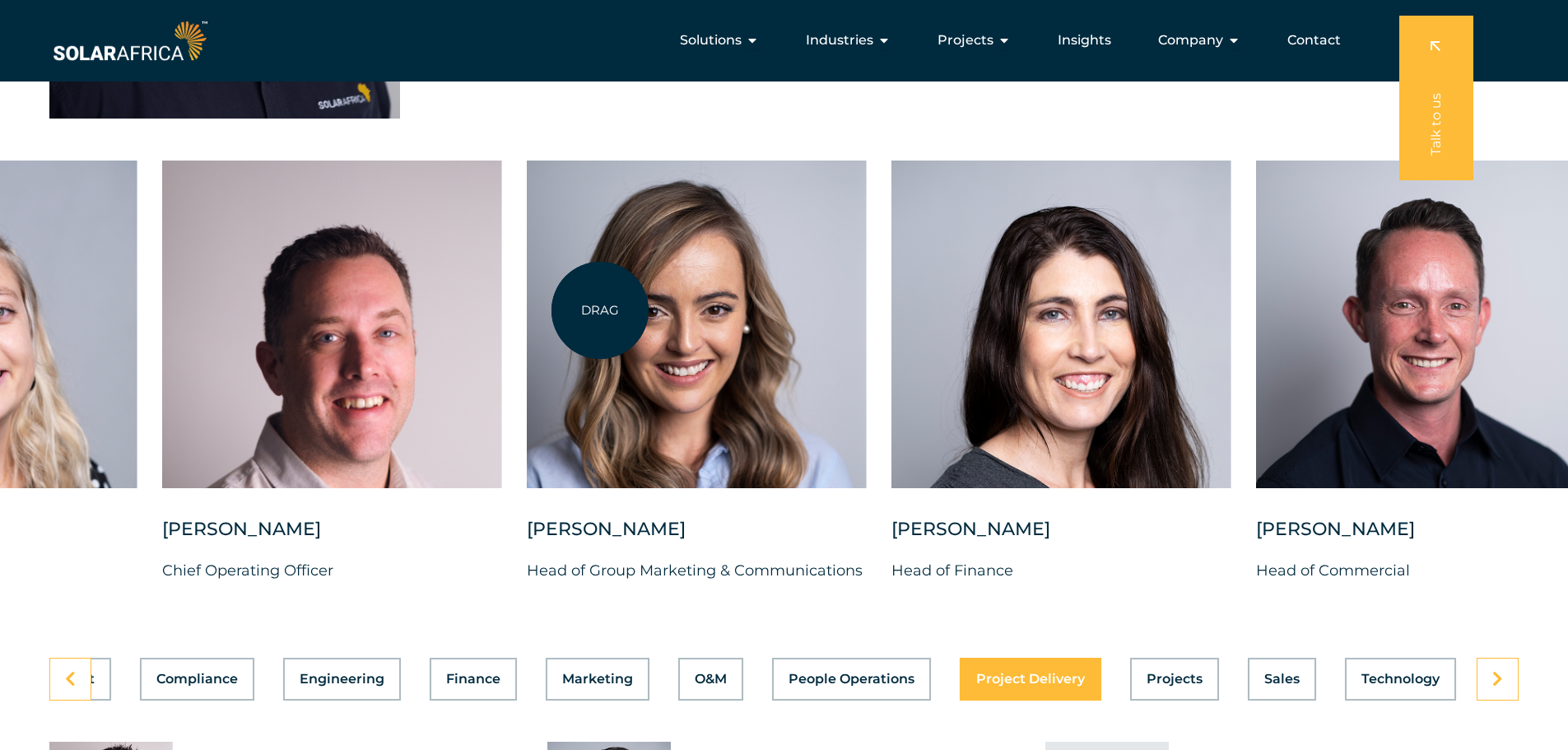
drag, startPoint x: 506, startPoint y: 314, endPoint x: 600, endPoint y: 310, distance: 94.1
click at [600, 310] on div at bounding box center [696, 324] width 340 height 328
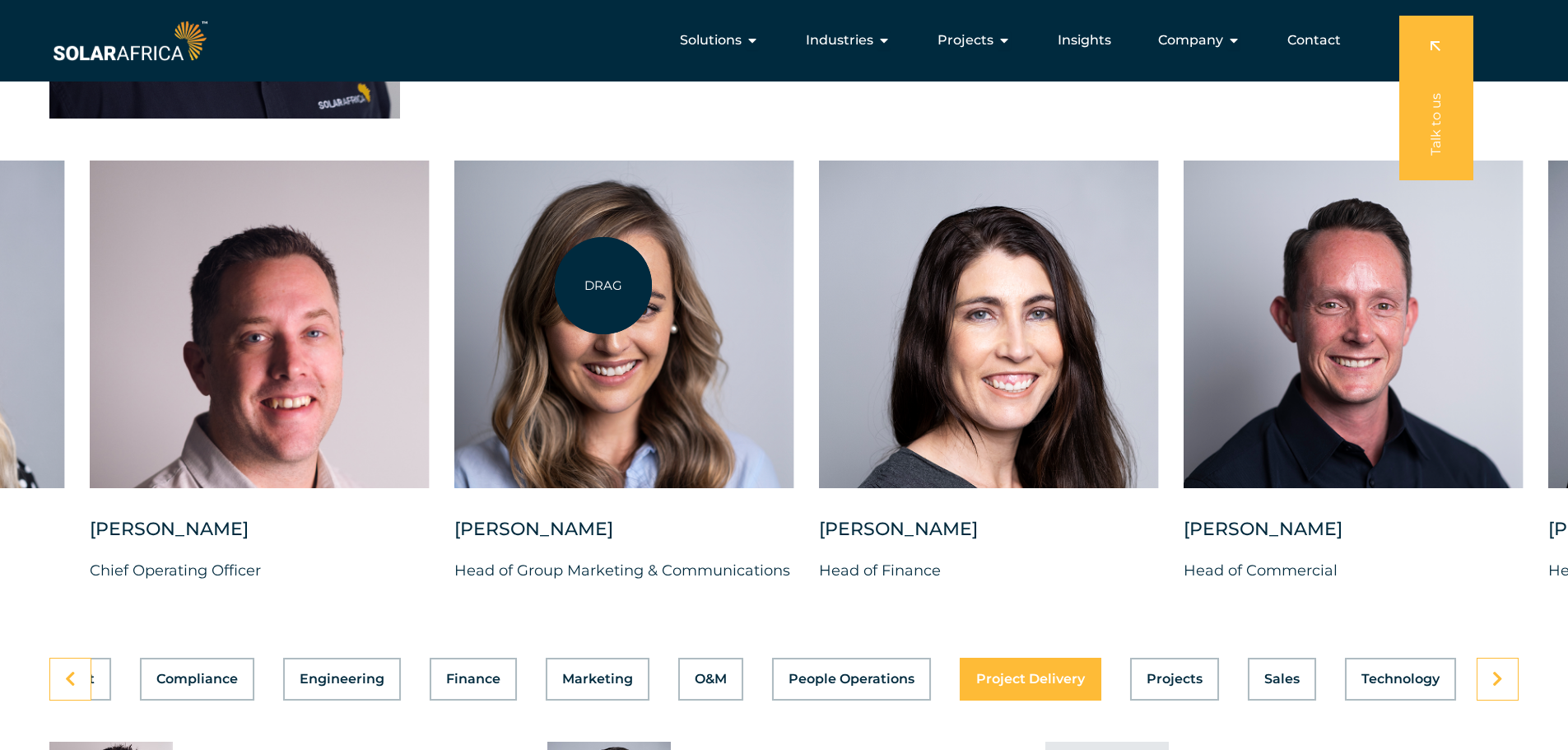
drag, startPoint x: 922, startPoint y: 274, endPoint x: 603, endPoint y: 286, distance: 319.2
click at [603, 286] on div at bounding box center [624, 324] width 340 height 328
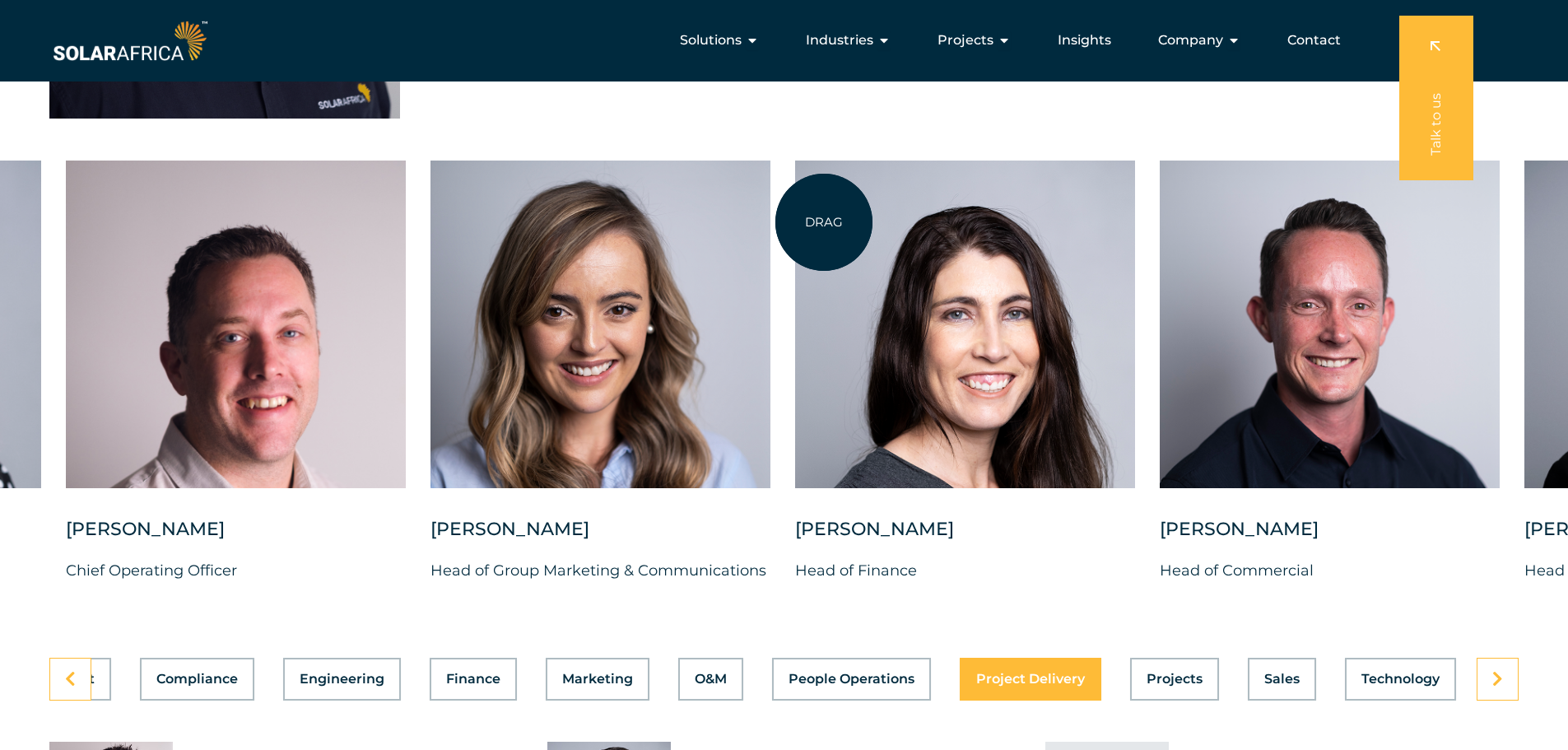
drag, startPoint x: 1018, startPoint y: 193, endPoint x: 843, endPoint y: 212, distance: 176.0
click at [822, 223] on div at bounding box center [965, 324] width 340 height 328
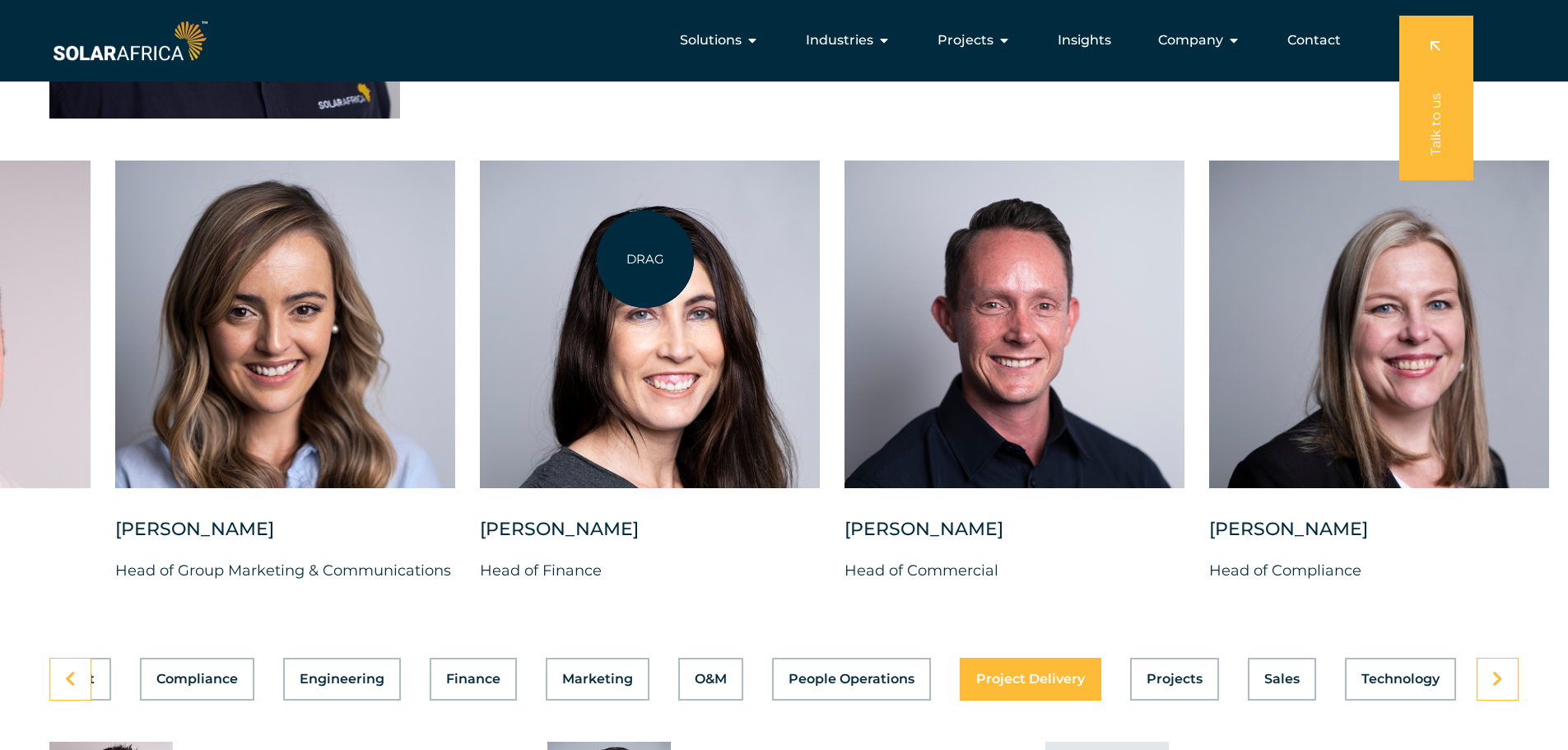
drag, startPoint x: 961, startPoint y: 258, endPoint x: 643, endPoint y: 231, distance: 319.1
click at [644, 258] on div at bounding box center [649, 324] width 340 height 328
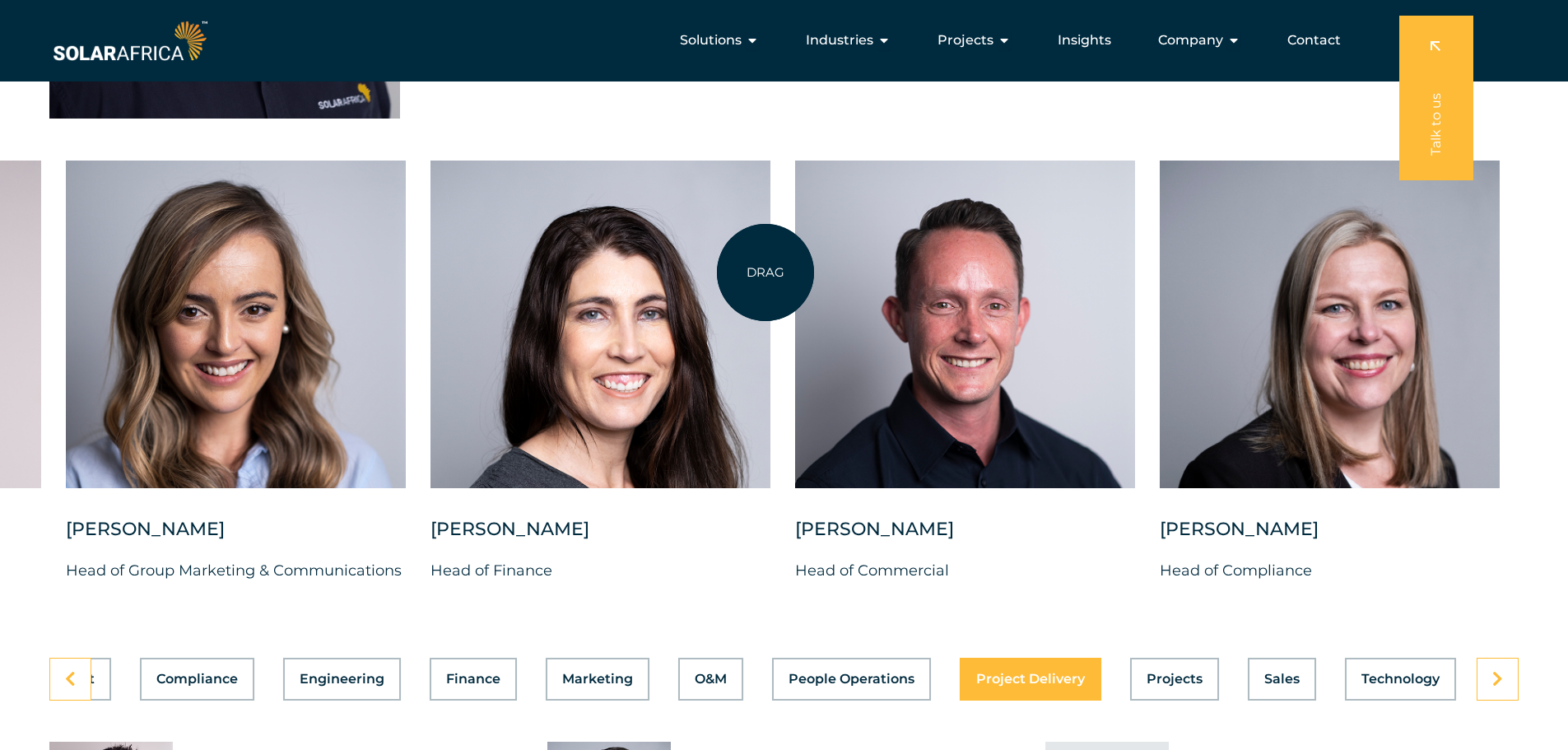
drag, startPoint x: 1072, startPoint y: 243, endPoint x: 765, endPoint y: 273, distance: 308.5
click at [765, 273] on div "Charl Alheit Chief Investment Officer Candice Seggie Chief People Officer Suné …" at bounding box center [66, 385] width 3050 height 449
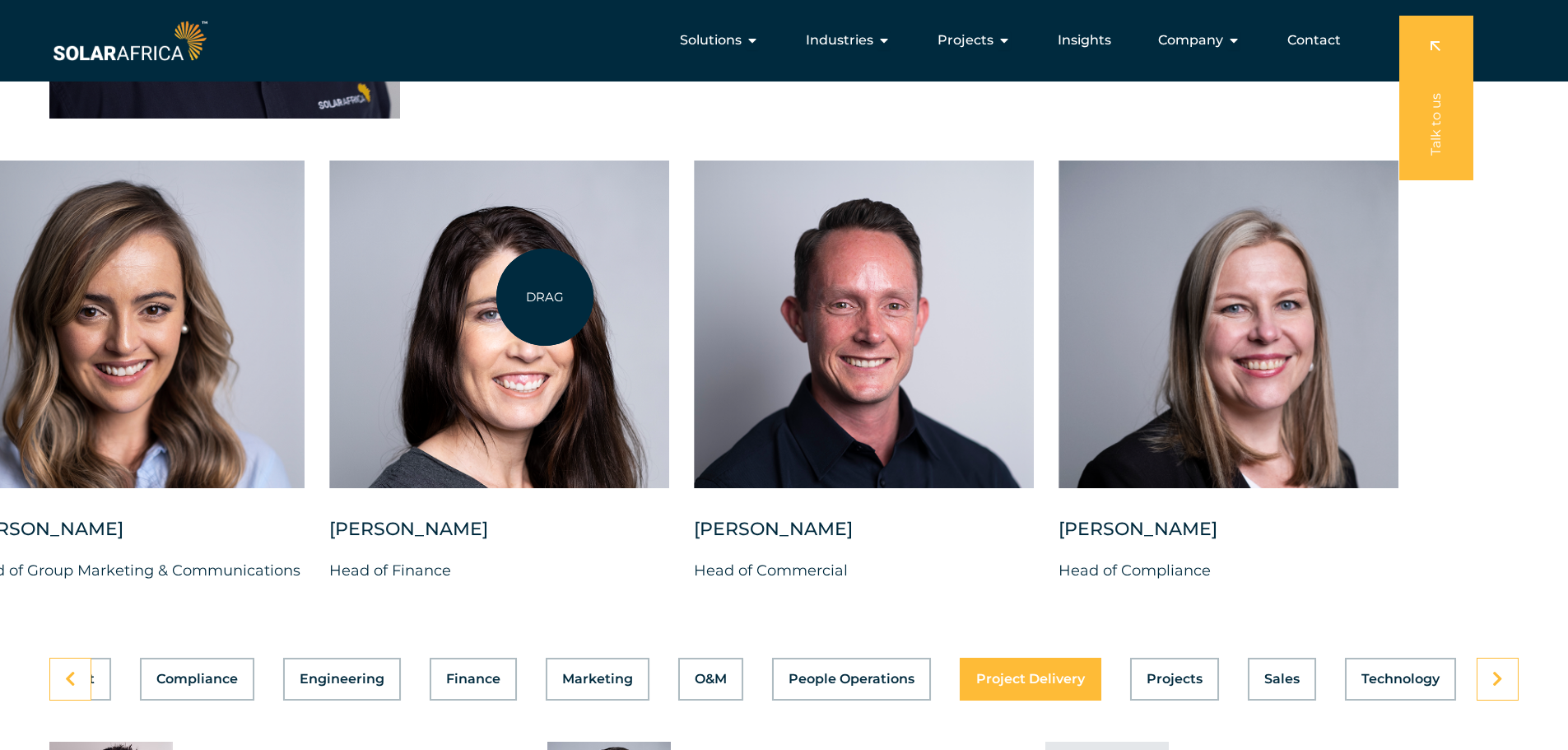
drag, startPoint x: 1051, startPoint y: 260, endPoint x: 545, endPoint y: 298, distance: 507.4
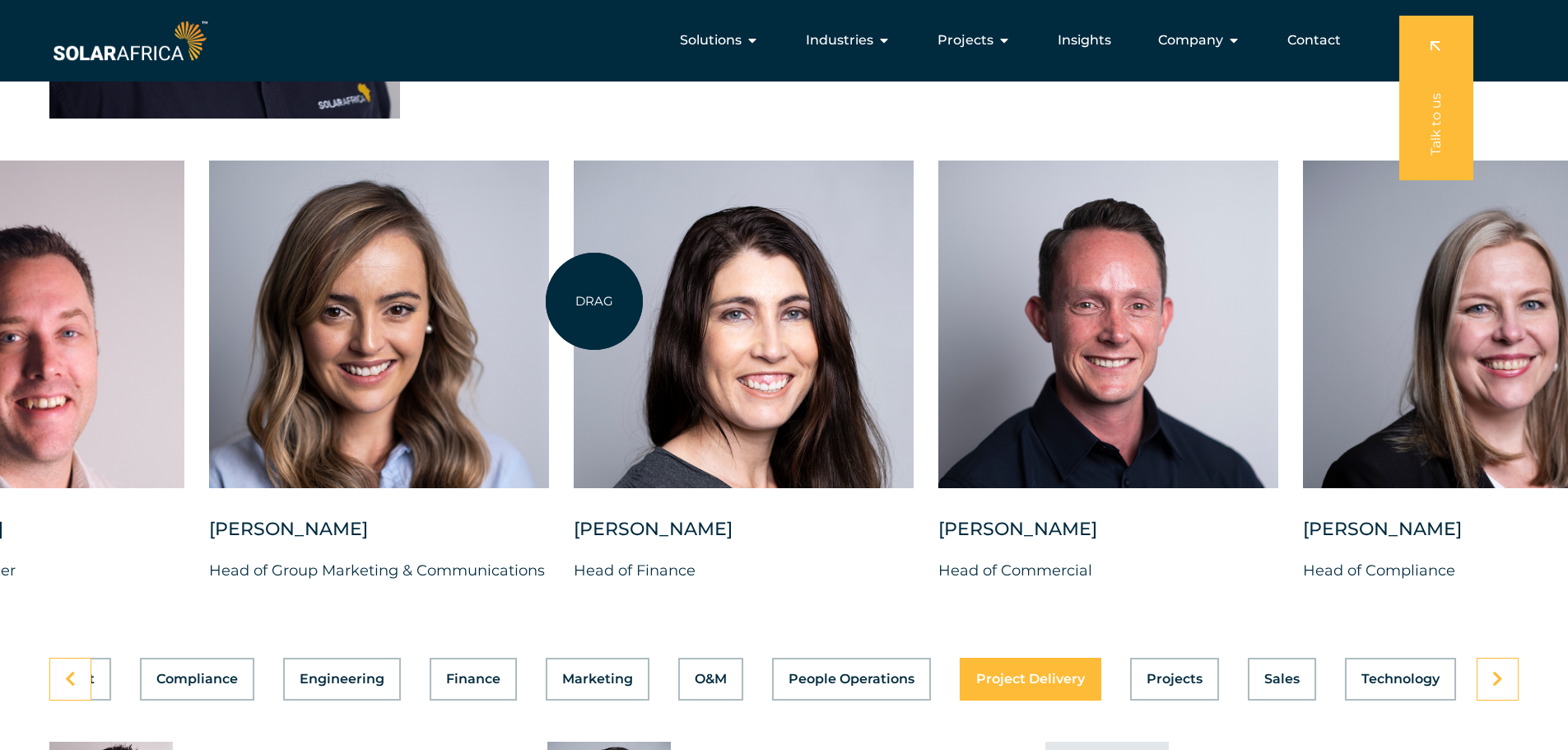
drag, startPoint x: 451, startPoint y: 311, endPoint x: 594, endPoint y: 302, distance: 143.3
click at [594, 302] on div at bounding box center [744, 324] width 340 height 328
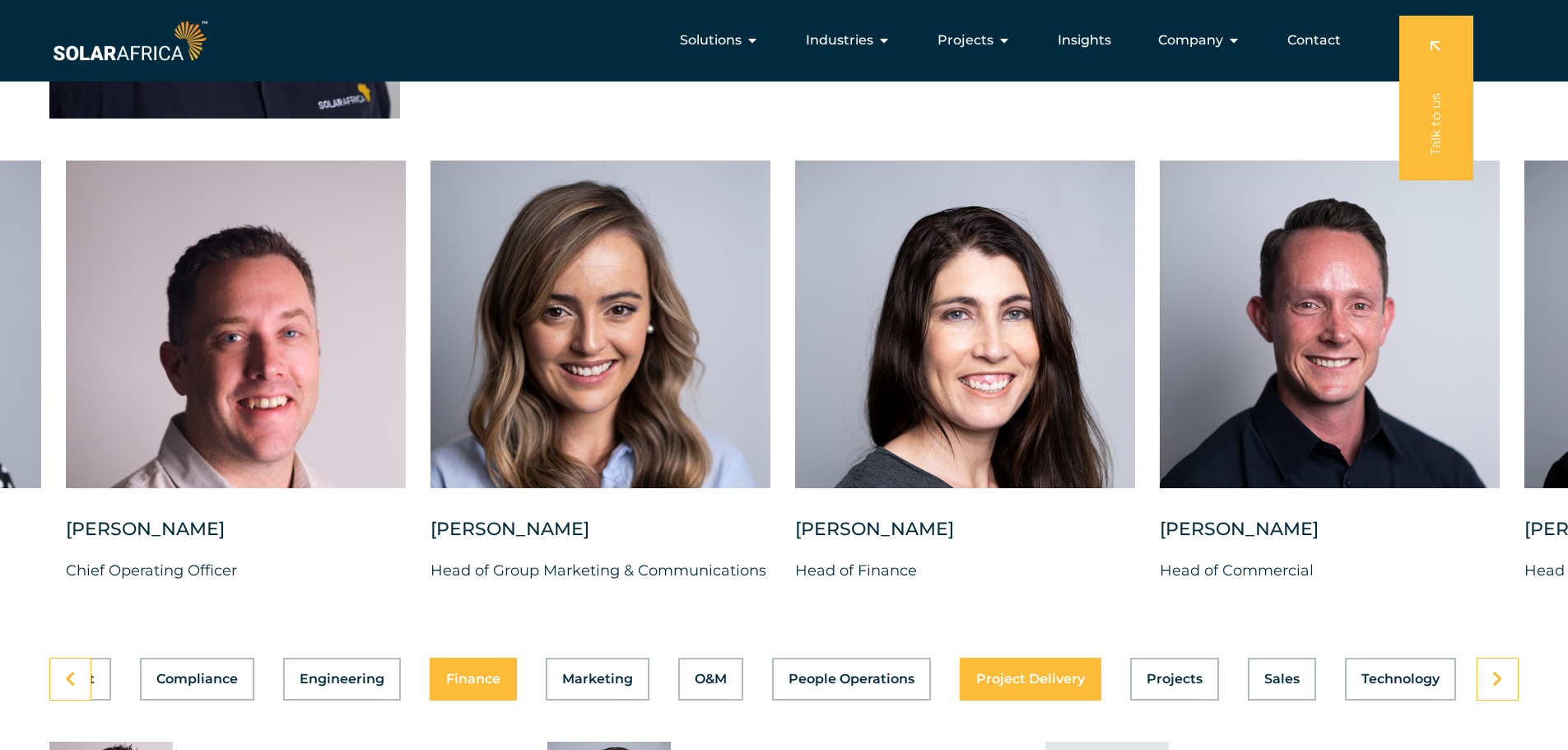
click at [491, 673] on span "Finance" at bounding box center [473, 680] width 54 height 13
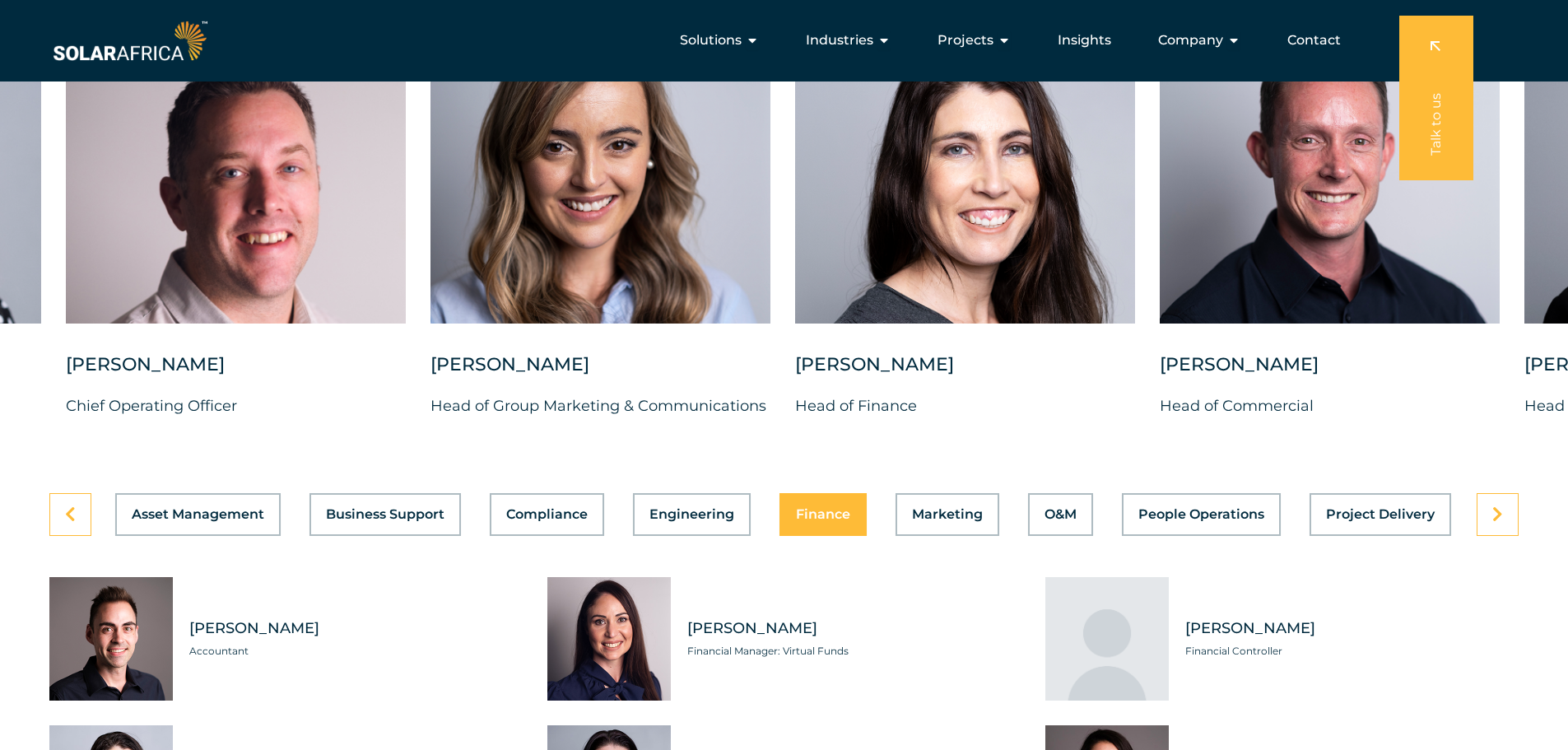
scroll to position [4201, 0]
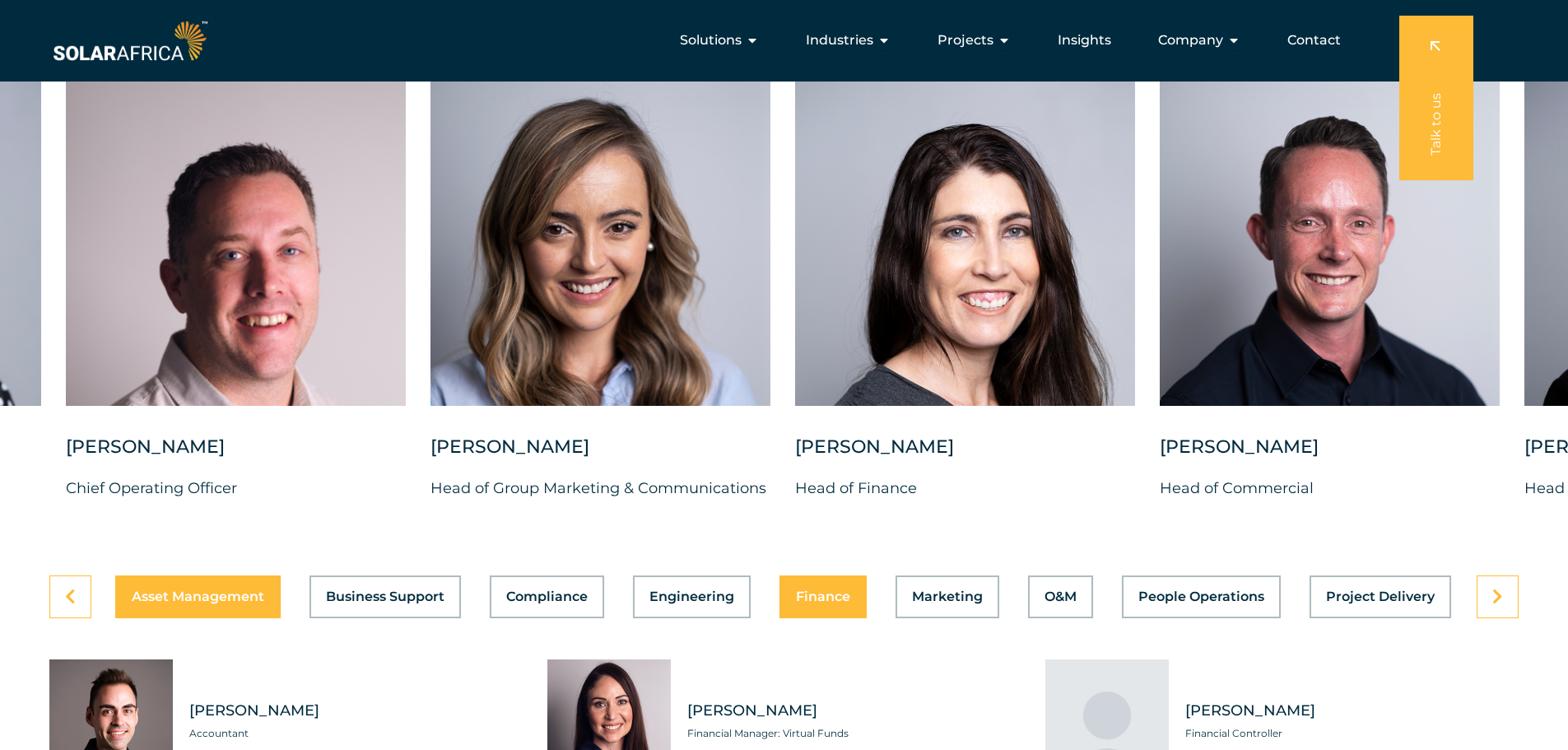
click at [138, 590] on span "Asset Management" at bounding box center [198, 597] width 133 height 13
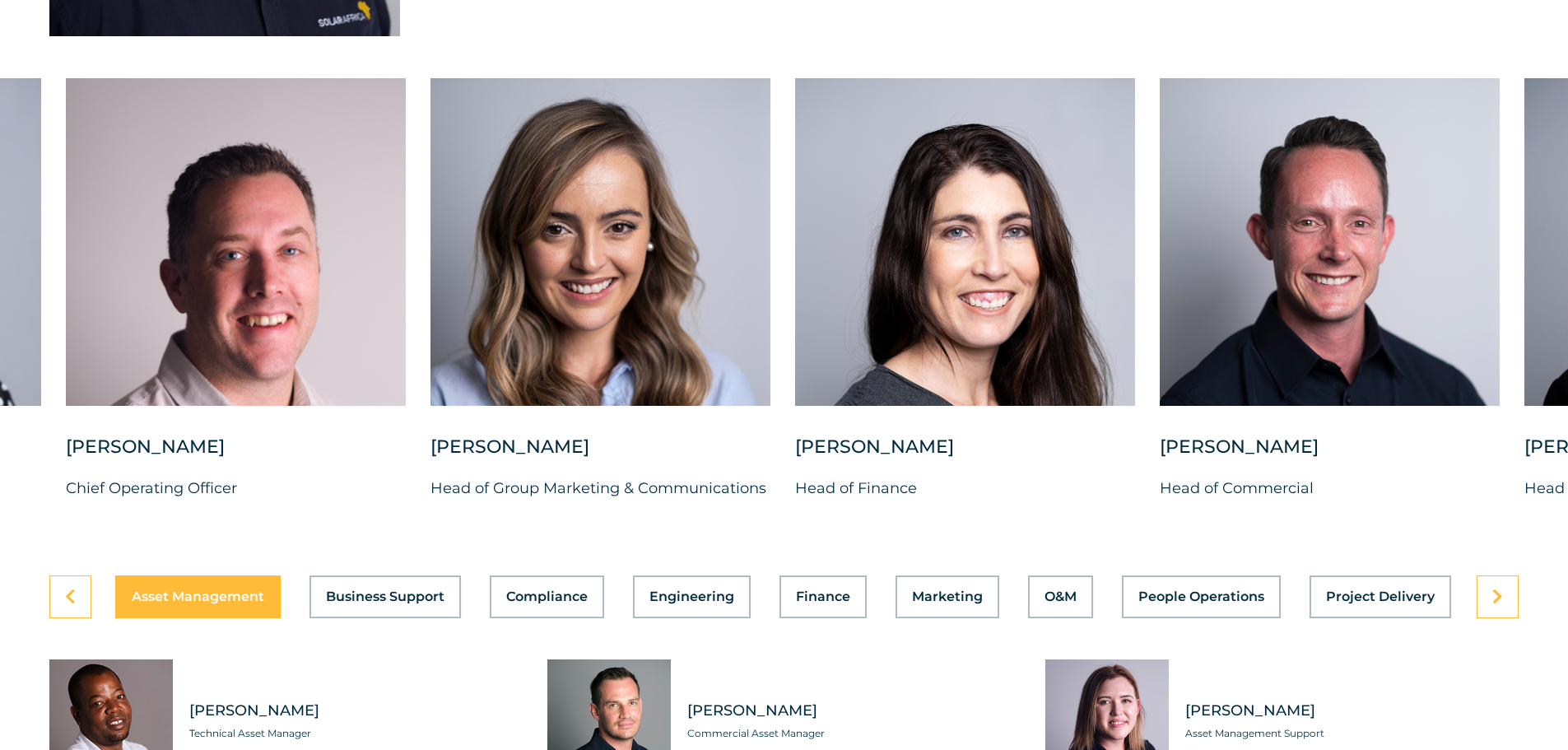
scroll to position [4447, 0]
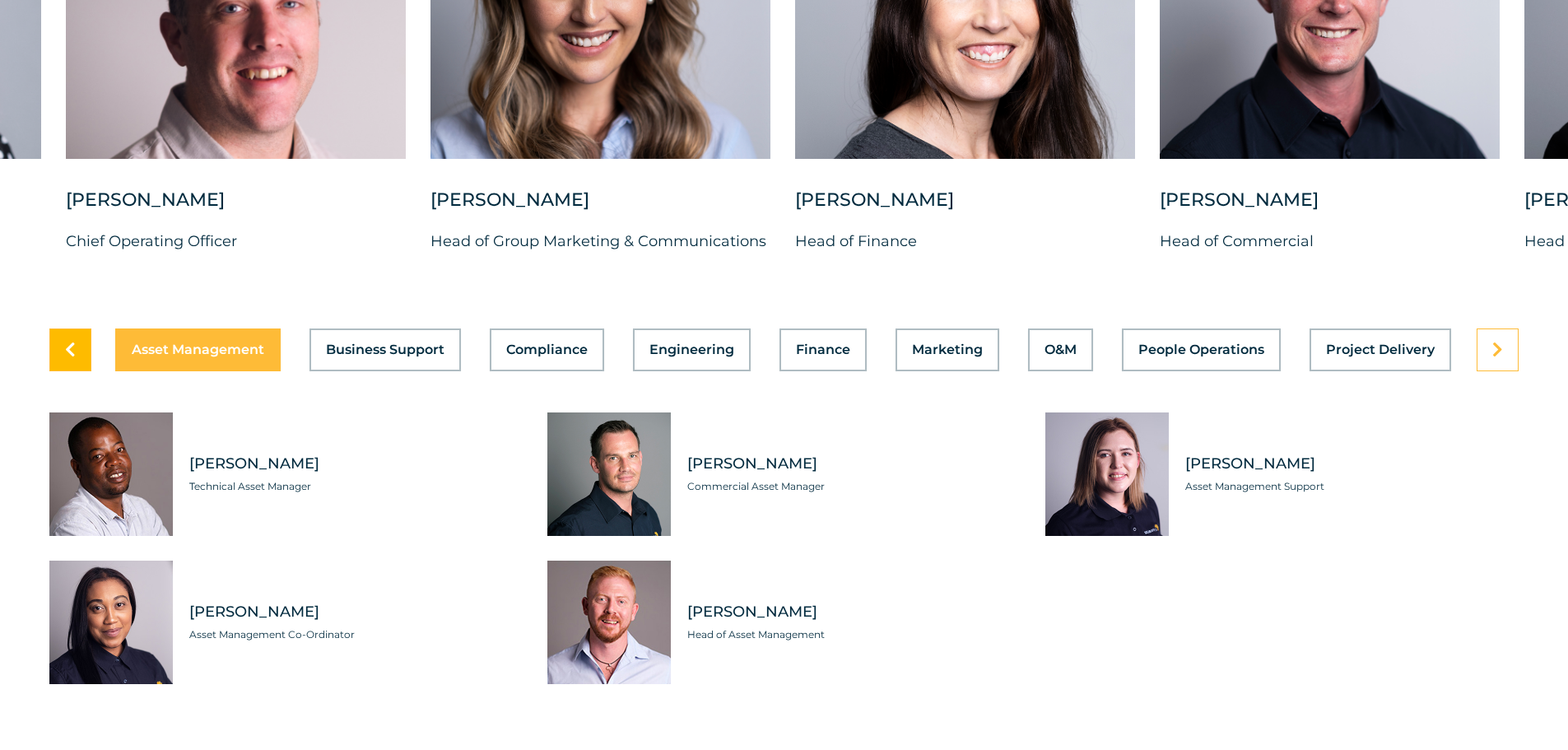
click at [67, 348] on link at bounding box center [70, 349] width 42 height 43
click at [376, 342] on div "Asset Management Business Support Compliance Engineering Finance Marketing O&M …" at bounding box center [784, 349] width 1469 height 43
click at [376, 344] on span "Business Support" at bounding box center [385, 350] width 119 height 13
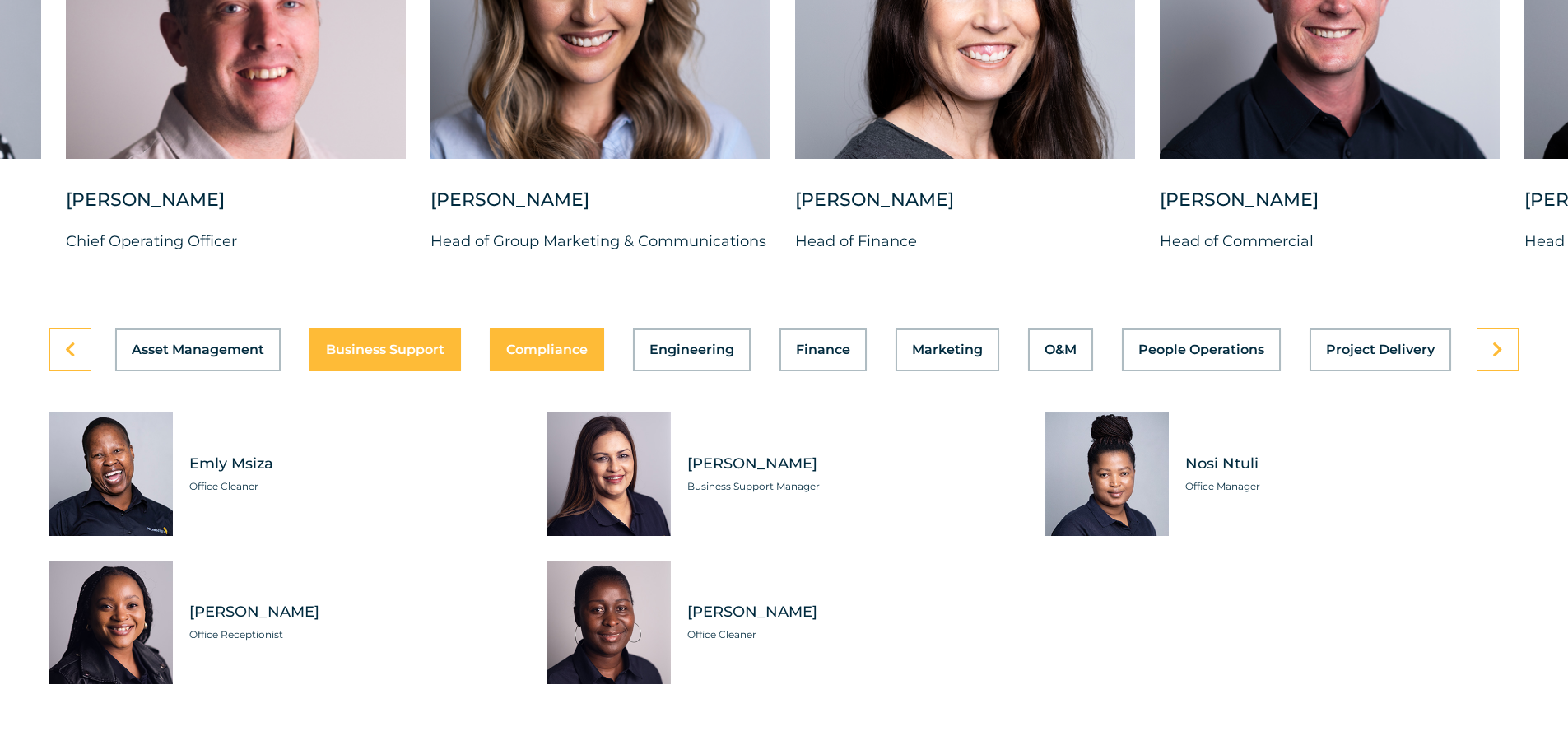
click at [526, 344] on span "Compliance" at bounding box center [547, 350] width 82 height 13
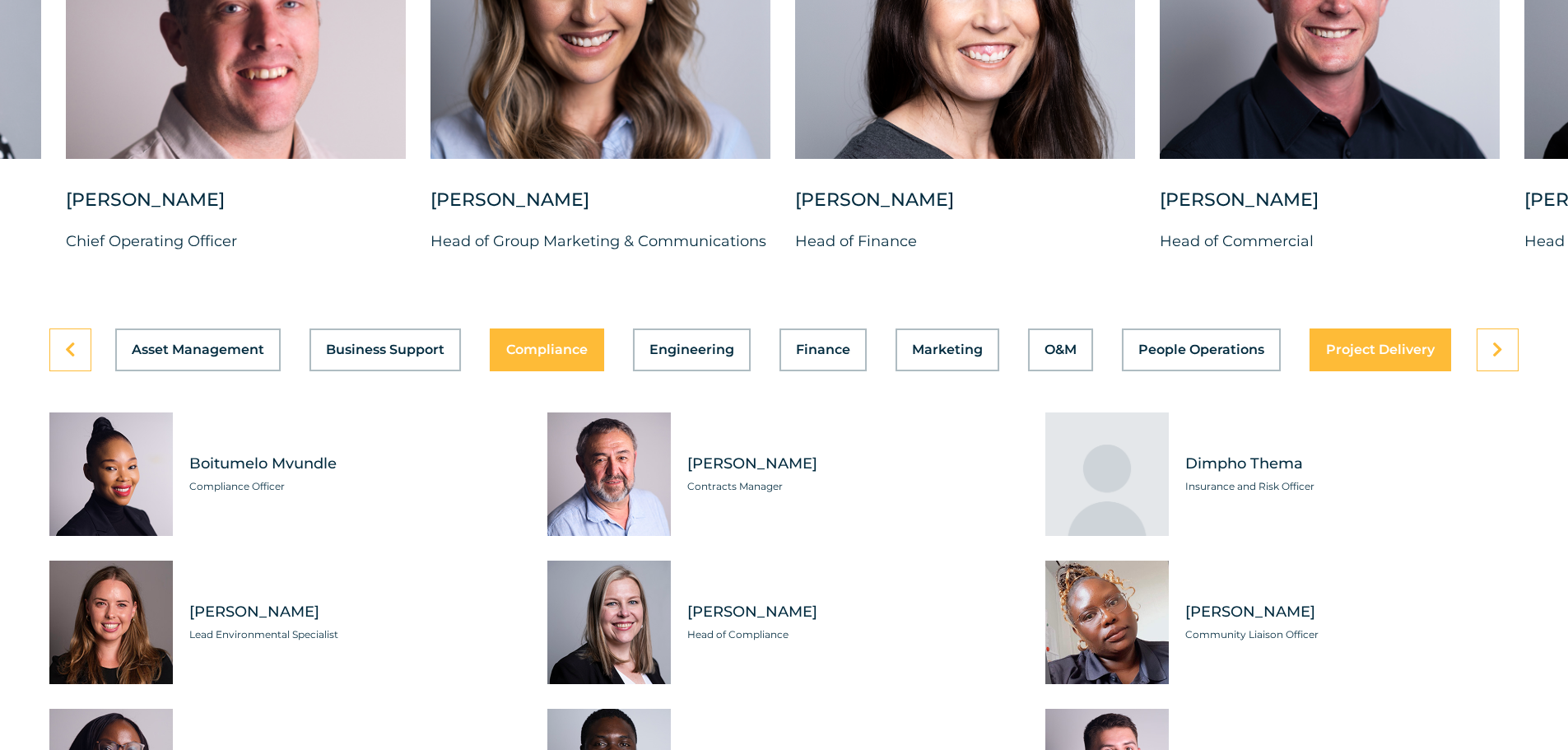
click at [1400, 344] on span "Project Delivery" at bounding box center [1381, 350] width 109 height 13
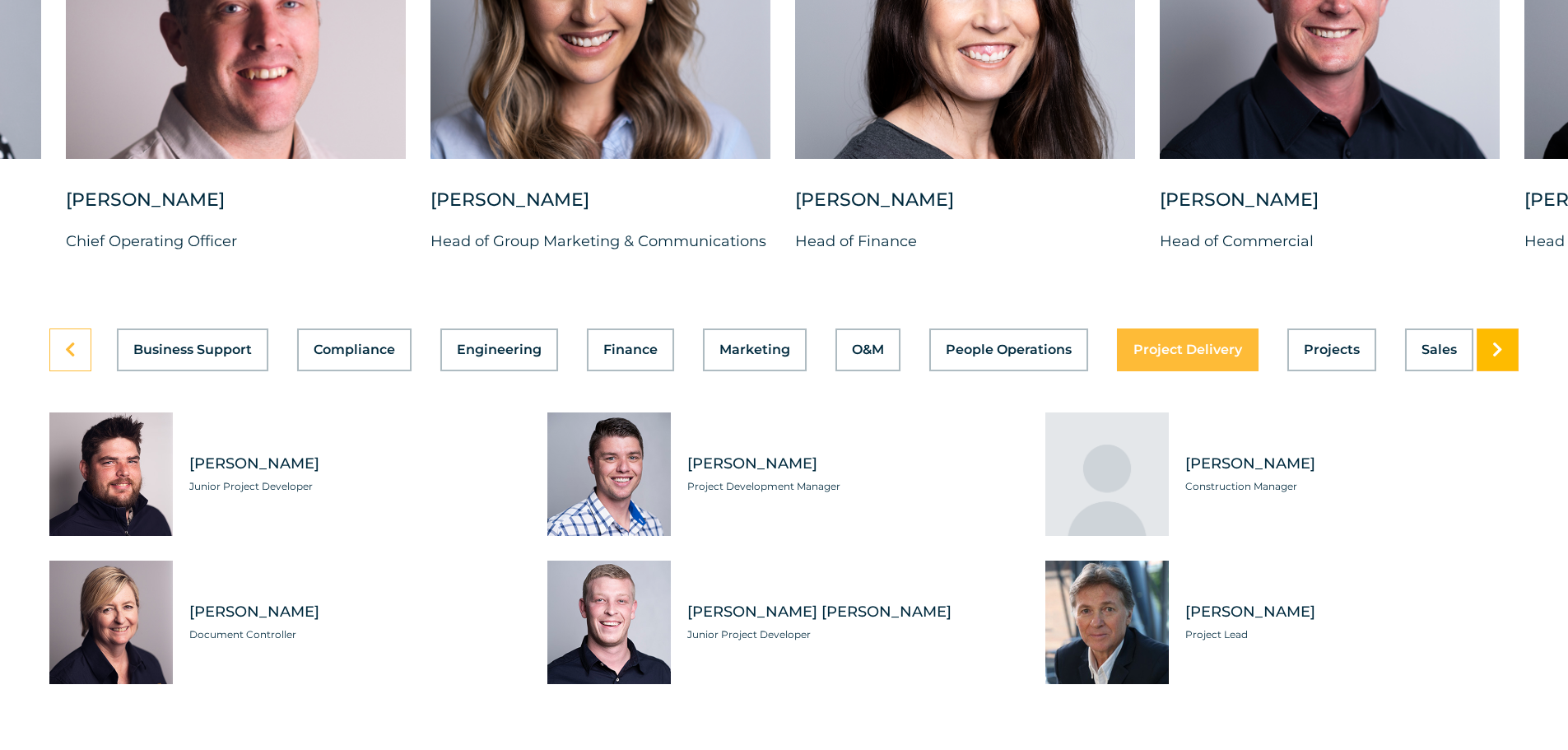
scroll to position [0, 350]
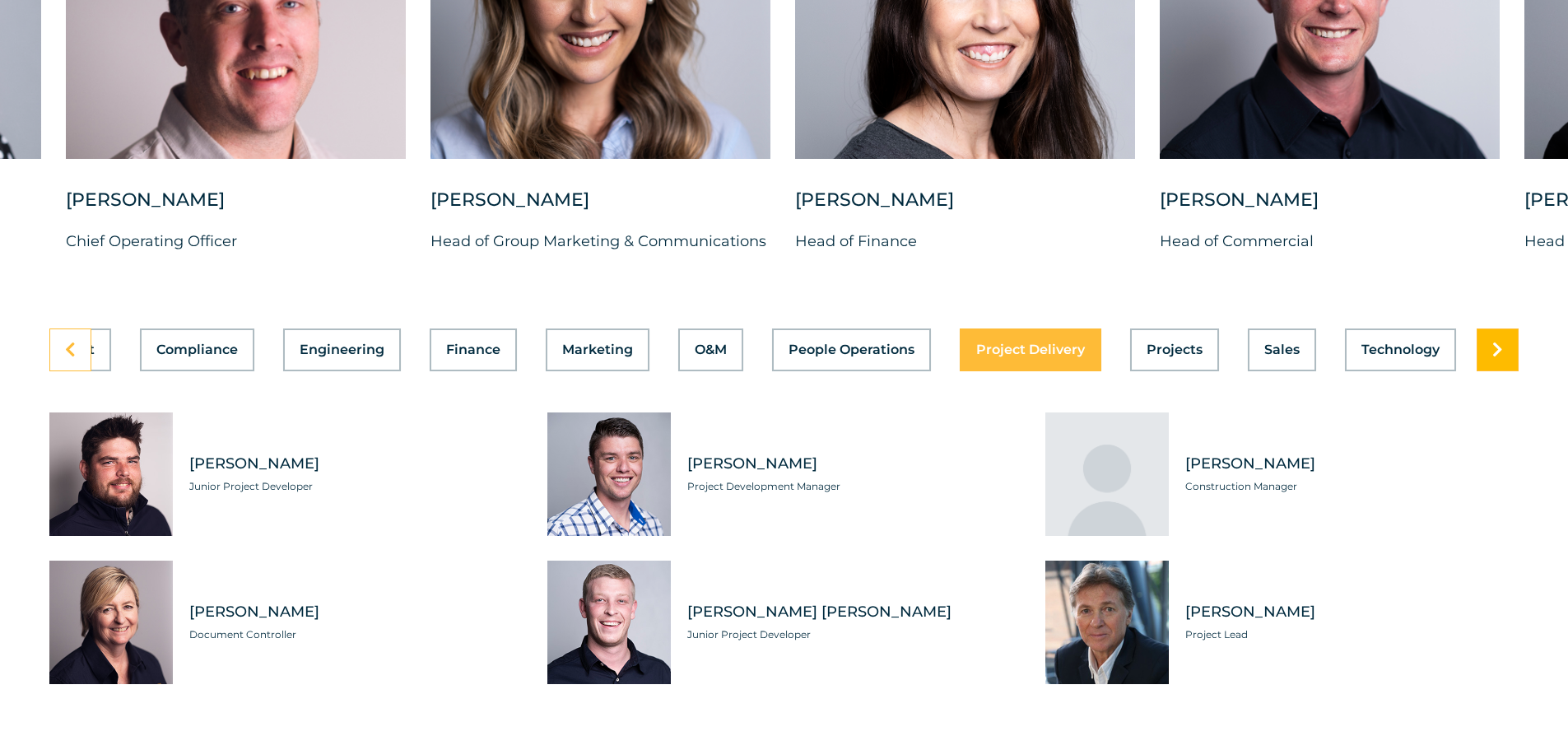
click at [1504, 329] on link at bounding box center [1498, 349] width 42 height 43
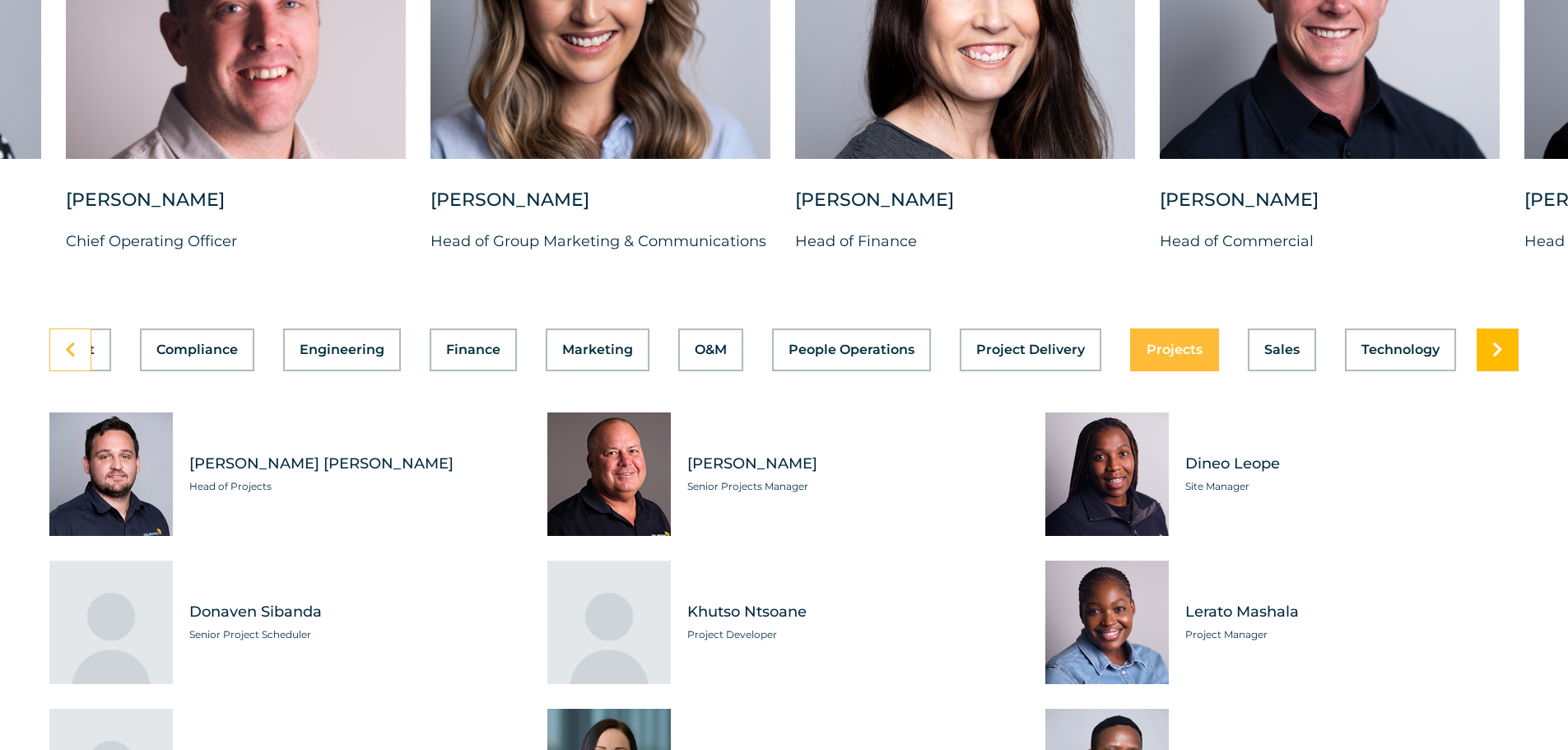
click at [1504, 329] on link at bounding box center [1498, 349] width 42 height 43
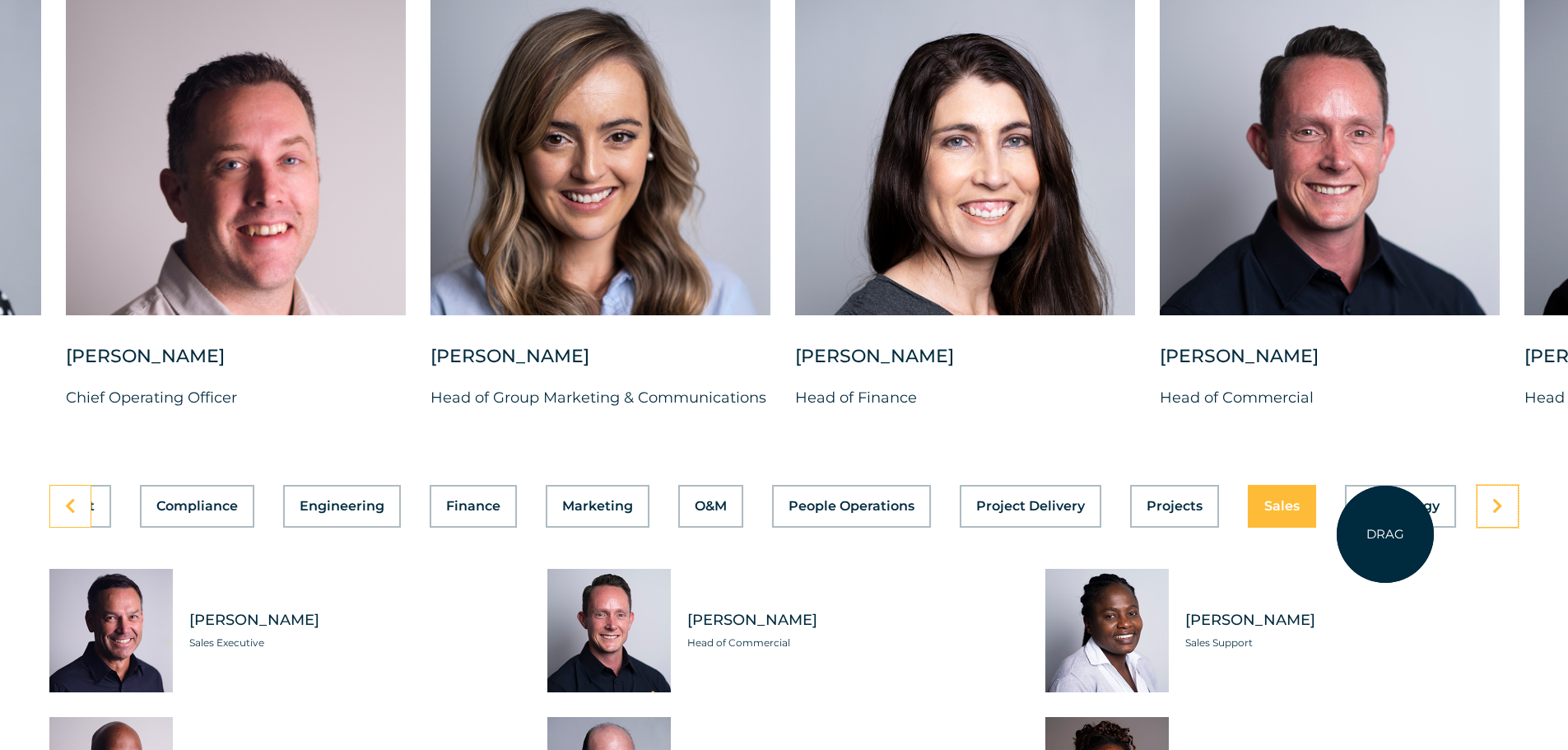
scroll to position [4365, 0]
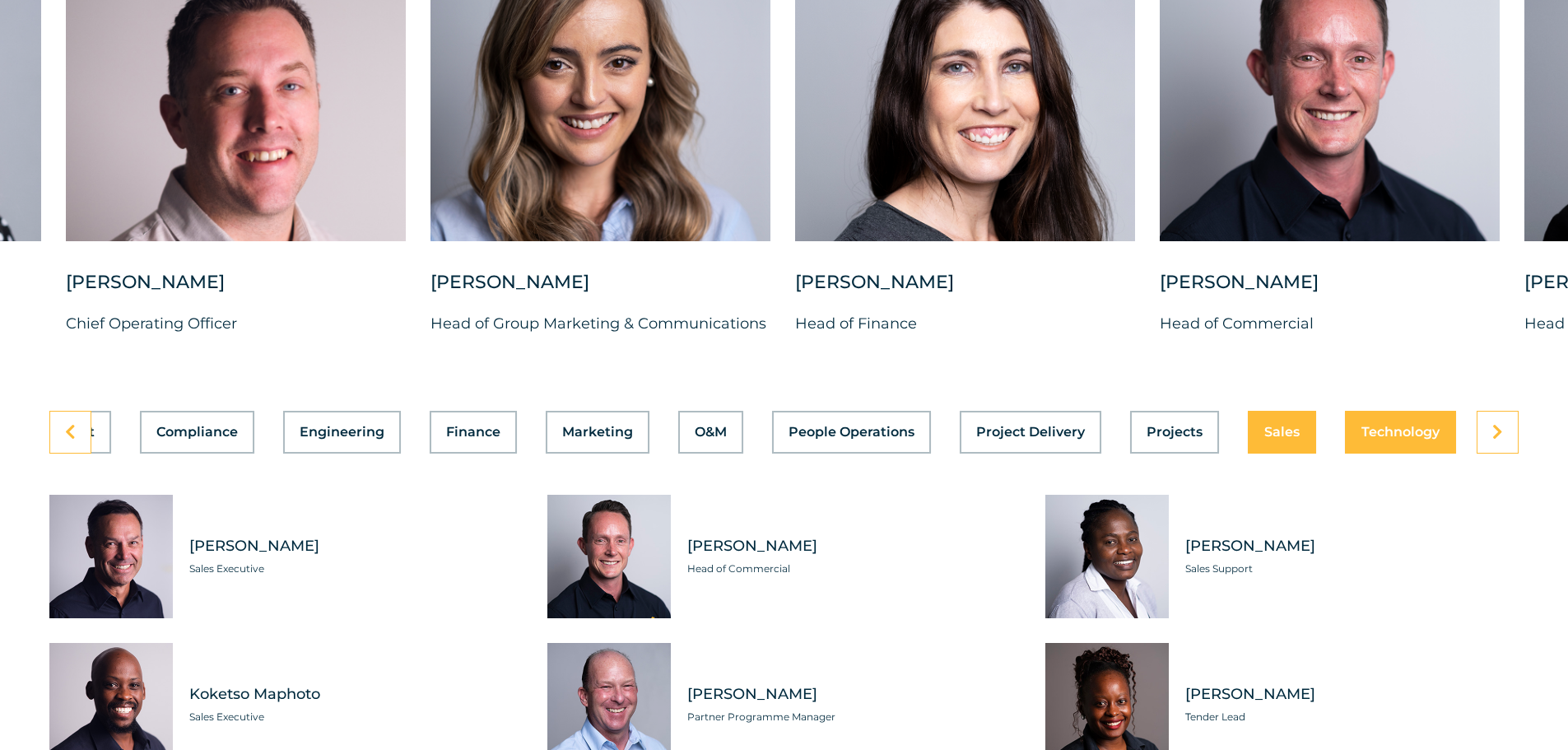
click at [1387, 426] on span "Technology" at bounding box center [1401, 432] width 79 height 13
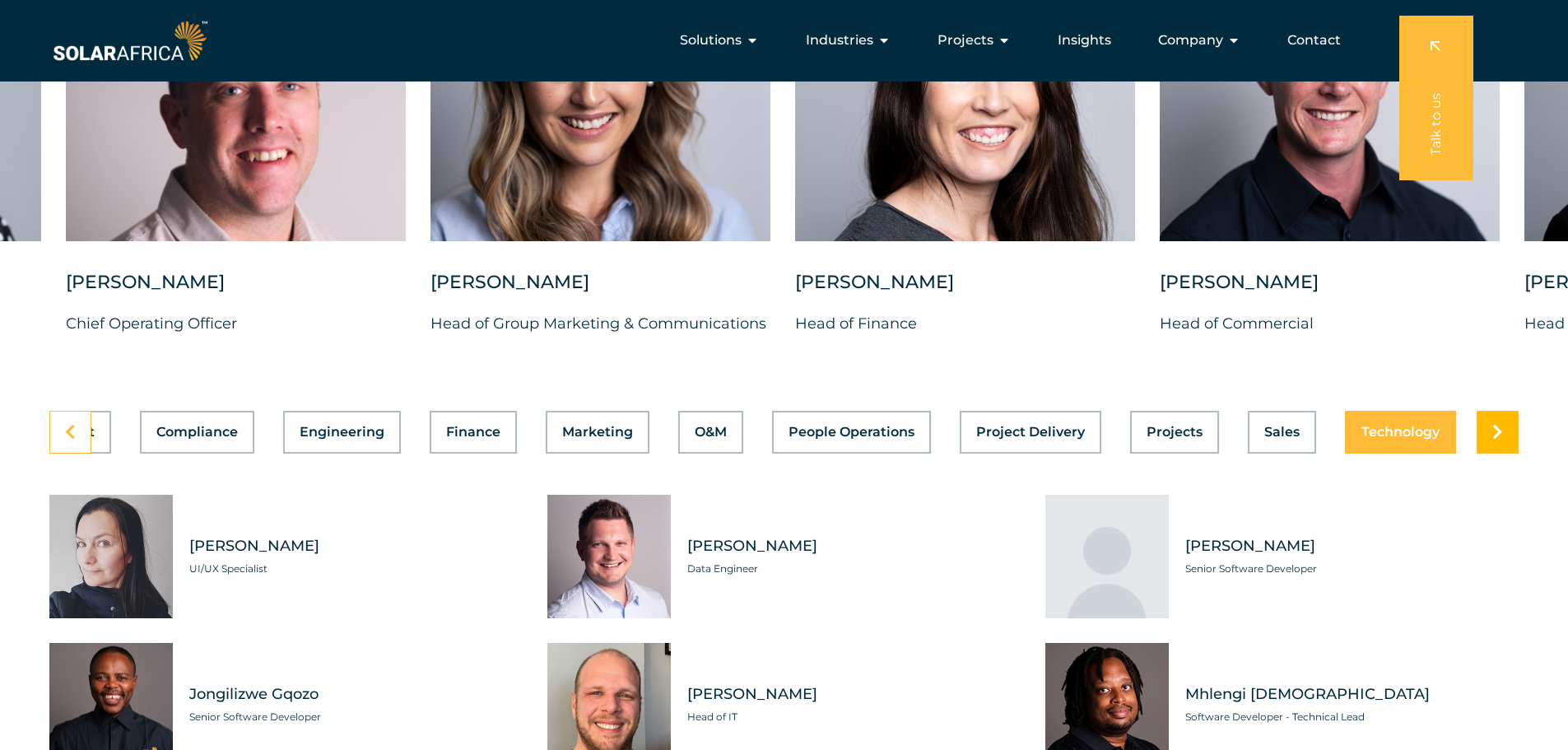
click at [1479, 416] on link at bounding box center [1498, 432] width 42 height 43
click at [1489, 413] on link at bounding box center [1498, 432] width 42 height 43
drag, startPoint x: 1290, startPoint y: 160, endPoint x: 651, endPoint y: 176, distance: 639.2
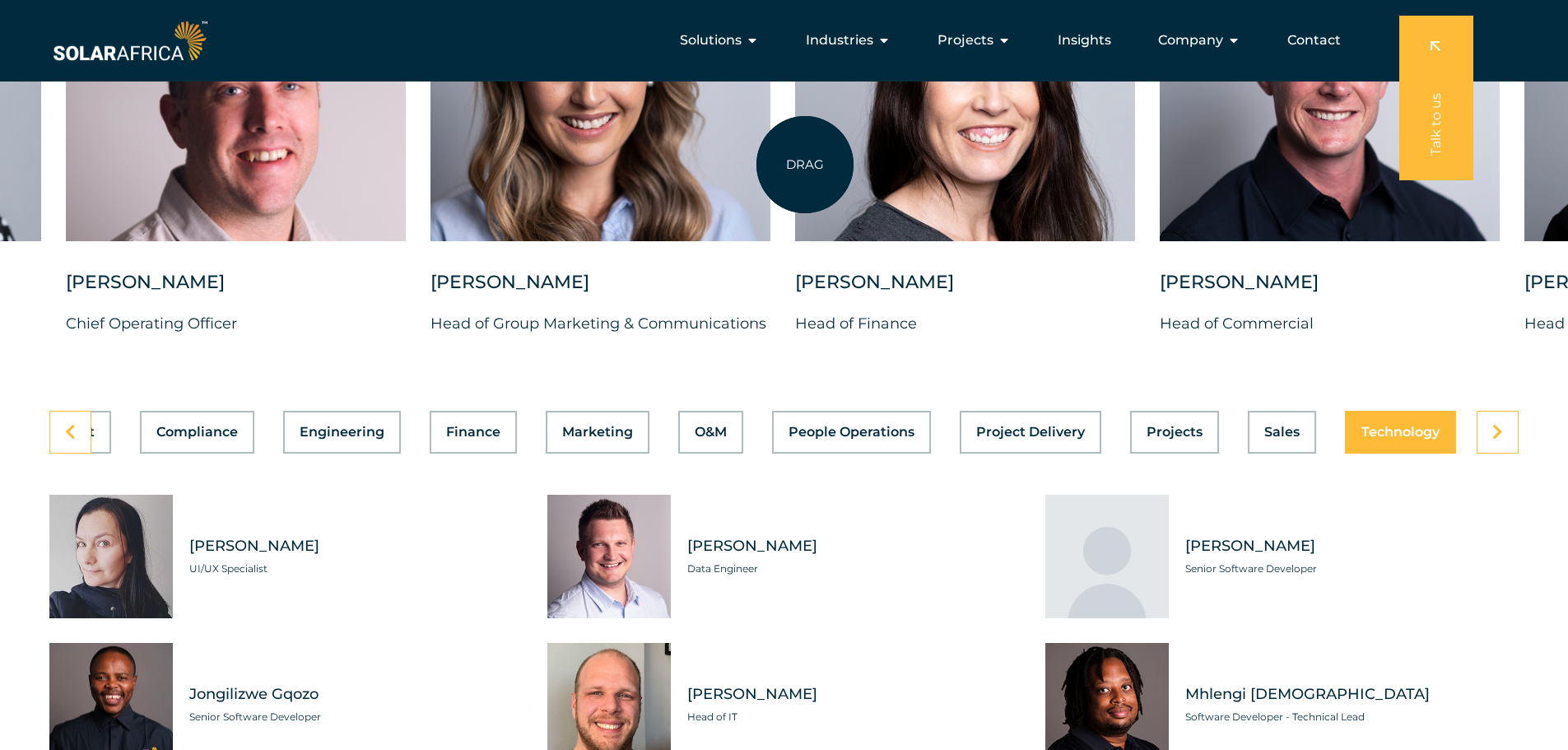
click at [651, 175] on div "Charl Alheit Chief Investment Officer Candice Seggie Chief People Officer Suné …" at bounding box center [430, 138] width 3050 height 449
drag, startPoint x: 1138, startPoint y: 201, endPoint x: 1057, endPoint y: 289, distance: 119.6
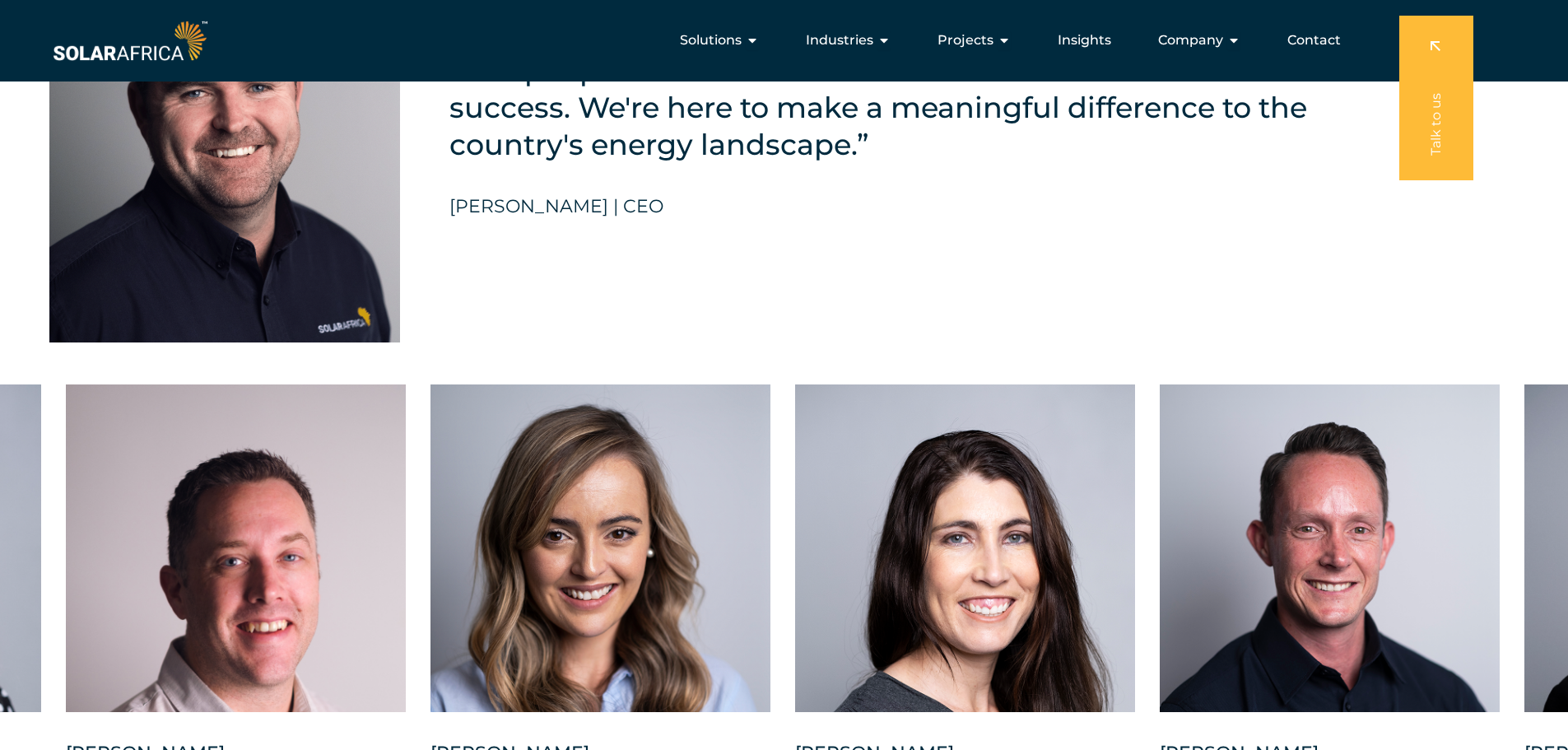
scroll to position [3871, 0]
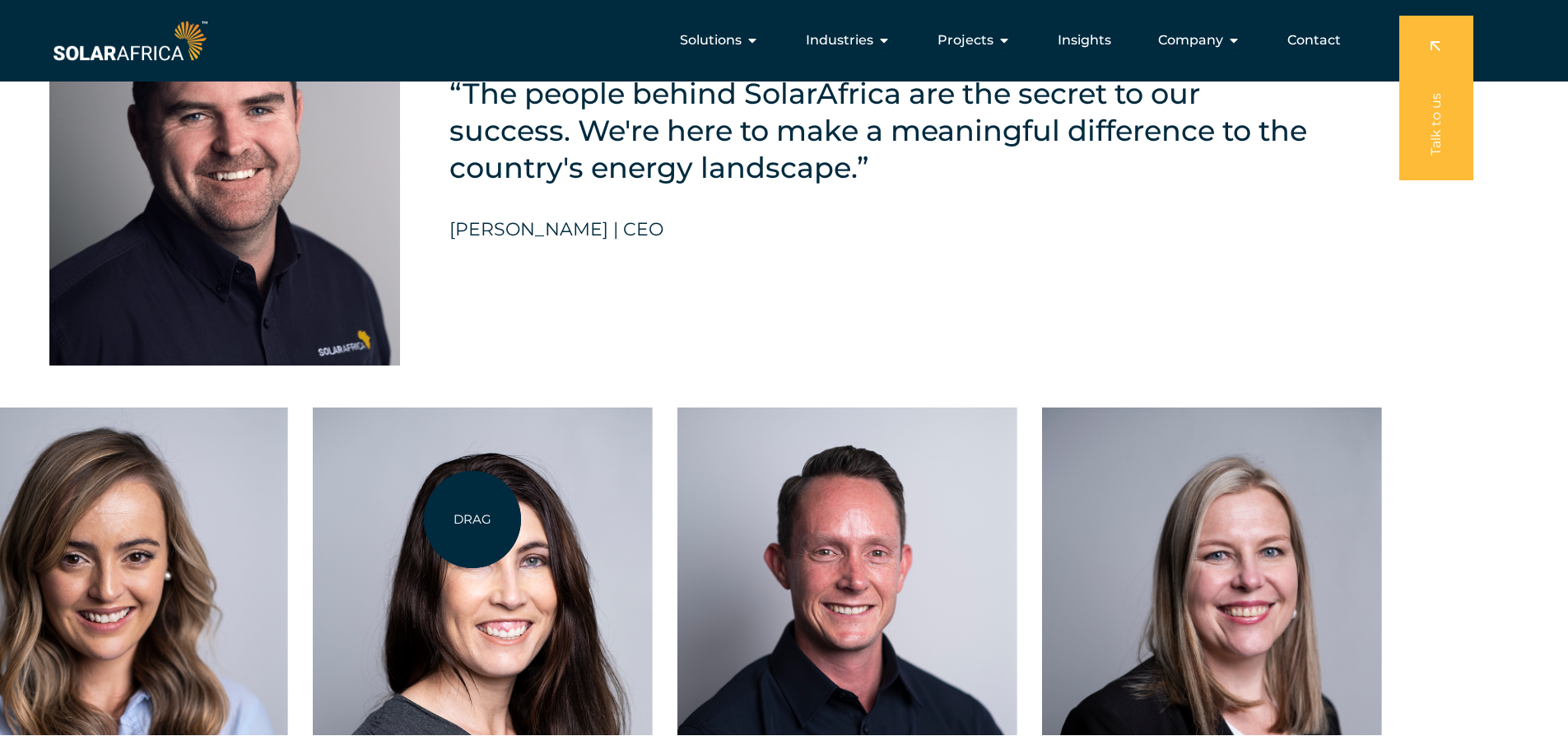
drag, startPoint x: 1062, startPoint y: 547, endPoint x: 470, endPoint y: 520, distance: 592.6
click at [470, 520] on div at bounding box center [482, 572] width 340 height 328
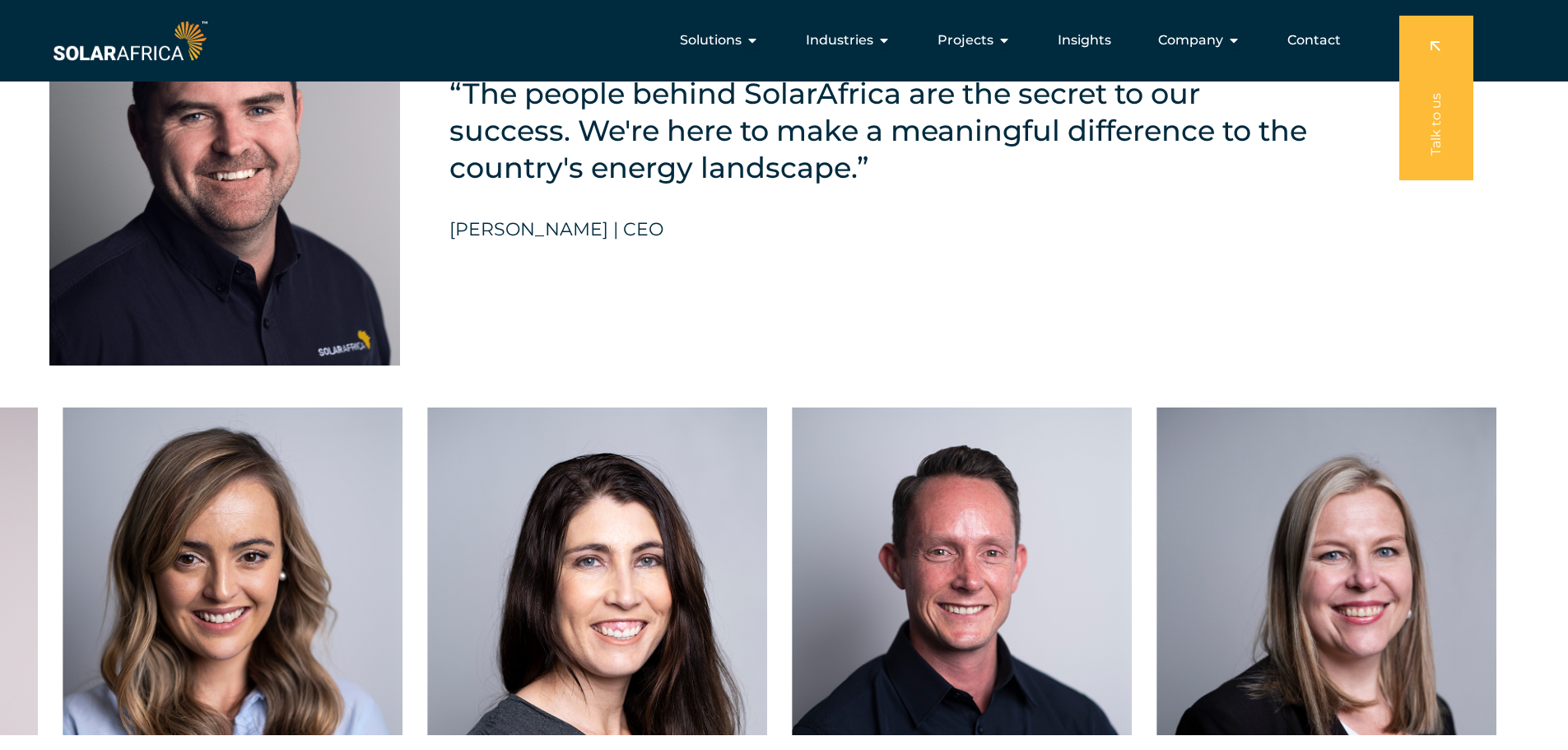
drag, startPoint x: 876, startPoint y: 538, endPoint x: 828, endPoint y: 249, distance: 293.0
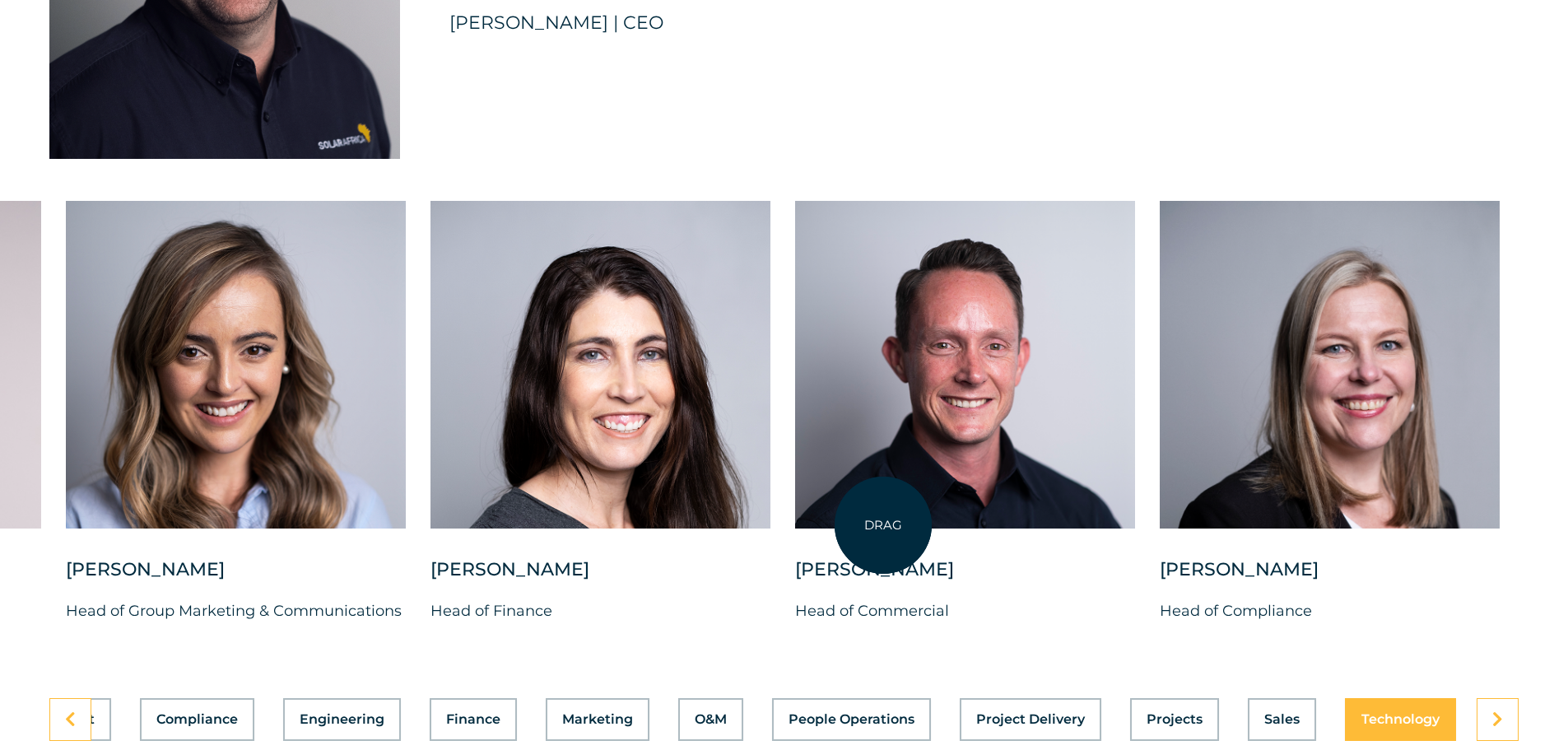
scroll to position [4118, 0]
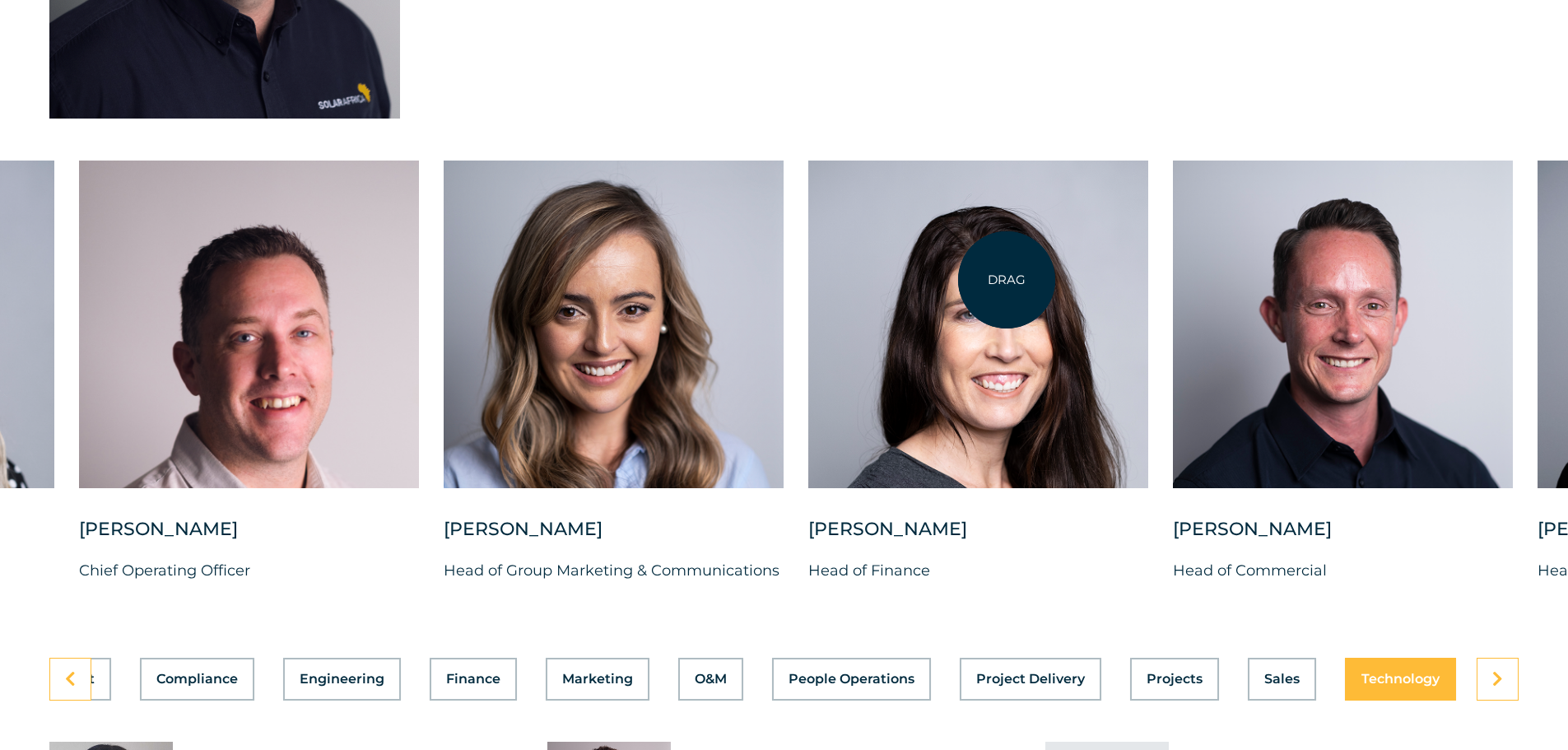
drag, startPoint x: 629, startPoint y: 298, endPoint x: 1007, endPoint y: 280, distance: 378.4
click at [1007, 280] on div at bounding box center [978, 324] width 340 height 328
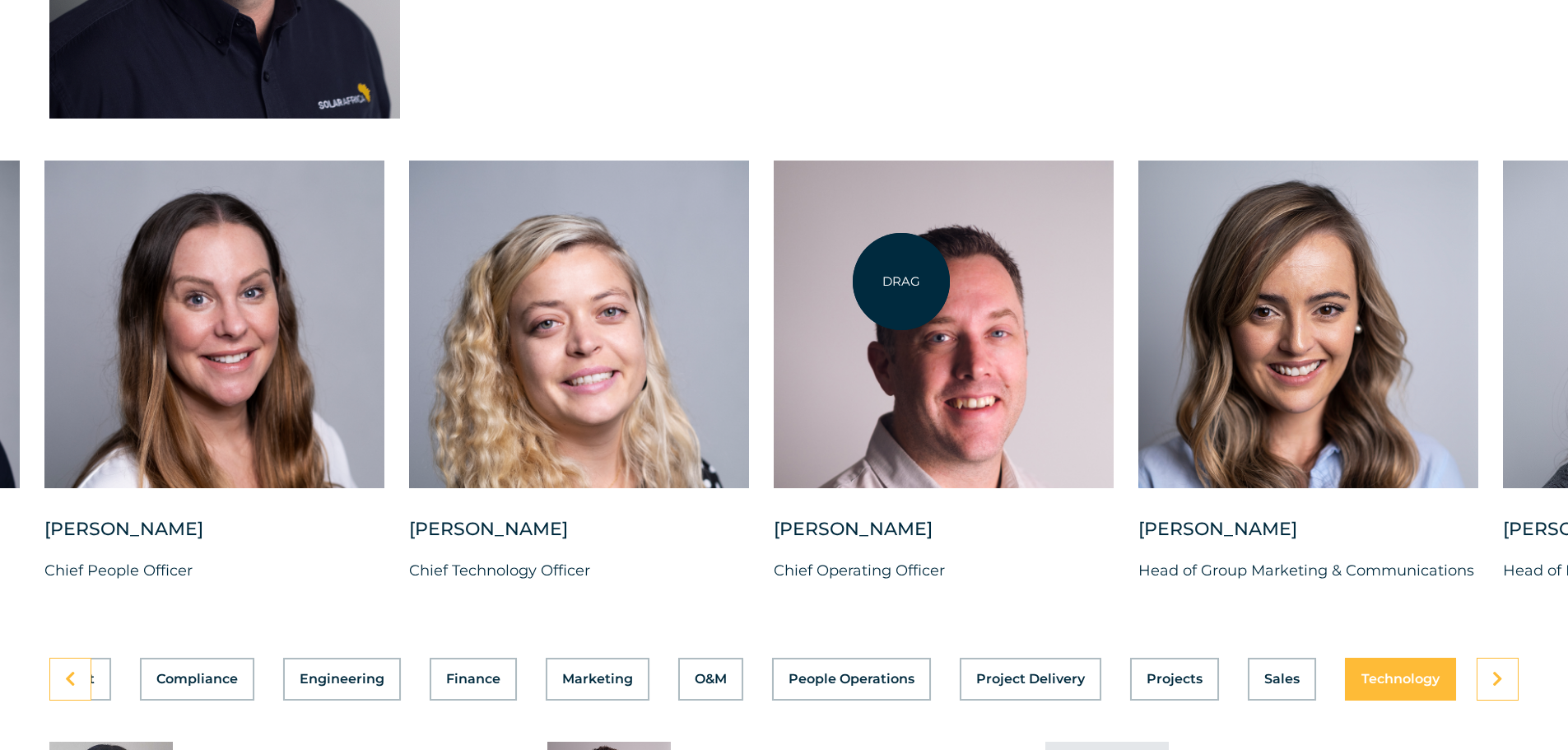
drag, startPoint x: 558, startPoint y: 301, endPoint x: 902, endPoint y: 282, distance: 344.5
click at [902, 282] on div at bounding box center [944, 324] width 340 height 328
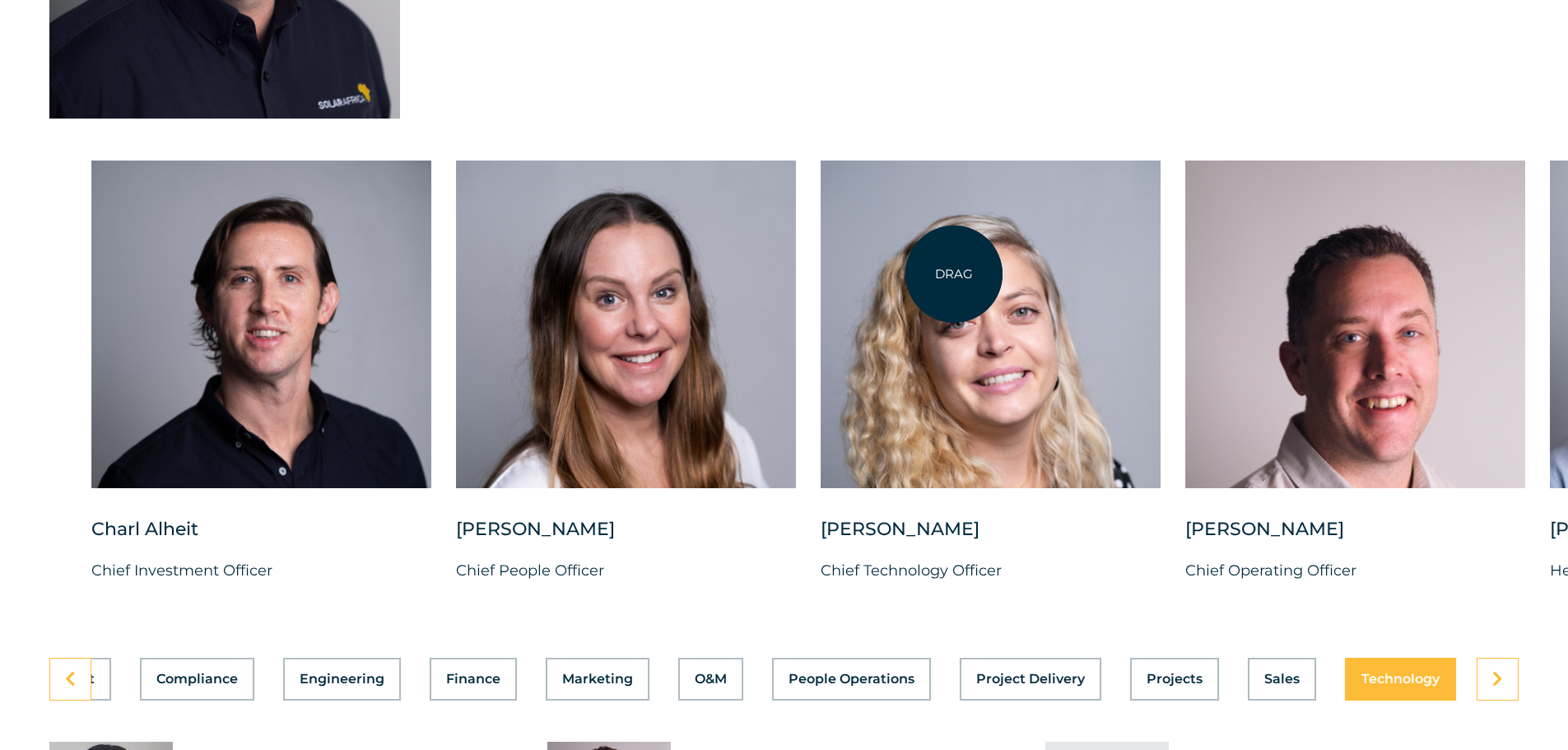
drag, startPoint x: 563, startPoint y: 303, endPoint x: 980, endPoint y: 272, distance: 418.2
click at [980, 272] on div at bounding box center [990, 324] width 340 height 328
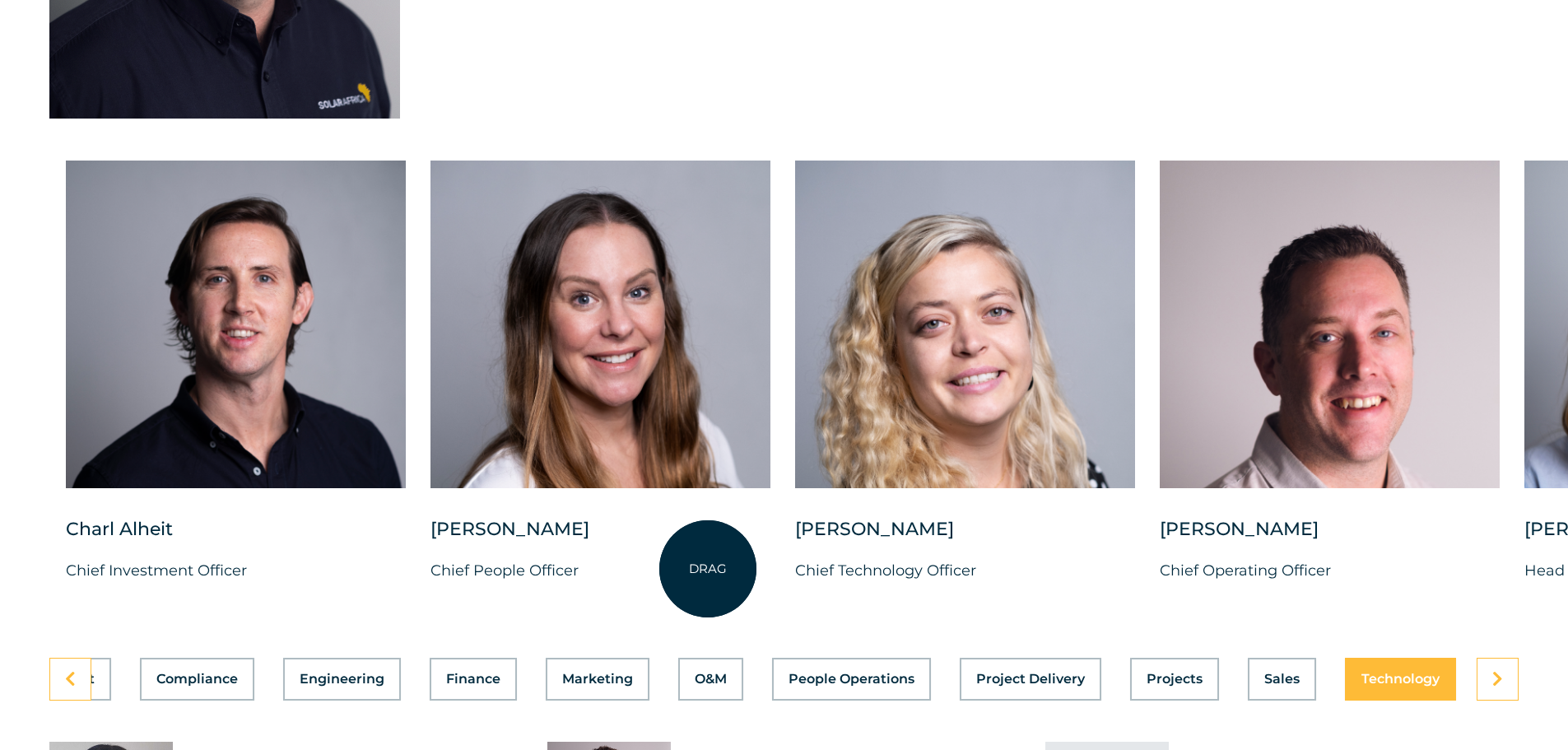
drag, startPoint x: 664, startPoint y: 244, endPoint x: 671, endPoint y: 379, distance: 135.2
click at [707, 559] on div "Candice Seggie Chief People Officer" at bounding box center [600, 385] width 340 height 449
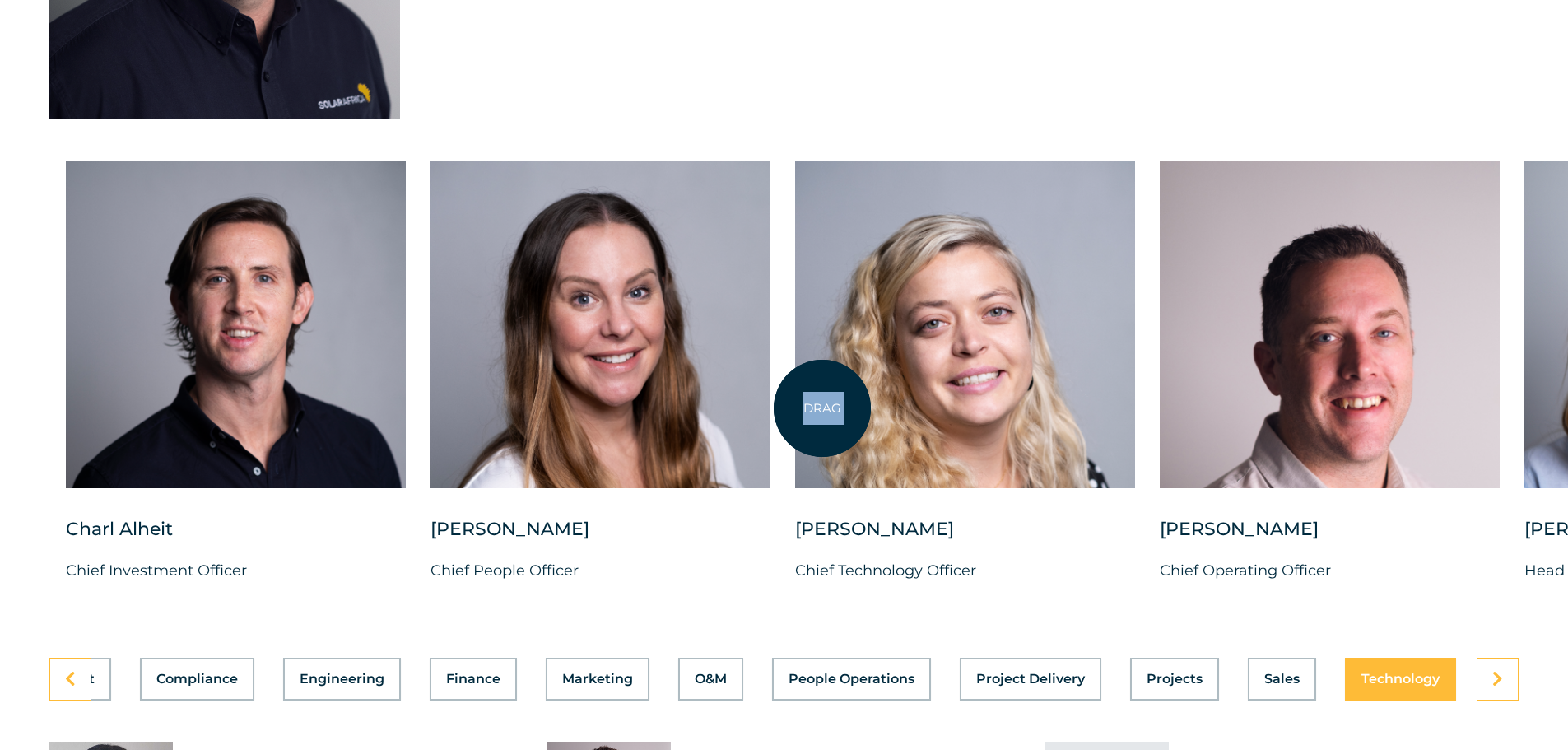
drag, startPoint x: 791, startPoint y: 52, endPoint x: 822, endPoint y: 409, distance: 358.3
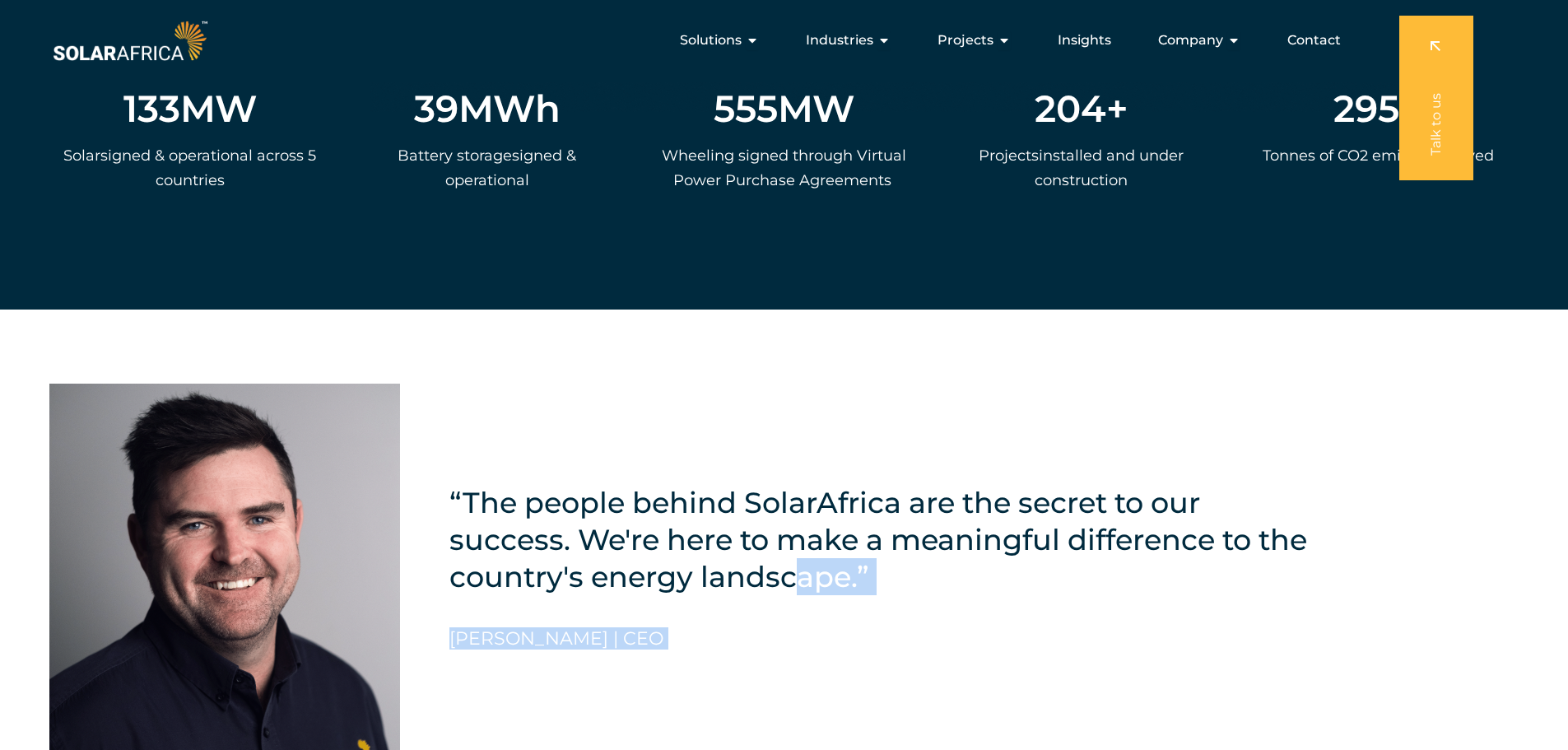
scroll to position [3459, 0]
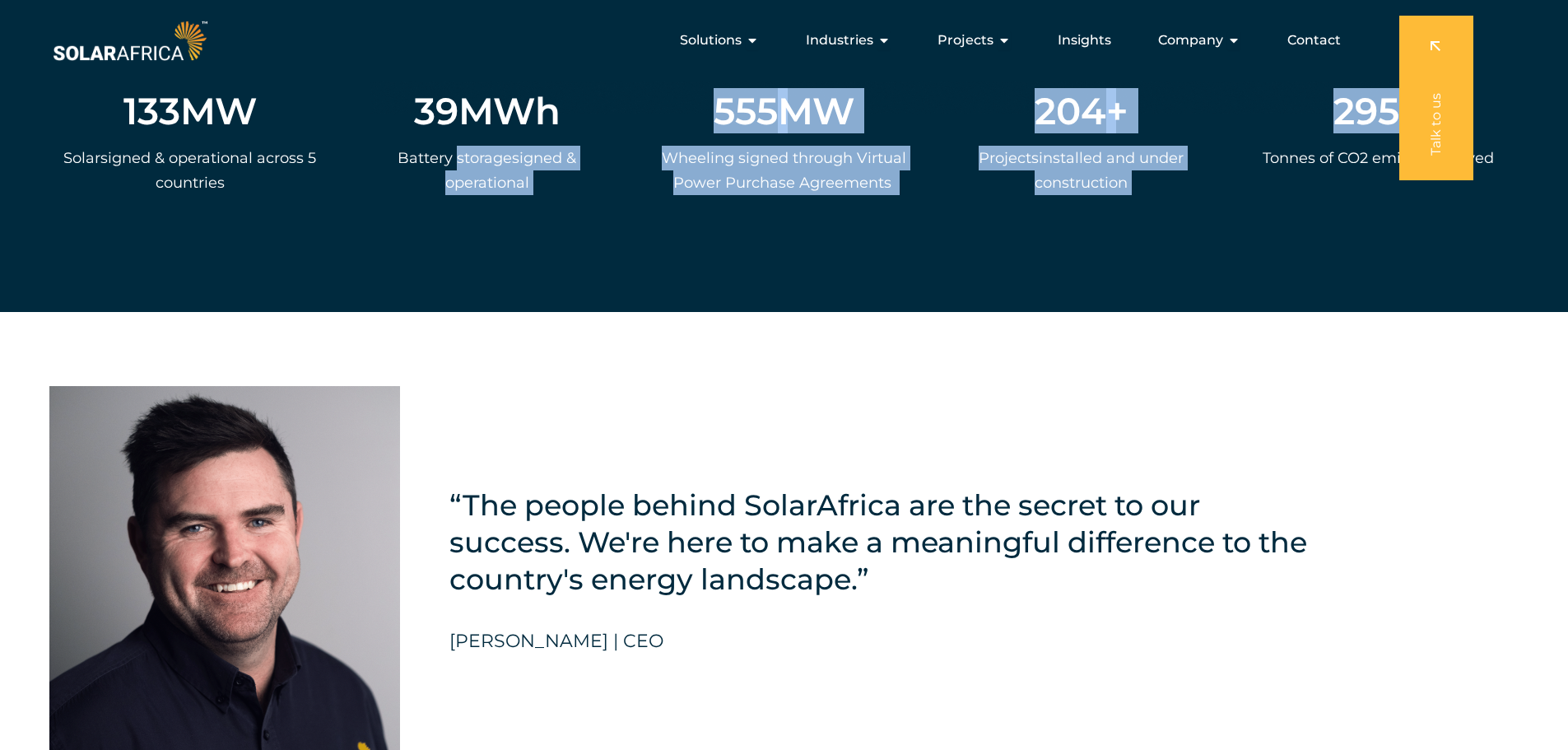
drag, startPoint x: 1235, startPoint y: 134, endPoint x: 465, endPoint y: 120, distance: 770.1
click at [458, 126] on div "133 MW S olar s igned & operational across 5 countries 39 MWh Ba ttery storage …" at bounding box center [784, 99] width 1469 height 261
click at [1209, 39] on span "Company" at bounding box center [1191, 40] width 65 height 20
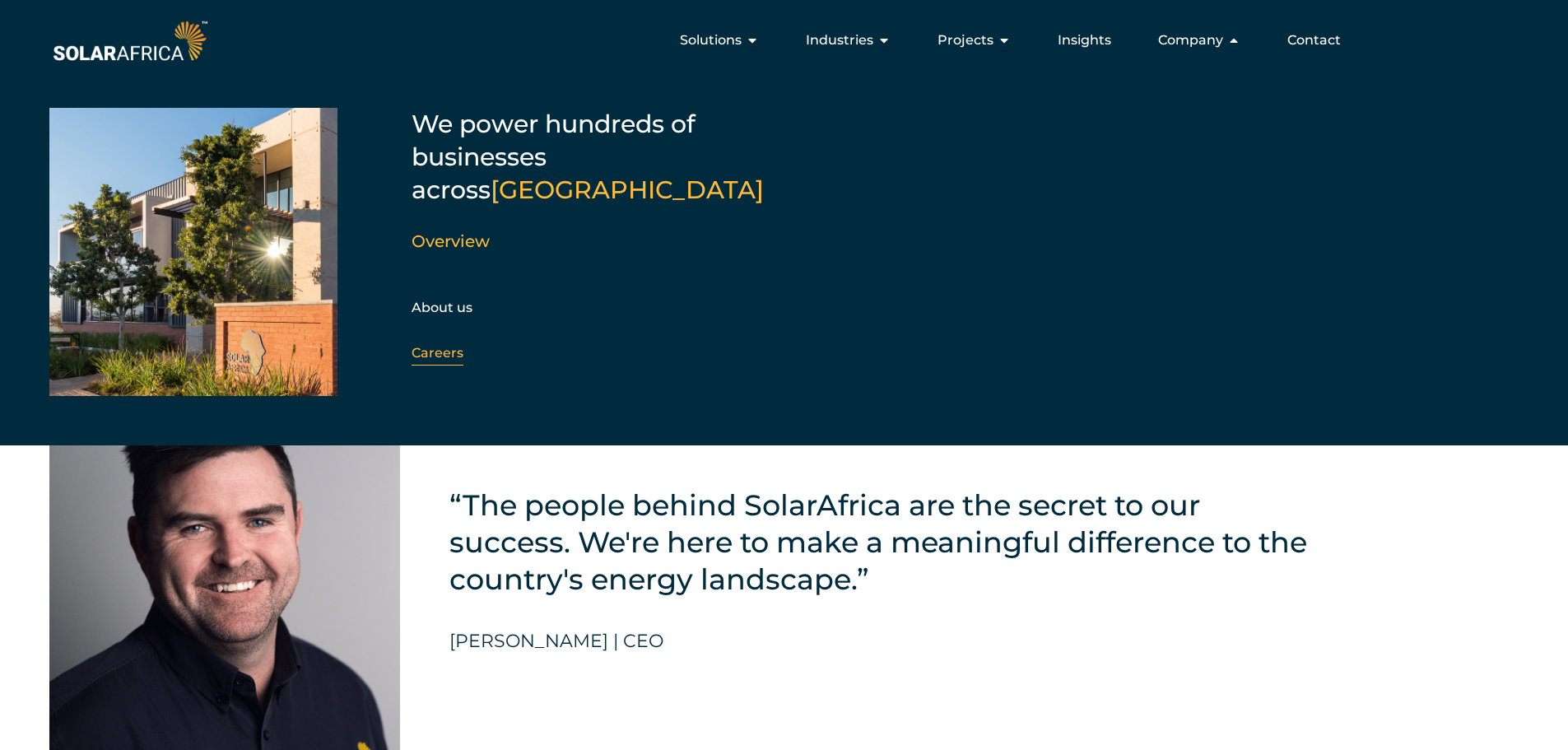
click at [431, 345] on link "Careers" at bounding box center [438, 353] width 52 height 16
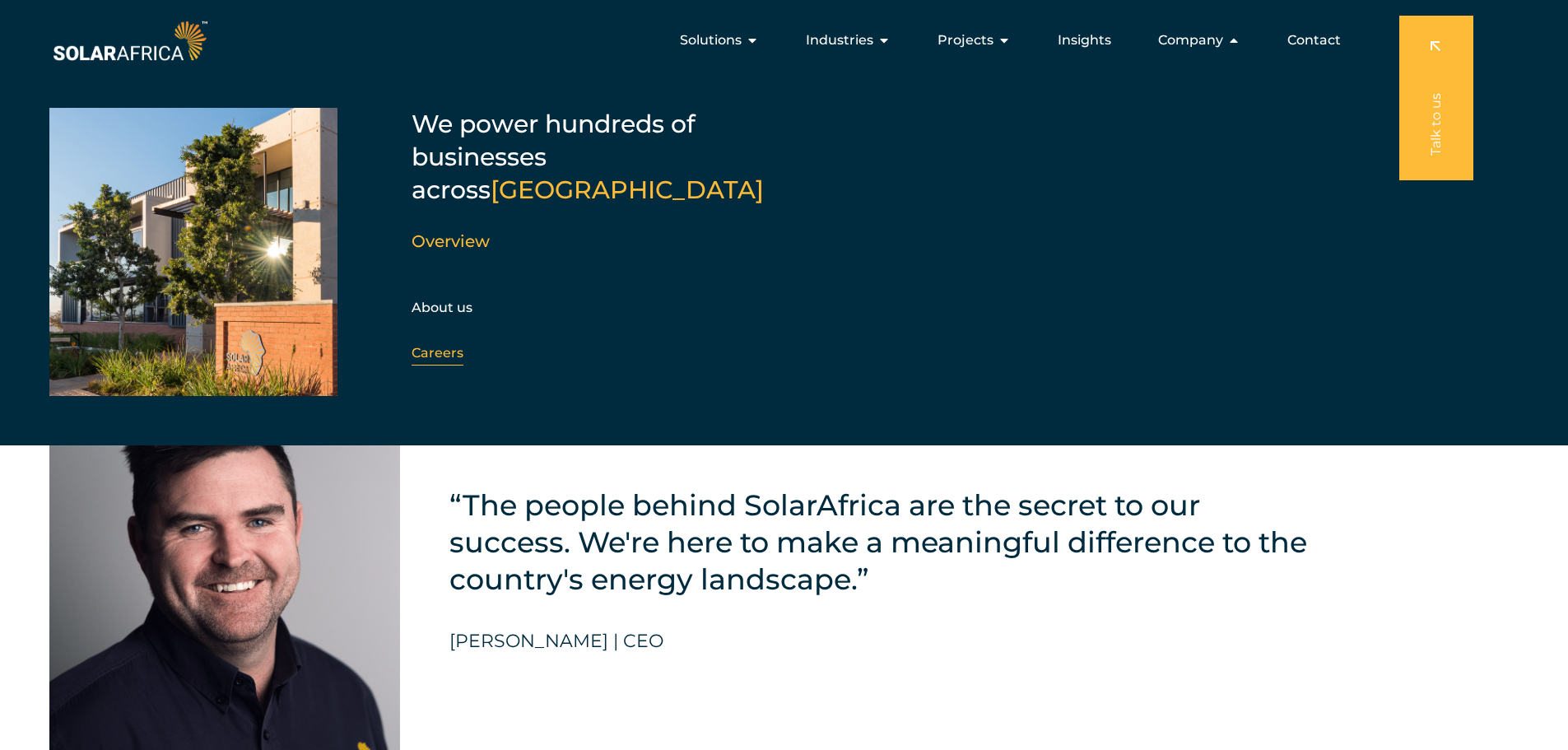
click at [451, 345] on link "Careers" at bounding box center [438, 353] width 52 height 16
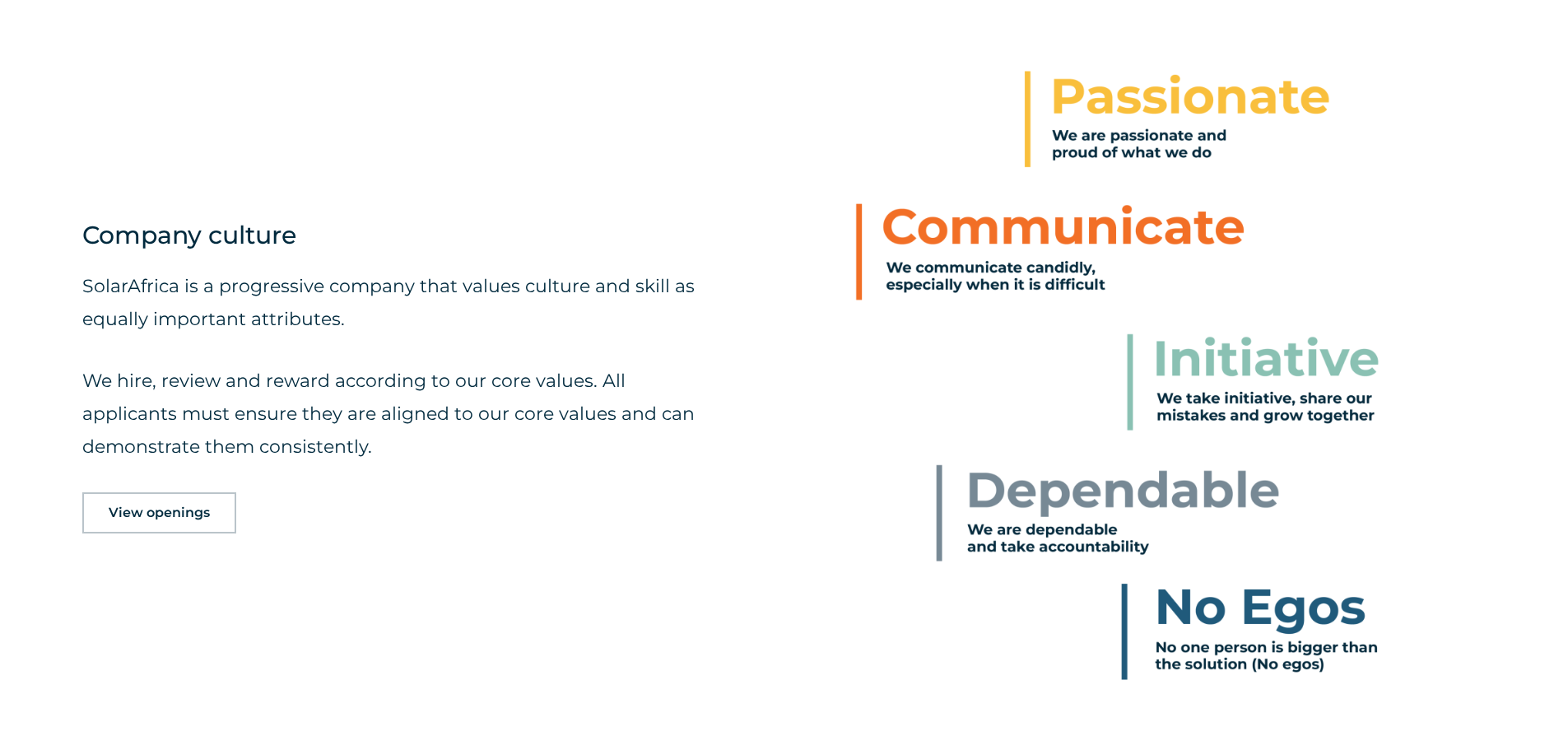
scroll to position [988, 0]
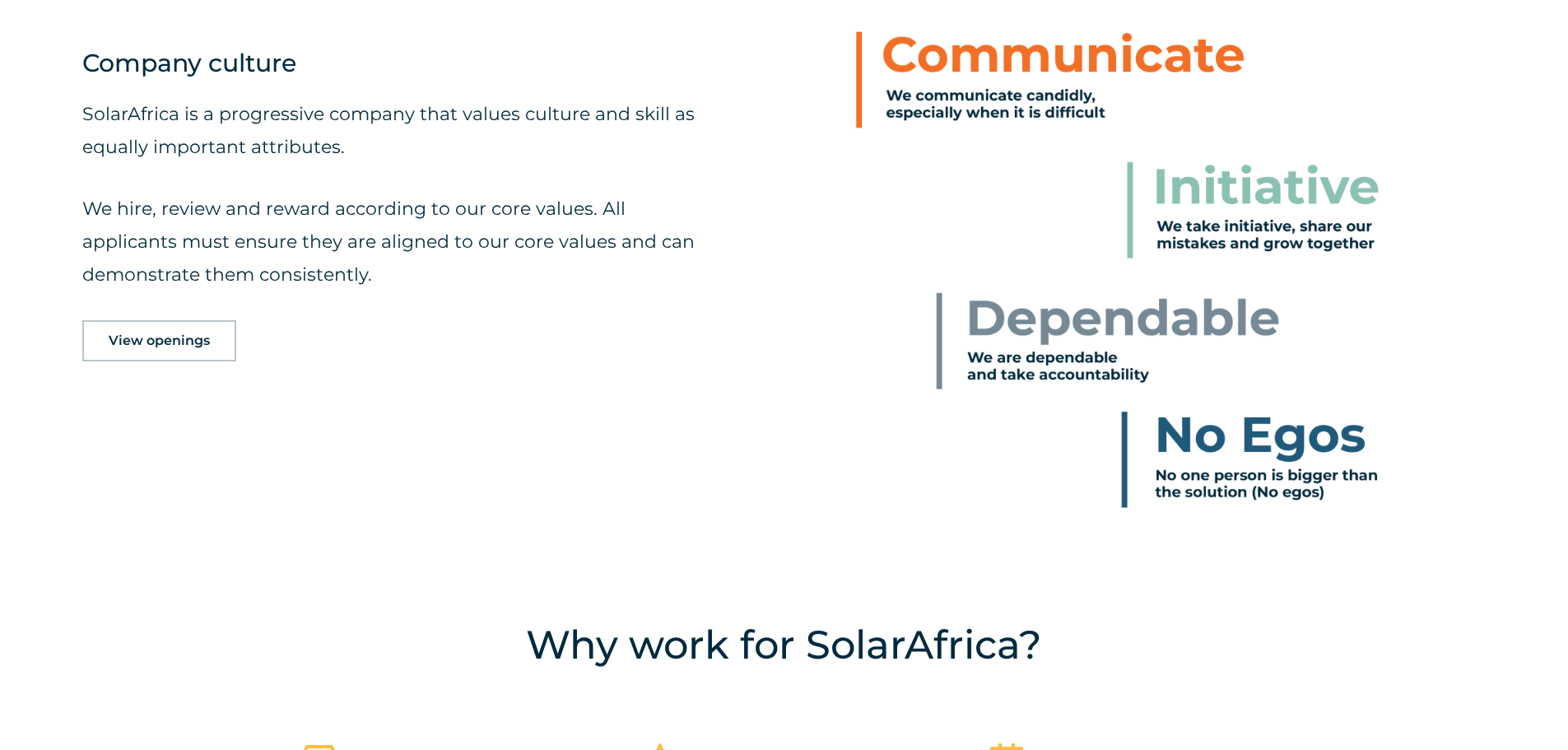
click at [155, 344] on span "View openings" at bounding box center [159, 341] width 101 height 13
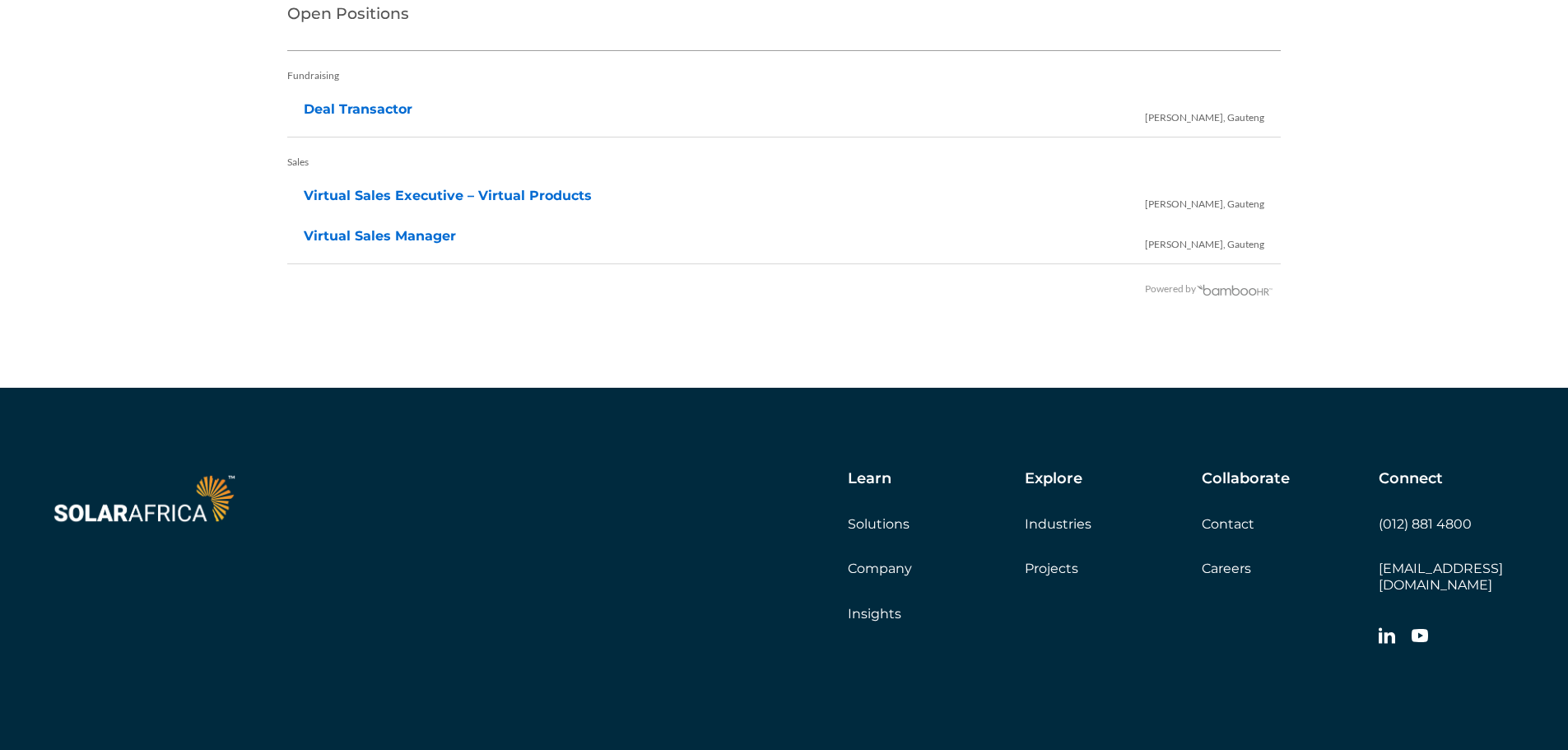
scroll to position [3517, 0]
